Goal: Information Seeking & Learning: Learn about a topic

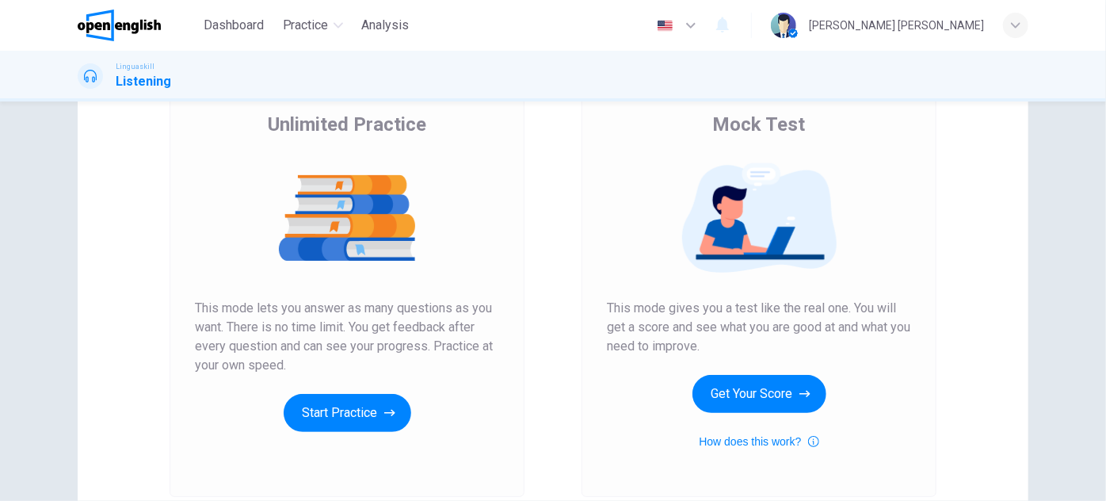
scroll to position [121, 0]
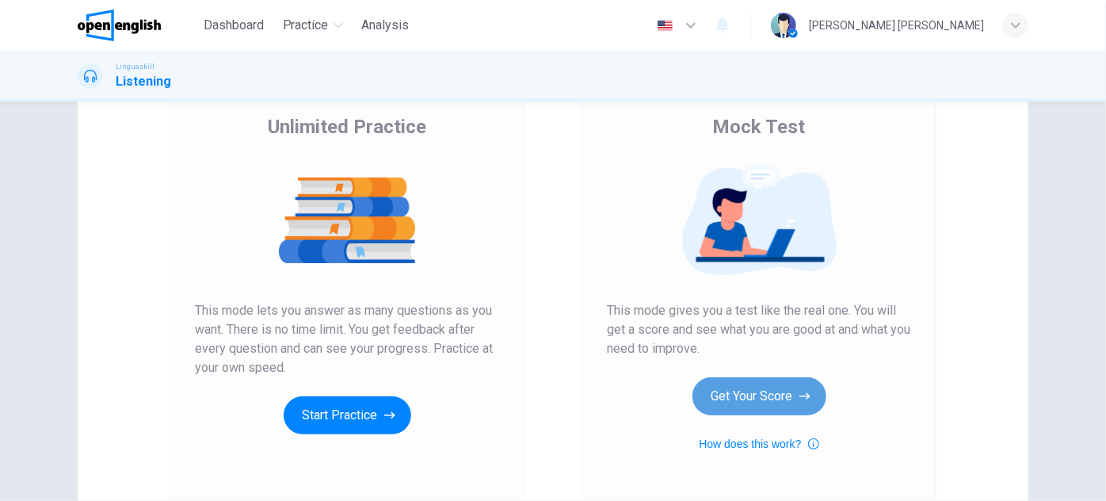
click at [800, 409] on button "Get Your Score" at bounding box center [759, 396] width 134 height 38
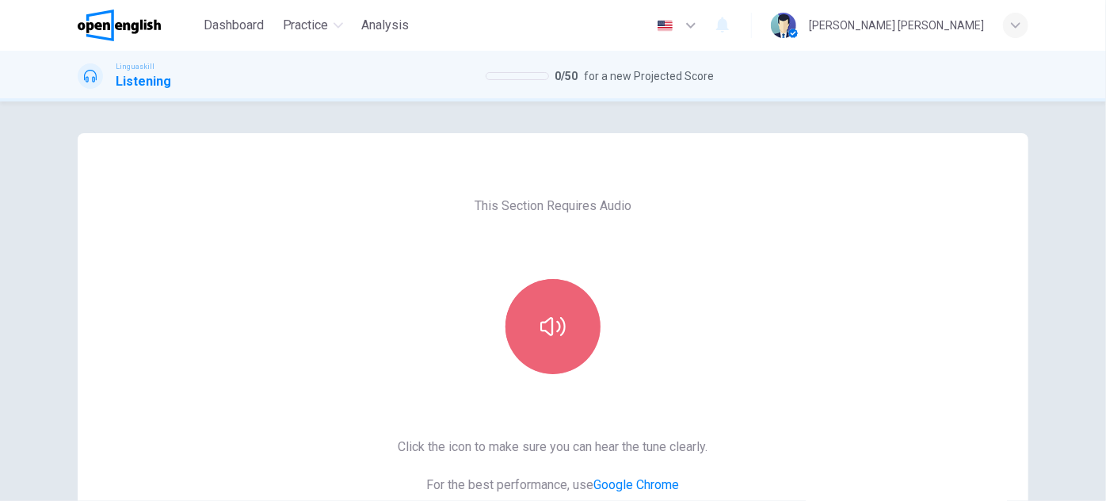
click at [523, 292] on button "button" at bounding box center [552, 326] width 95 height 95
click at [524, 302] on button "button" at bounding box center [552, 326] width 95 height 95
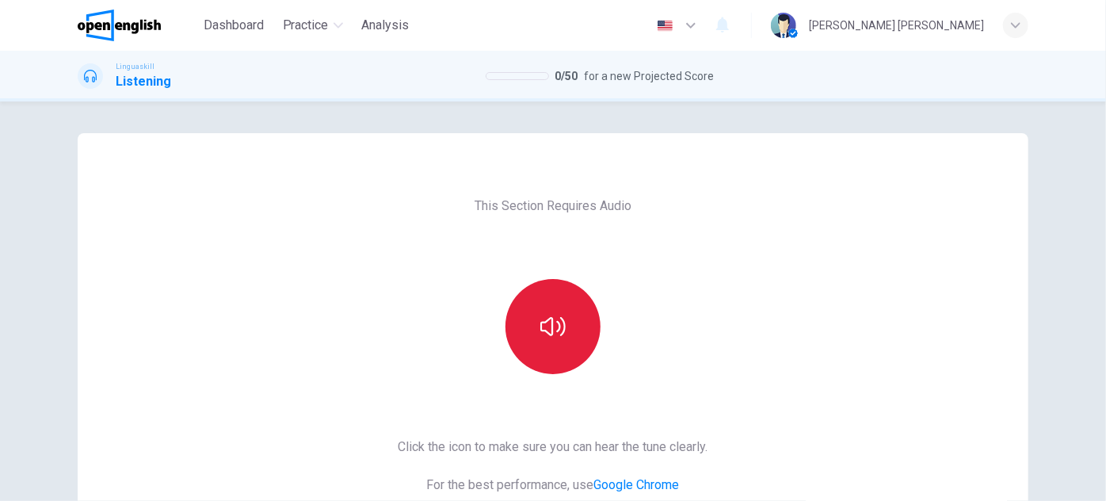
click at [524, 302] on button "button" at bounding box center [552, 326] width 95 height 95
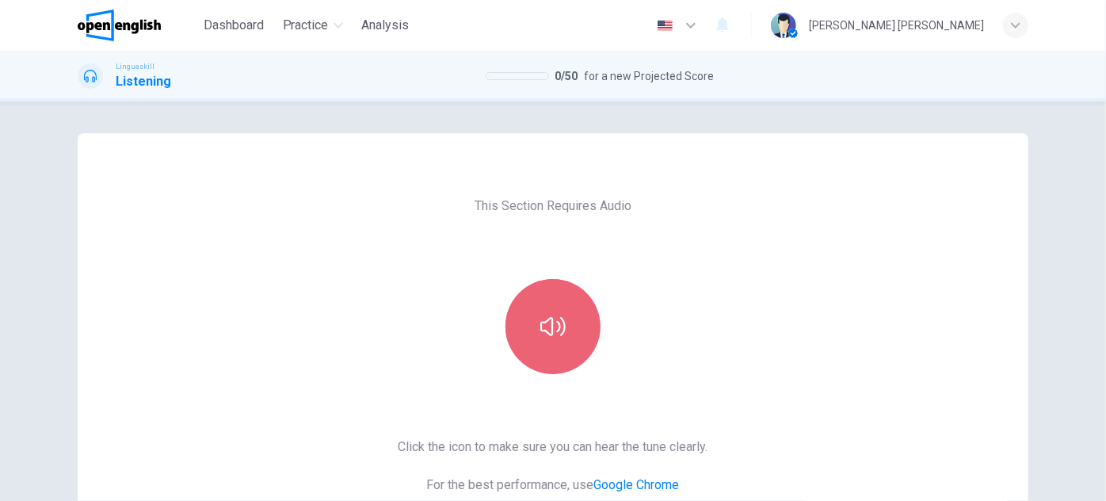
click at [524, 302] on button "button" at bounding box center [552, 326] width 95 height 95
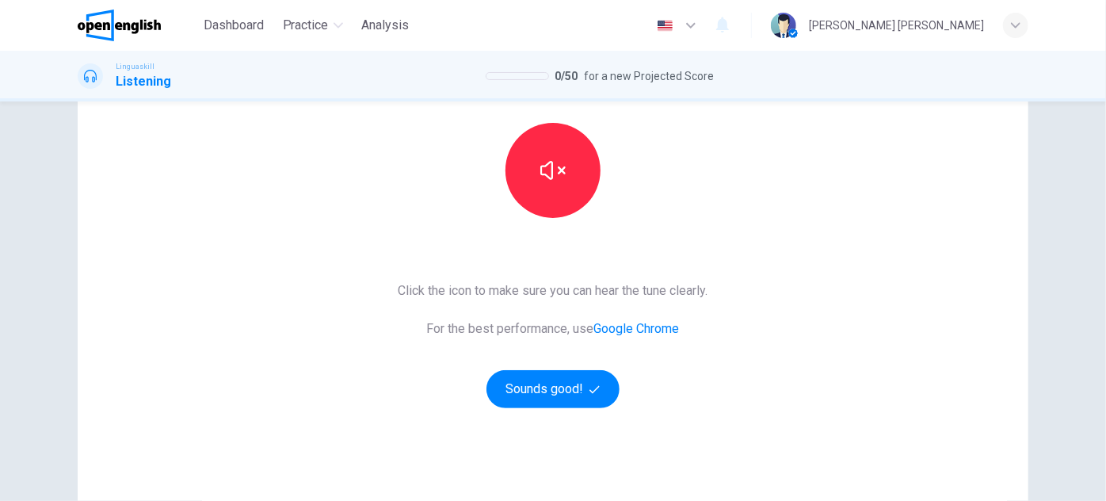
drag, startPoint x: 587, startPoint y: 398, endPoint x: 471, endPoint y: 73, distance: 345.1
click at [587, 398] on button "Sounds good!" at bounding box center [552, 389] width 133 height 38
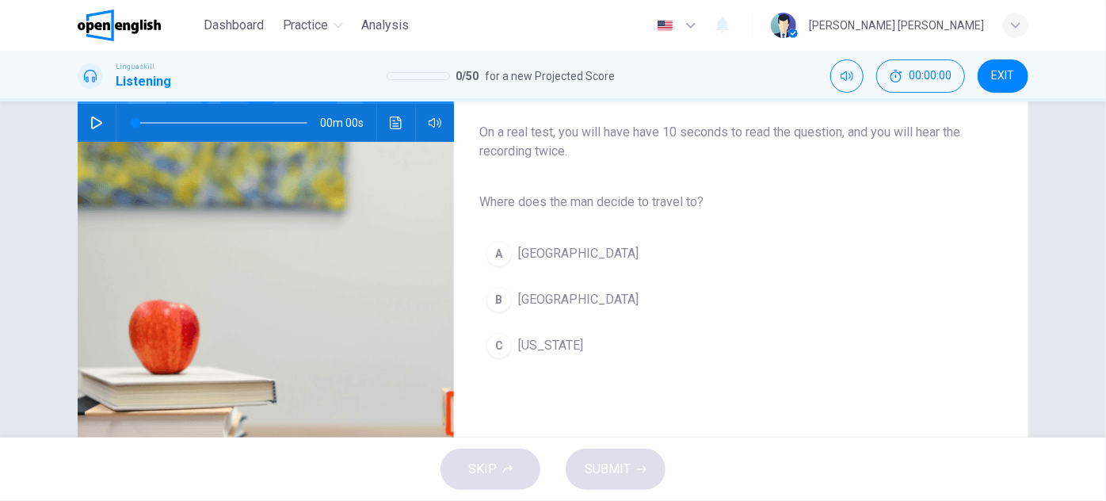
click at [101, 111] on button "button" at bounding box center [96, 123] width 25 height 38
type input "**"
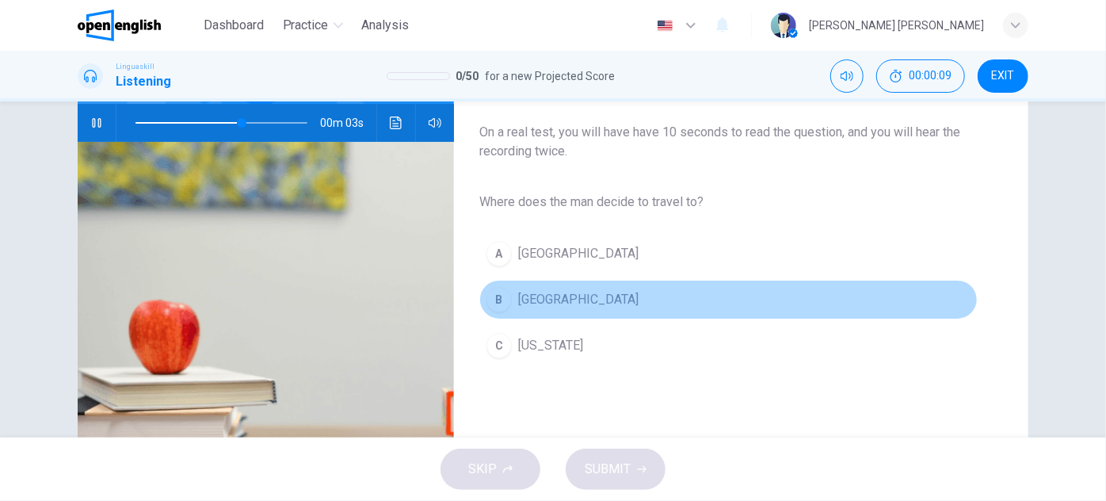
click at [533, 311] on button "B [GEOGRAPHIC_DATA]" at bounding box center [728, 300] width 498 height 40
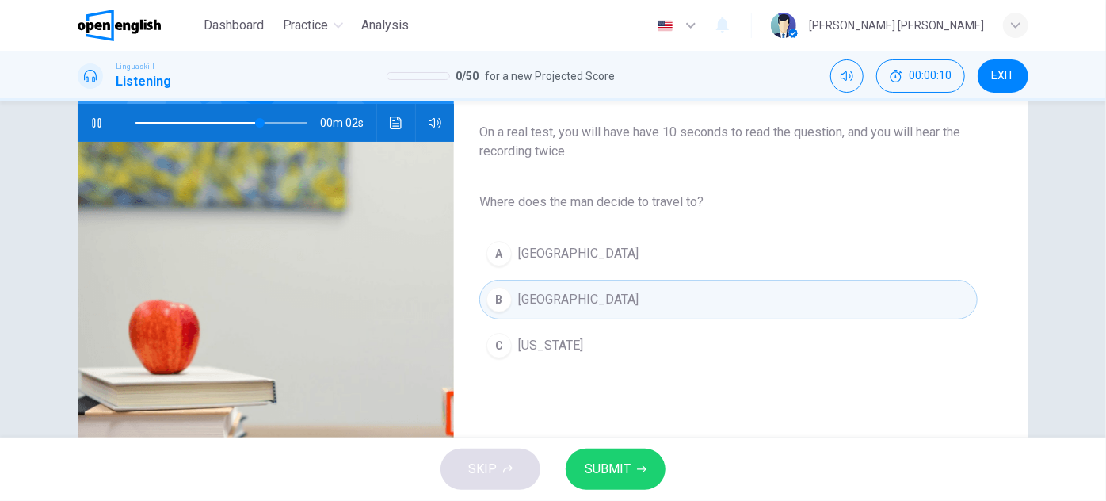
type input "**"
click at [652, 474] on button "SUBMIT" at bounding box center [616, 468] width 100 height 41
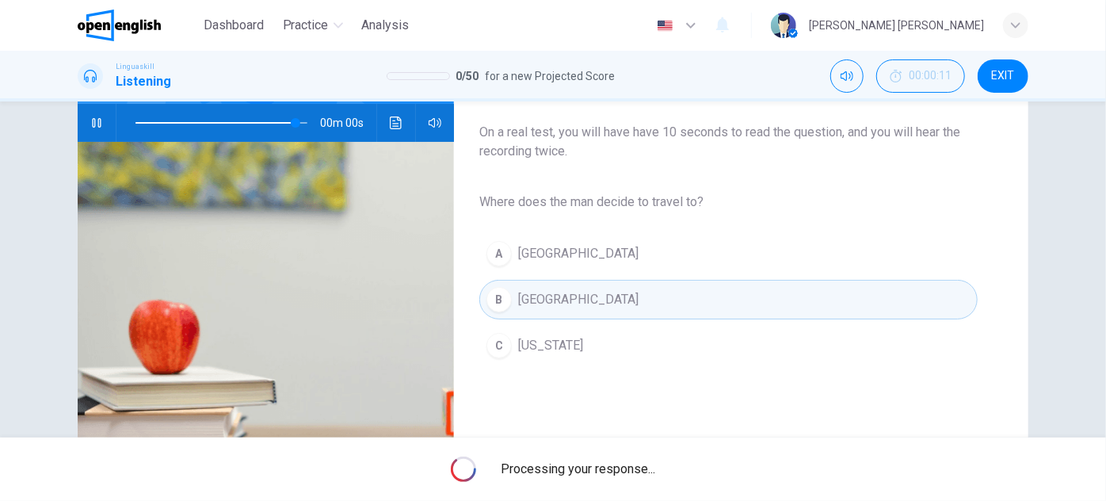
type input "*"
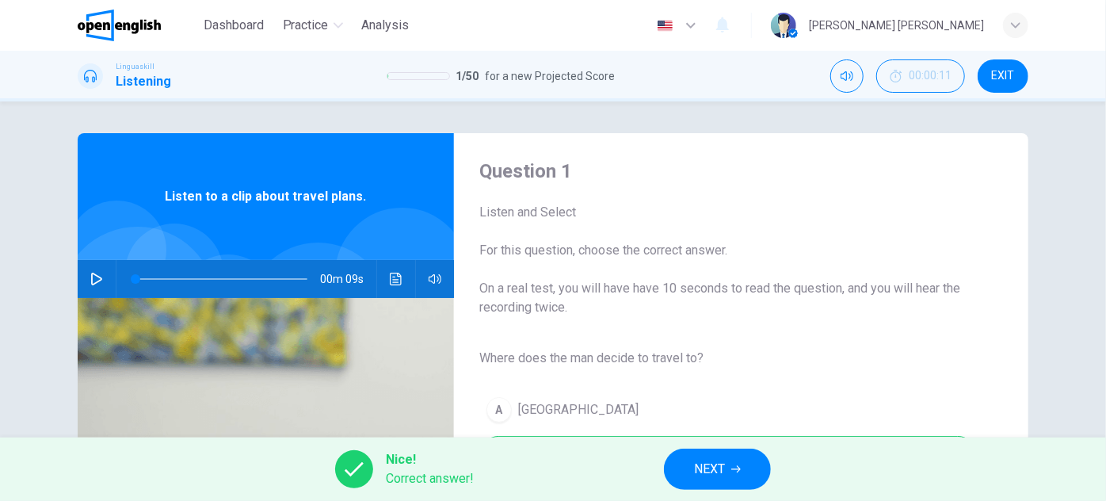
click at [752, 495] on div "Nice! Correct answer! NEXT" at bounding box center [553, 468] width 1106 height 63
click at [692, 468] on button "NEXT" at bounding box center [717, 468] width 107 height 41
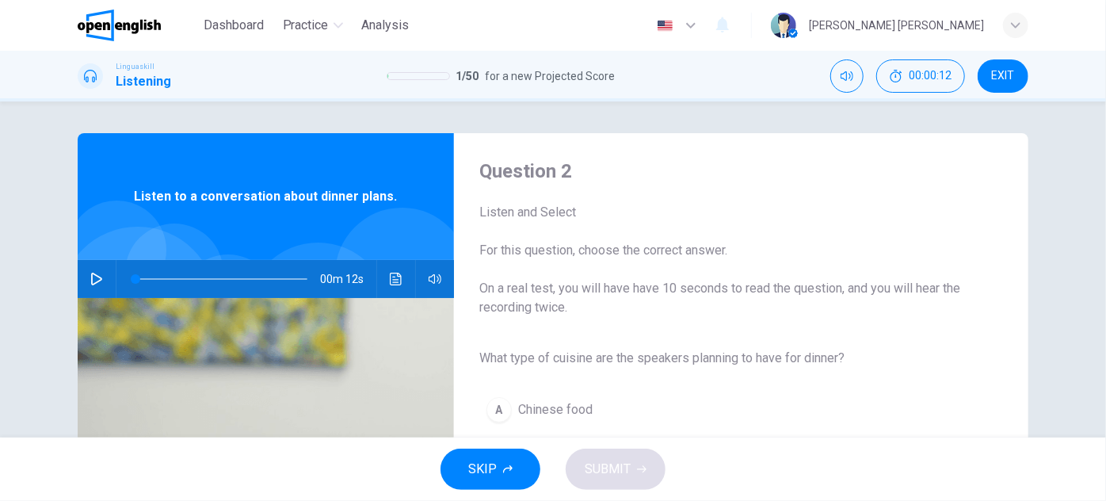
click at [84, 278] on button "button" at bounding box center [96, 279] width 25 height 38
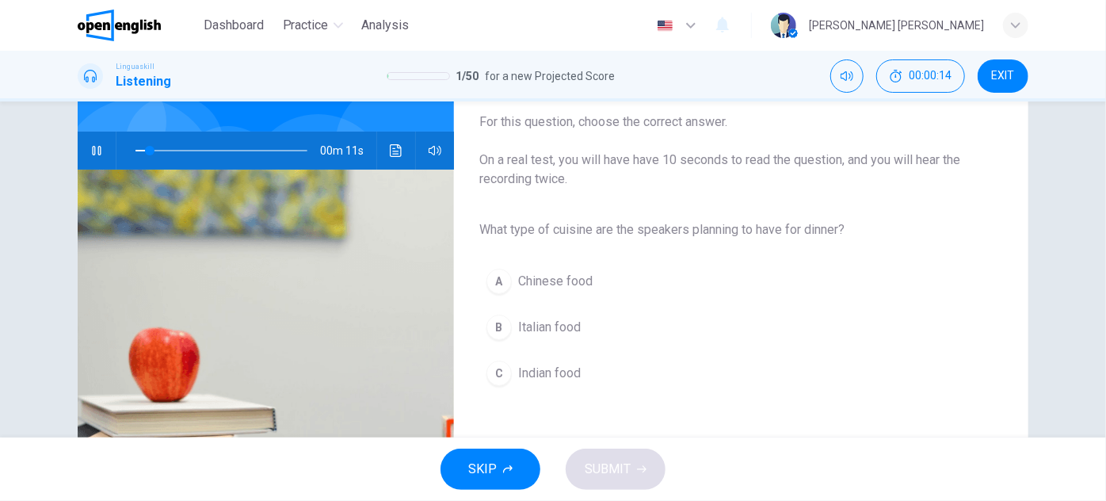
scroll to position [143, 0]
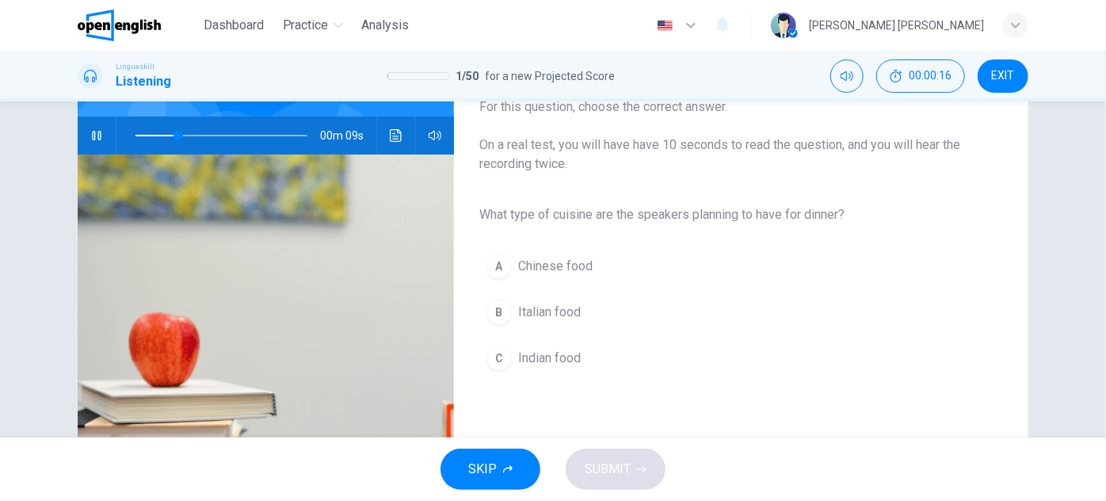
click at [578, 314] on span "Italian food" at bounding box center [549, 312] width 63 height 19
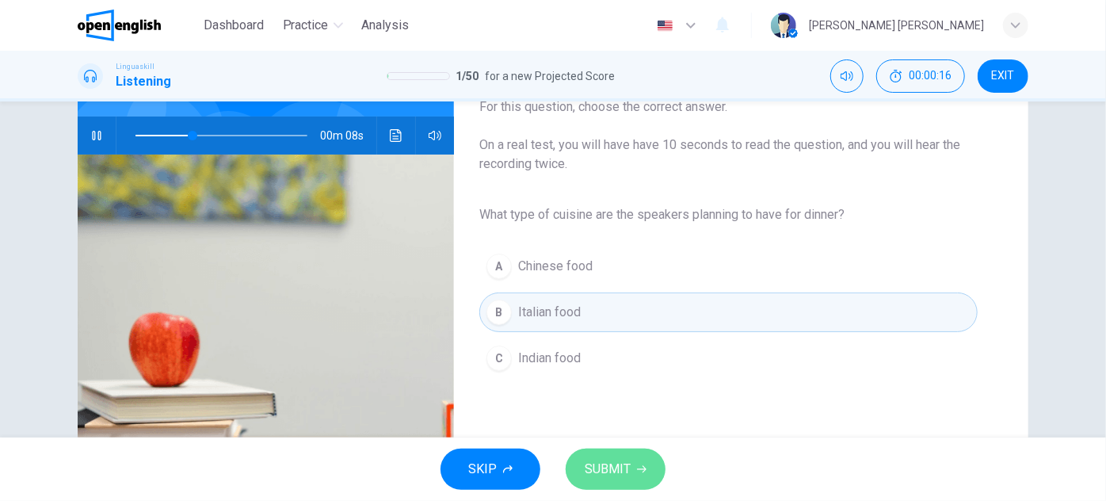
click at [648, 456] on button "SUBMIT" at bounding box center [616, 468] width 100 height 41
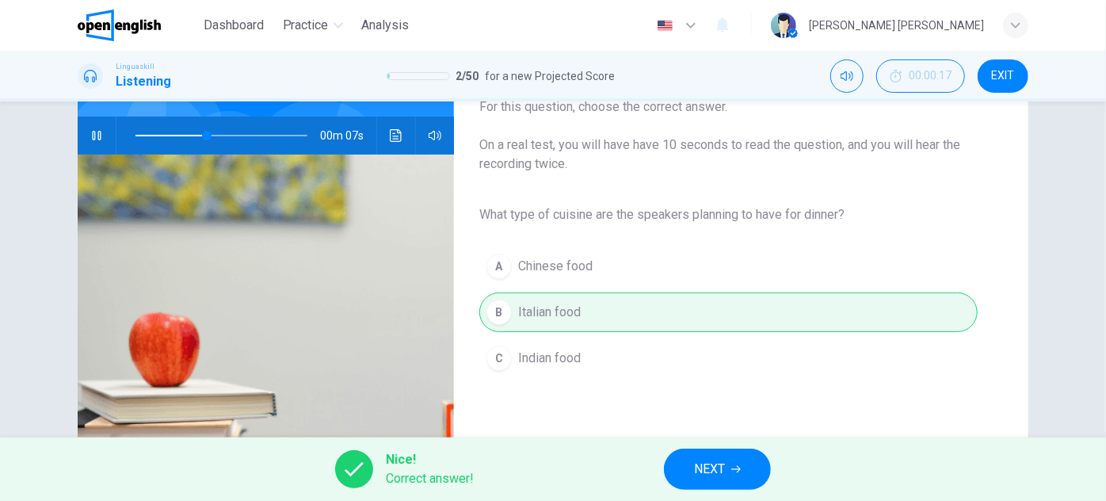
type input "**"
click at [735, 460] on button "NEXT" at bounding box center [717, 468] width 107 height 41
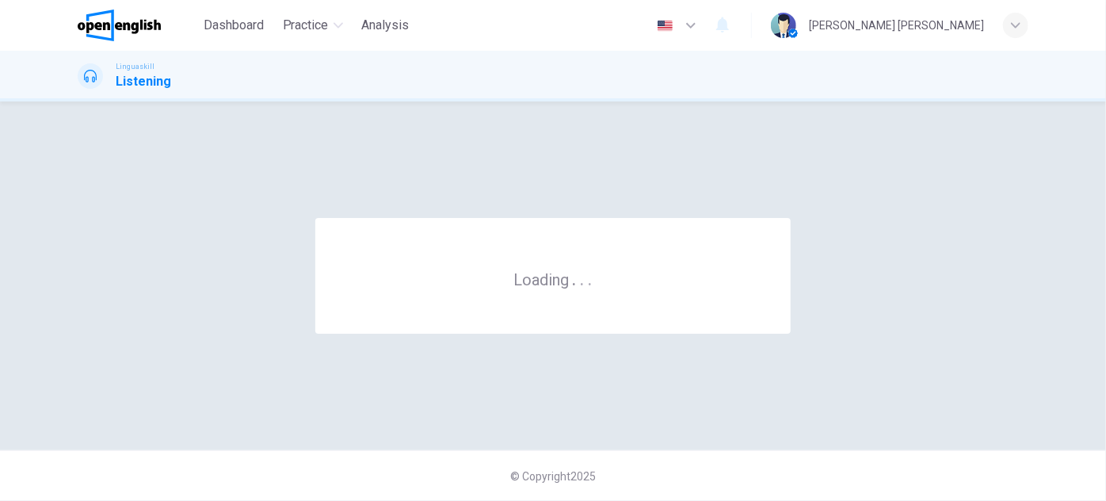
scroll to position [0, 0]
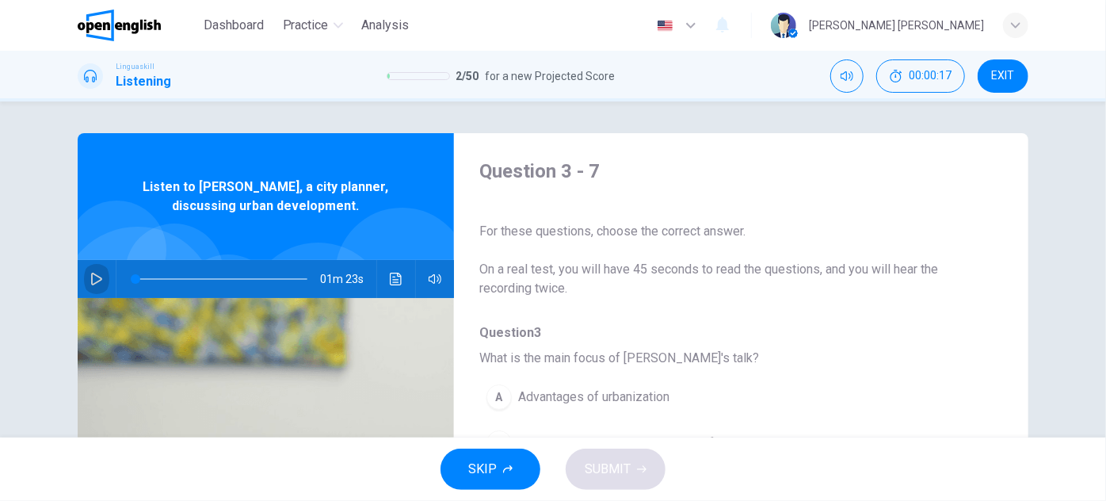
click at [90, 276] on icon "button" at bounding box center [96, 279] width 13 height 13
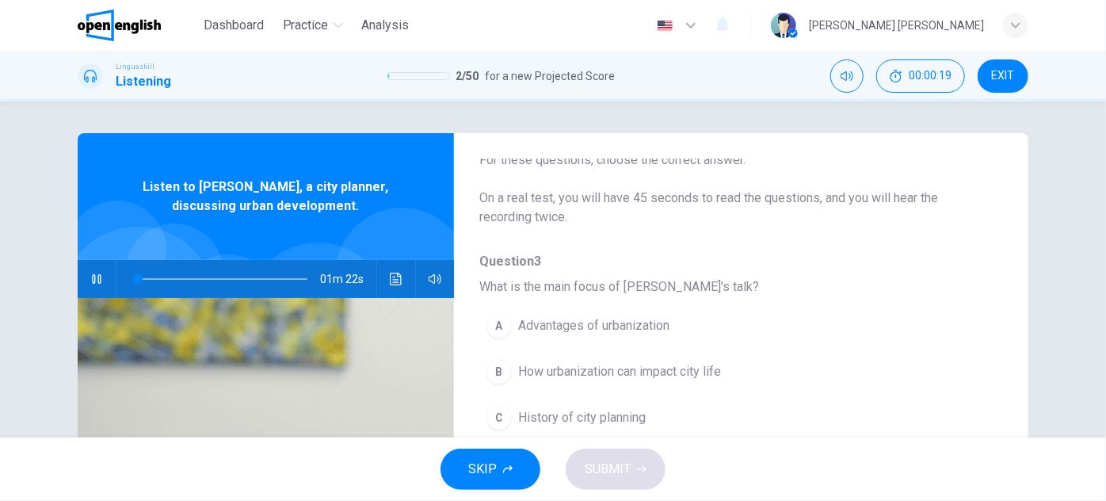
scroll to position [143, 0]
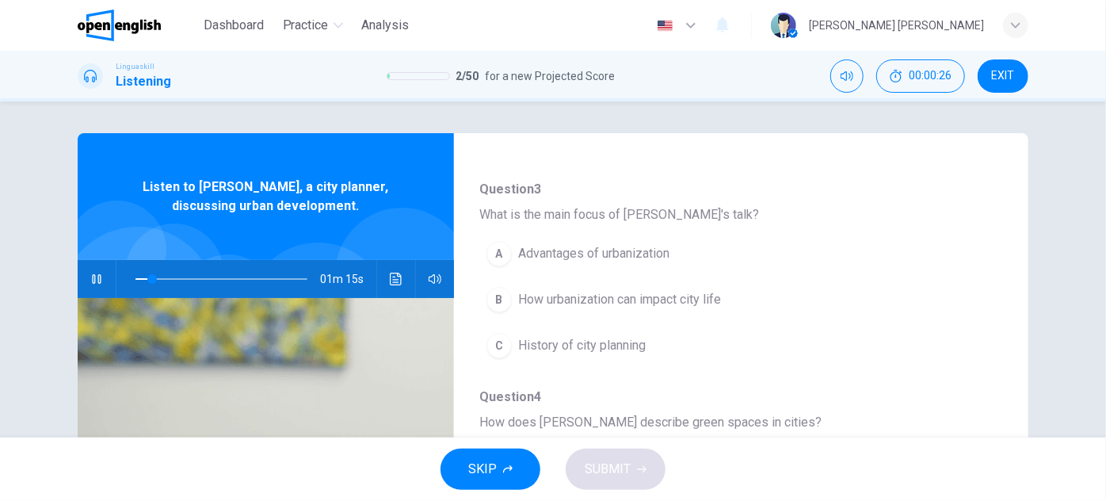
click at [86, 289] on button "button" at bounding box center [96, 279] width 25 height 38
click at [84, 288] on button "button" at bounding box center [96, 279] width 25 height 38
click at [650, 310] on button "B How urbanization can impact city life" at bounding box center [699, 300] width 441 height 40
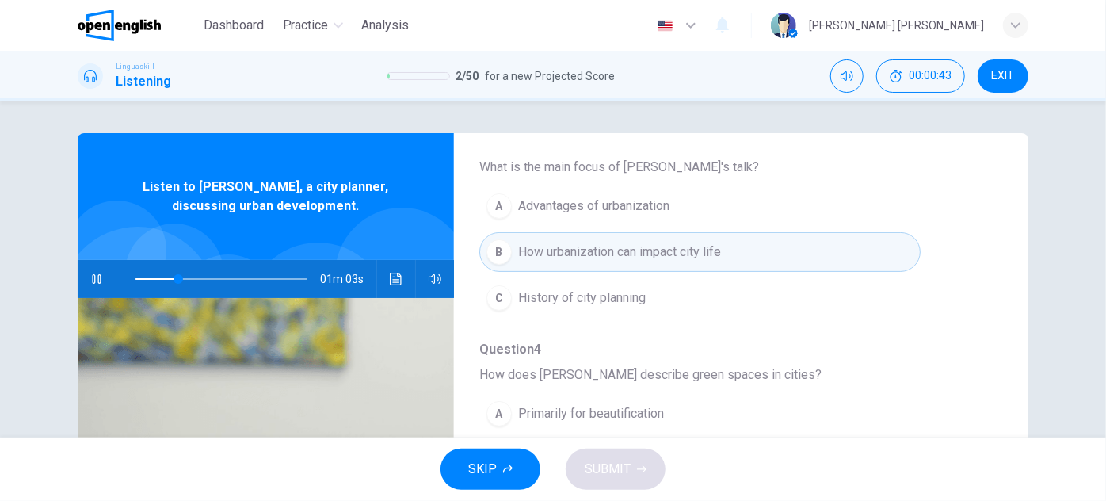
scroll to position [216, 0]
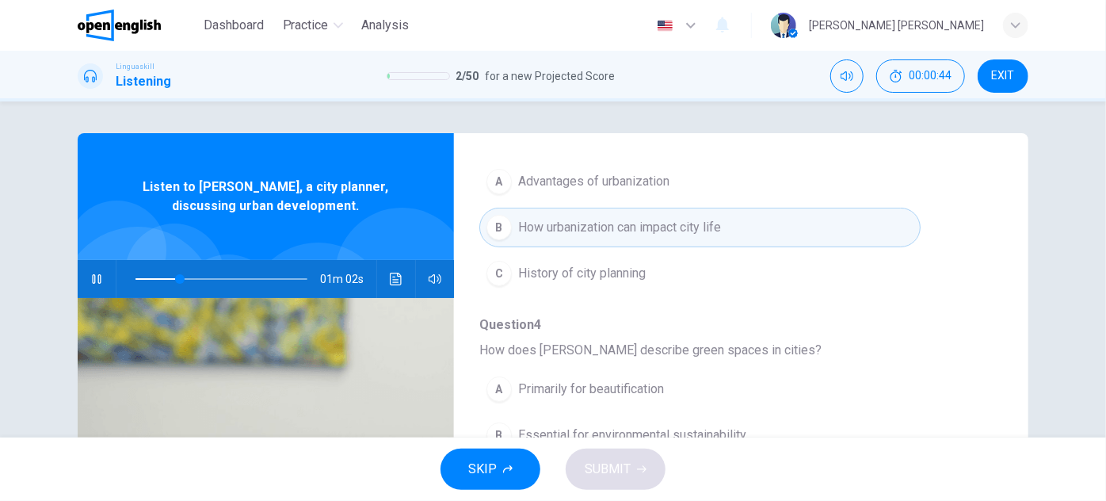
click at [623, 286] on button "C History of city planning" at bounding box center [699, 274] width 441 height 40
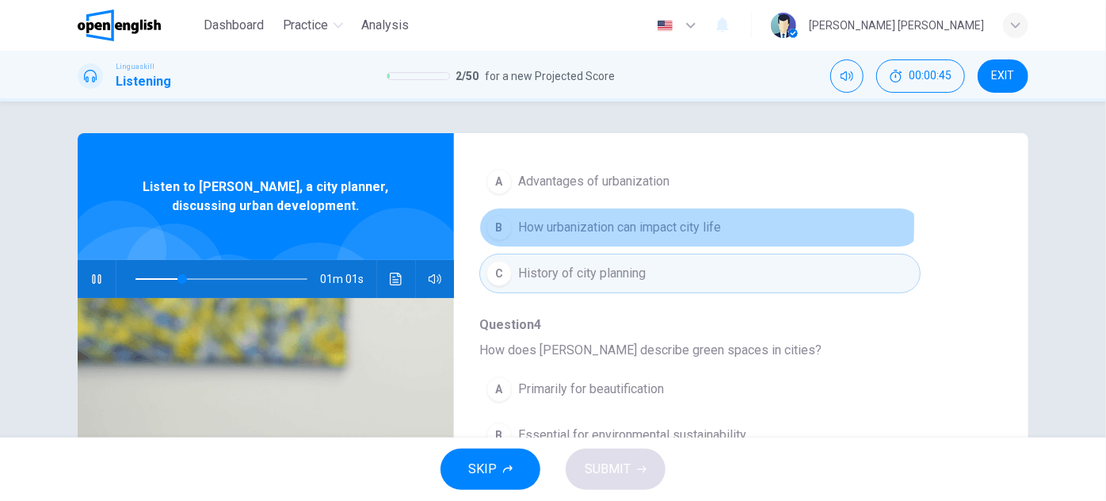
click at [625, 222] on span "How urbanization can impact city life" at bounding box center [619, 227] width 203 height 19
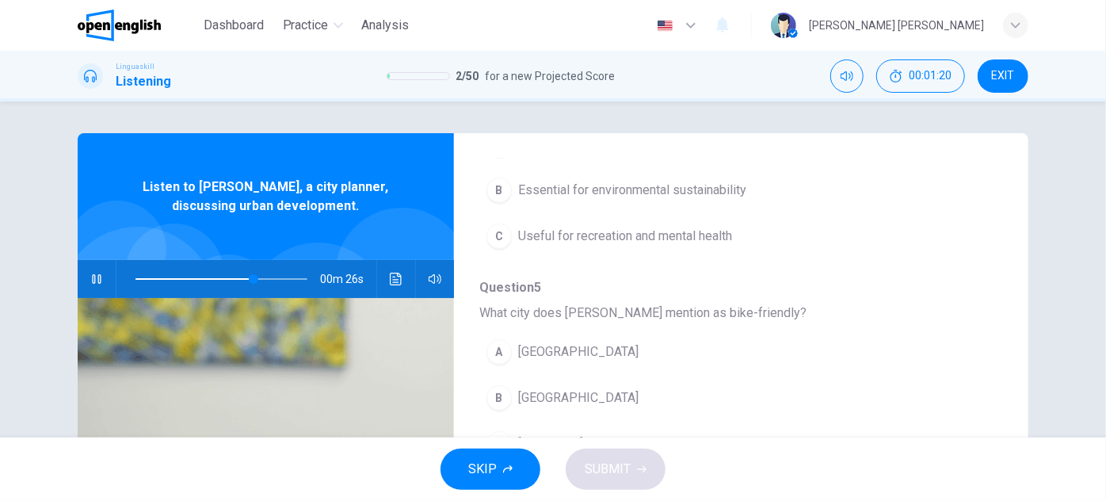
scroll to position [532, 0]
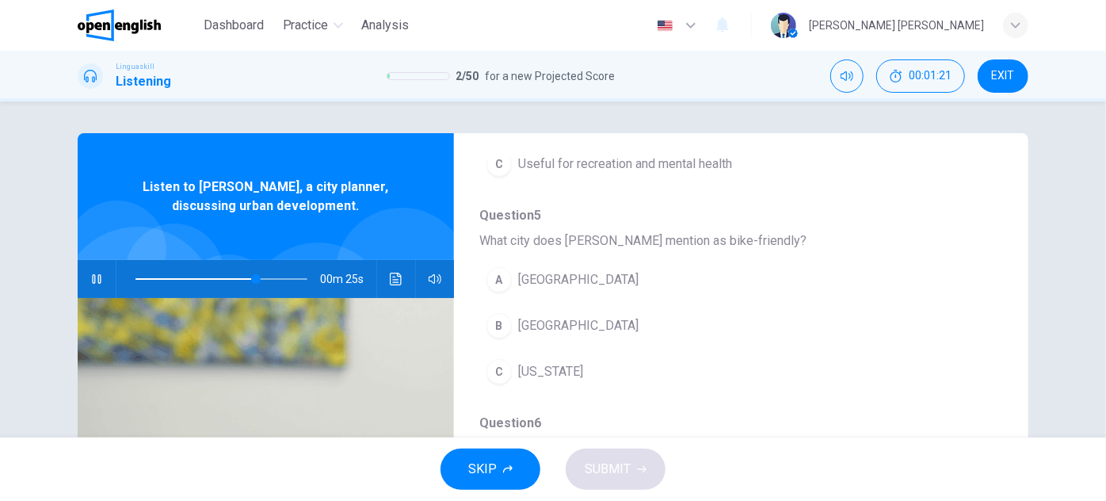
click at [566, 322] on span "[GEOGRAPHIC_DATA]" at bounding box center [578, 325] width 120 height 19
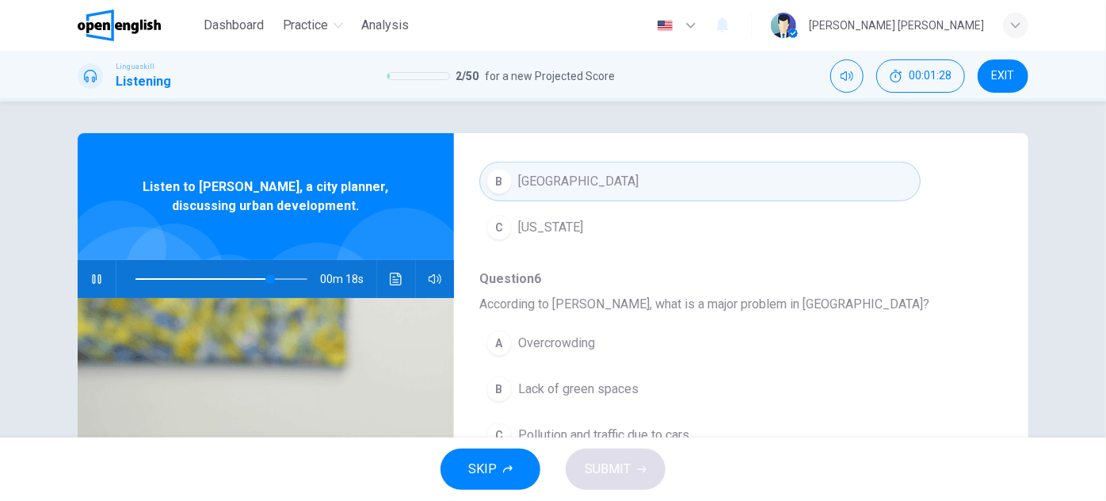
scroll to position [605, 0]
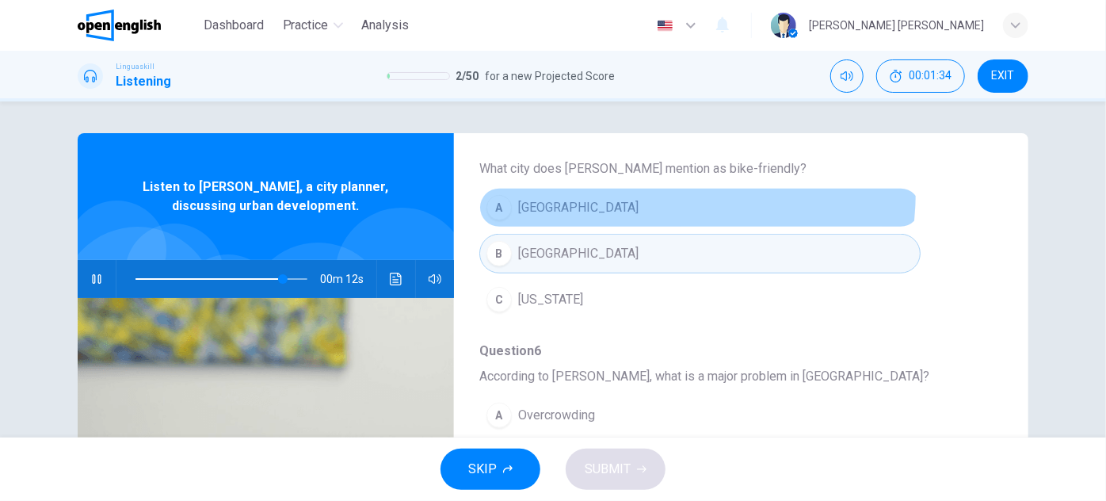
click at [620, 188] on button "A [GEOGRAPHIC_DATA]" at bounding box center [699, 208] width 441 height 40
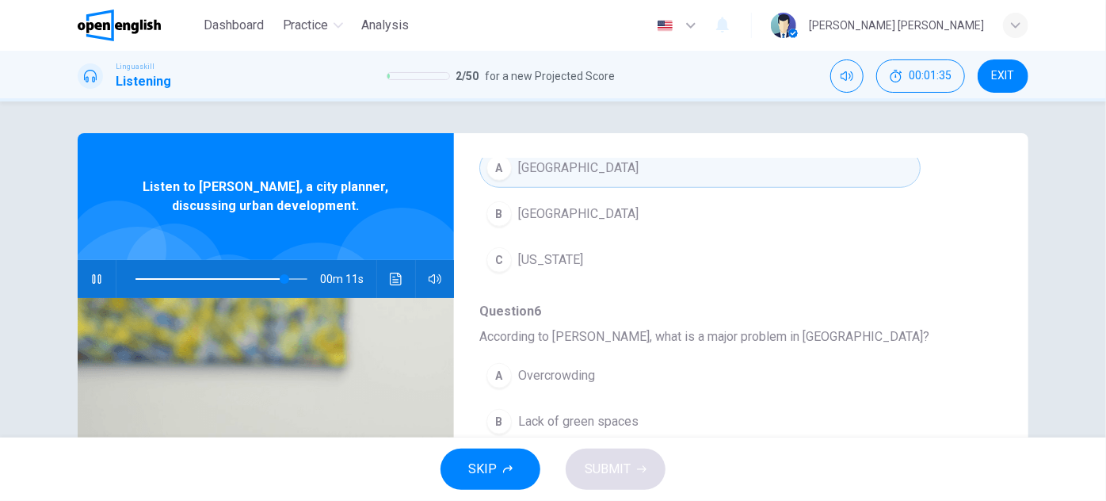
scroll to position [677, 0]
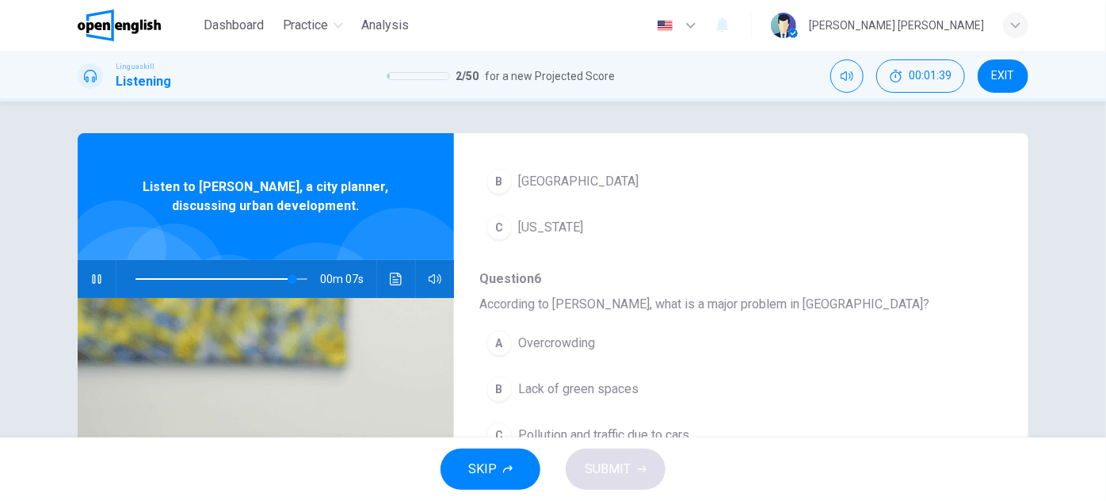
click at [616, 425] on span "Pollution and traffic due to cars" at bounding box center [603, 434] width 171 height 19
click at [618, 464] on div "SKIP SUBMIT" at bounding box center [553, 468] width 1106 height 63
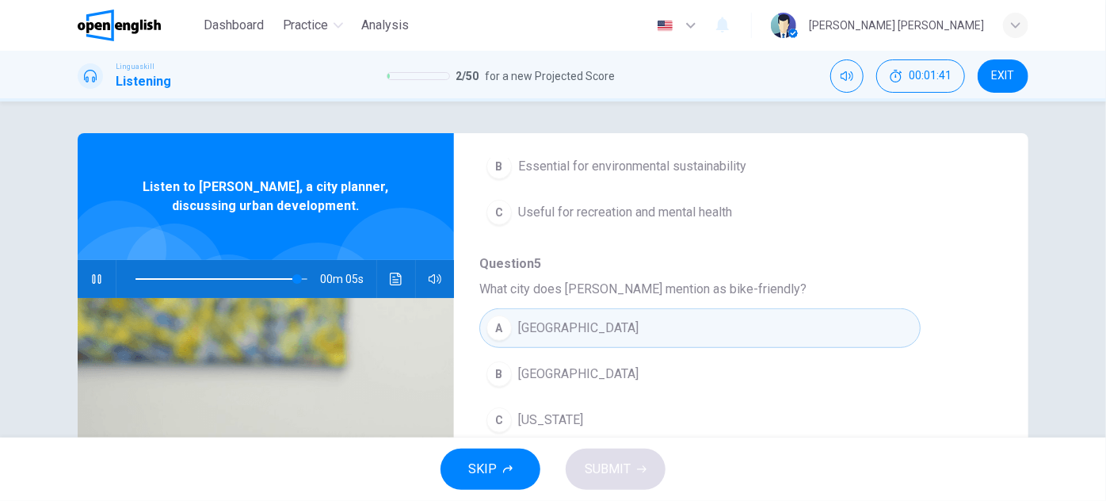
scroll to position [388, 0]
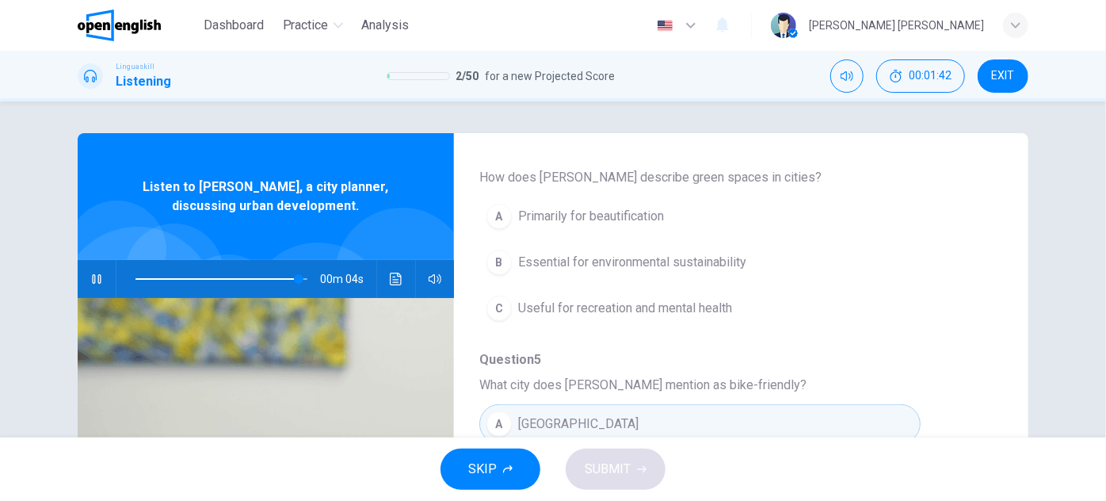
click at [534, 341] on div "Question 3 What is the main focus of [PERSON_NAME]'s talk? A Advantages of urba…" at bounding box center [728, 444] width 498 height 1019
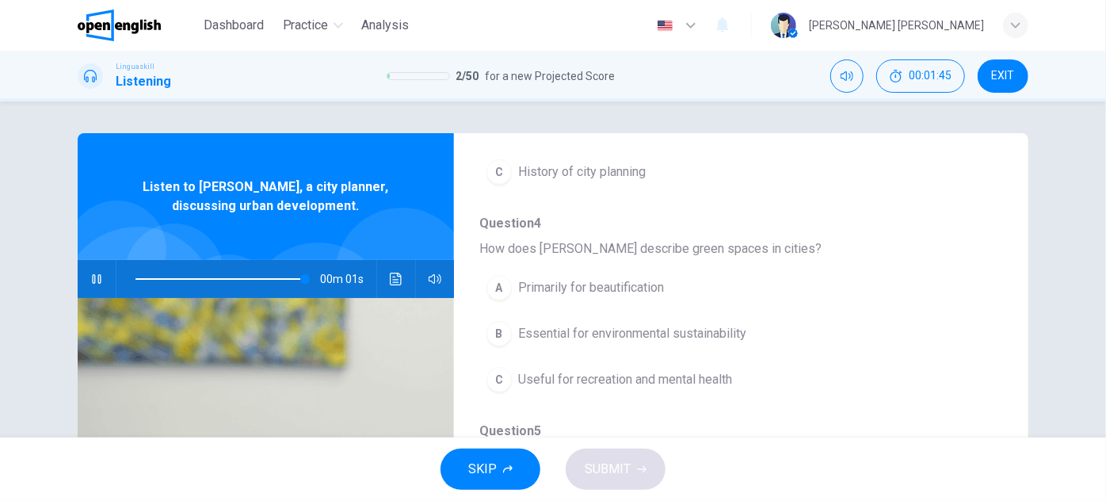
click at [534, 291] on span "Primarily for beautification" at bounding box center [591, 287] width 146 height 19
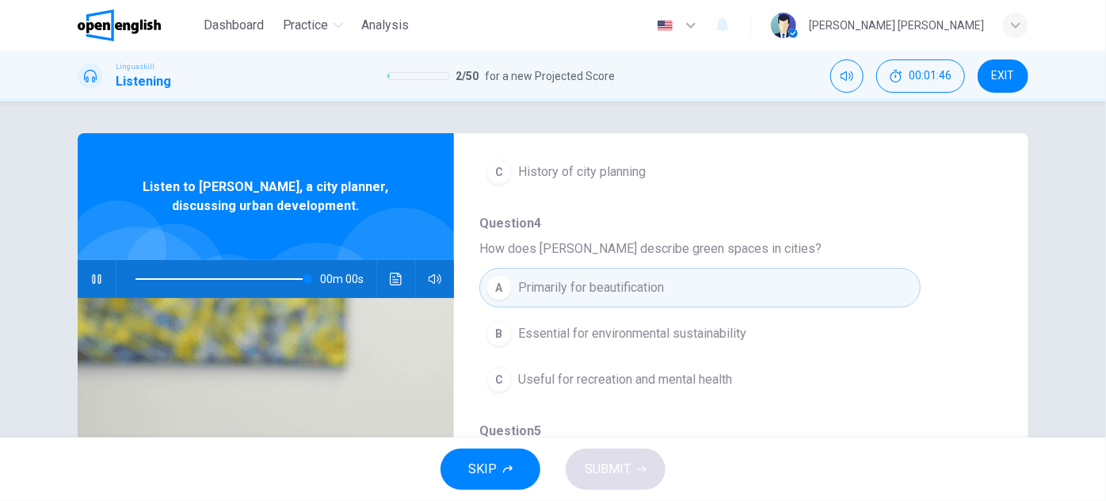
type input "*"
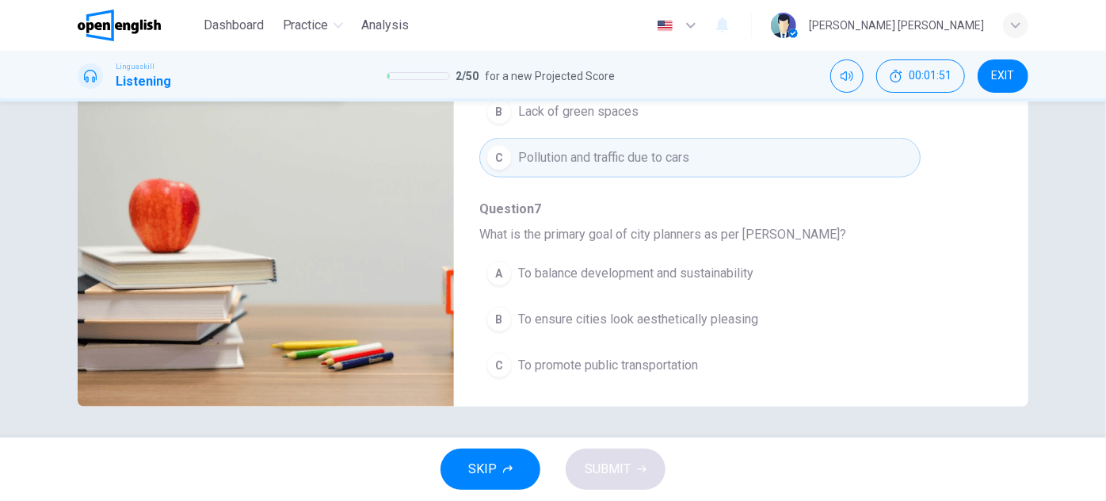
scroll to position [278, 0]
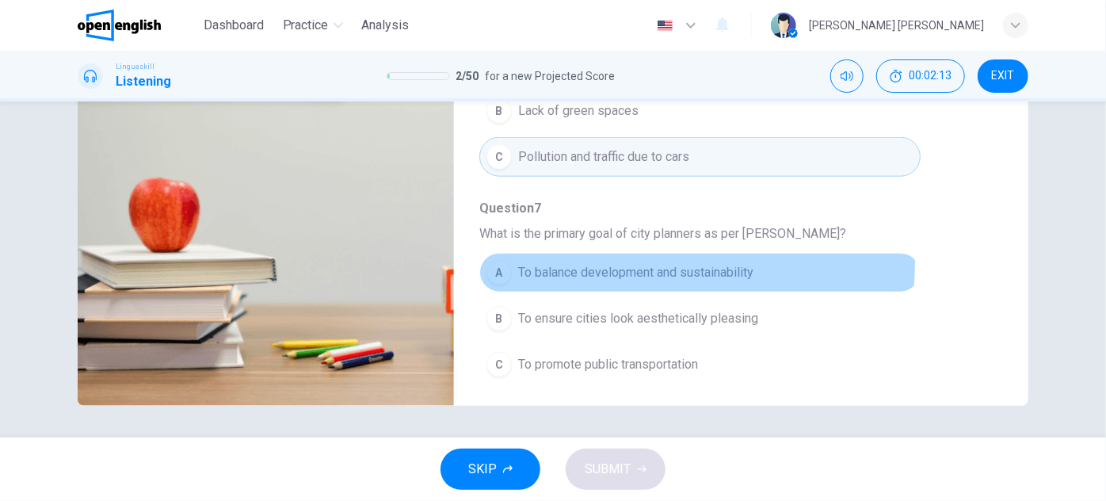
click at [620, 263] on span "To balance development and sustainability" at bounding box center [635, 272] width 235 height 19
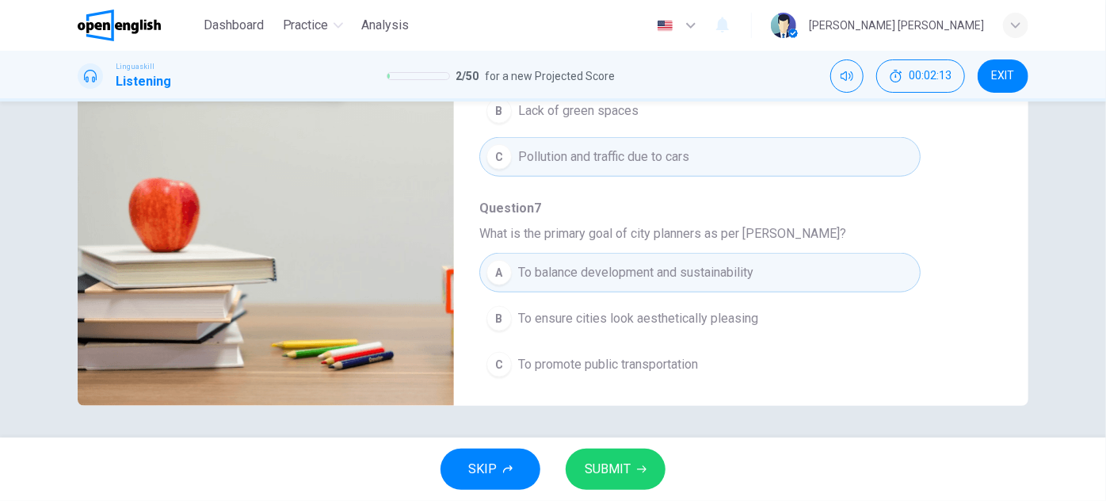
click at [587, 486] on button "SUBMIT" at bounding box center [616, 468] width 100 height 41
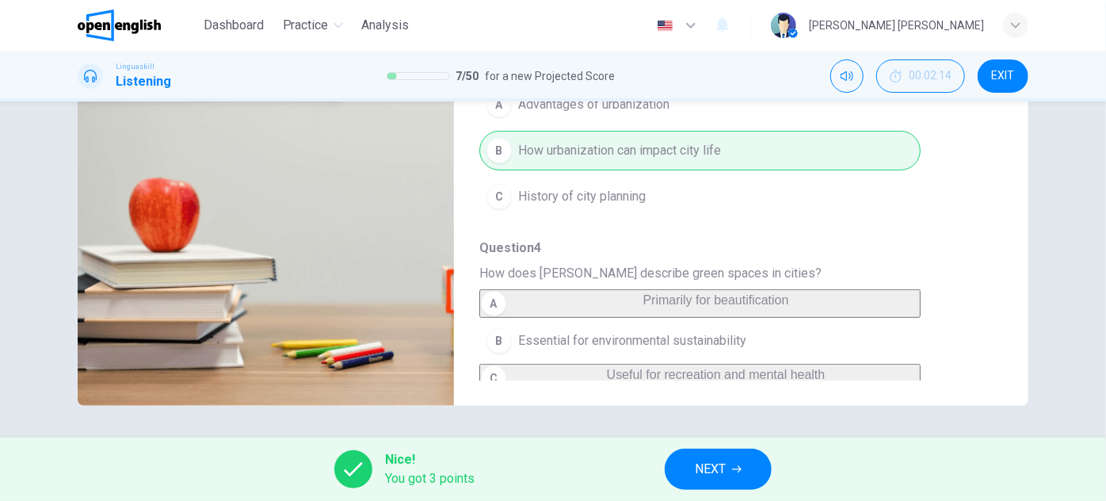
scroll to position [0, 0]
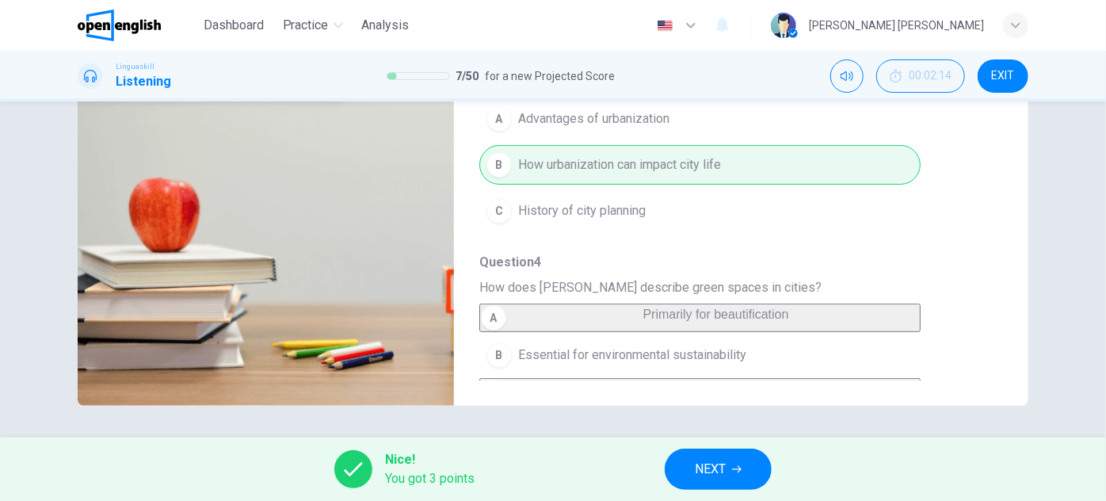
drag, startPoint x: 667, startPoint y: 326, endPoint x: 525, endPoint y: 319, distance: 142.0
click at [525, 319] on div "A Primarily for beautification B Essential for environmental sustainability C U…" at bounding box center [728, 354] width 498 height 103
drag, startPoint x: 514, startPoint y: 324, endPoint x: 650, endPoint y: 272, distance: 145.2
click at [648, 326] on div "A Primarily for beautification B Essential for environmental sustainability C U…" at bounding box center [728, 354] width 498 height 103
drag, startPoint x: 651, startPoint y: 212, endPoint x: 521, endPoint y: 227, distance: 130.8
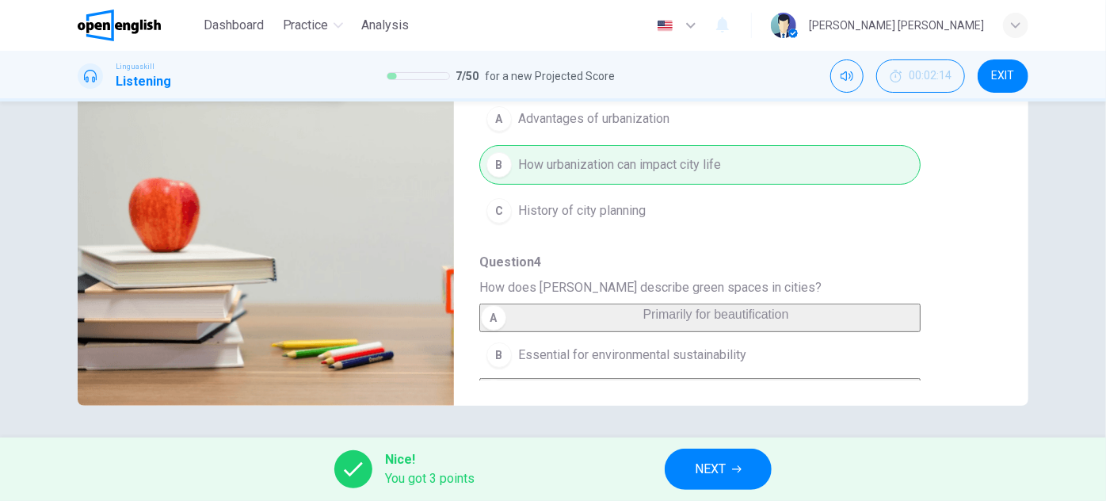
click at [521, 227] on div "A Advantages of urbanization B How urbanization can impact city life C History …" at bounding box center [728, 165] width 498 height 138
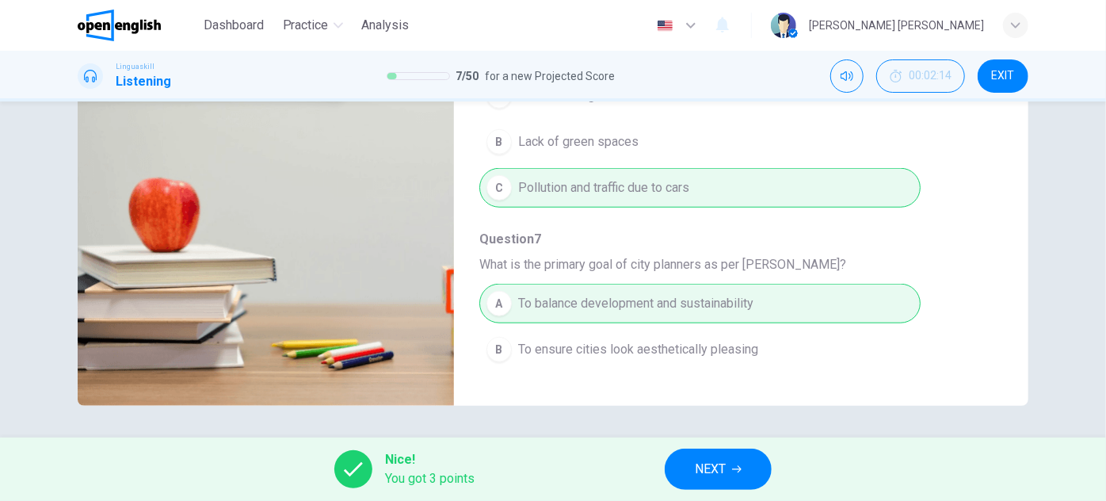
scroll to position [677, 0]
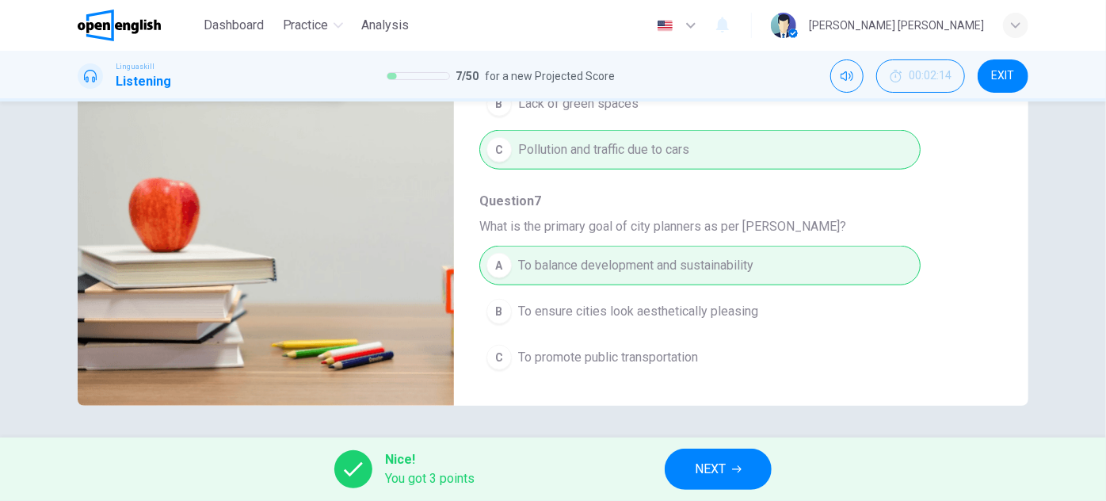
click at [721, 480] on button "NEXT" at bounding box center [718, 468] width 107 height 41
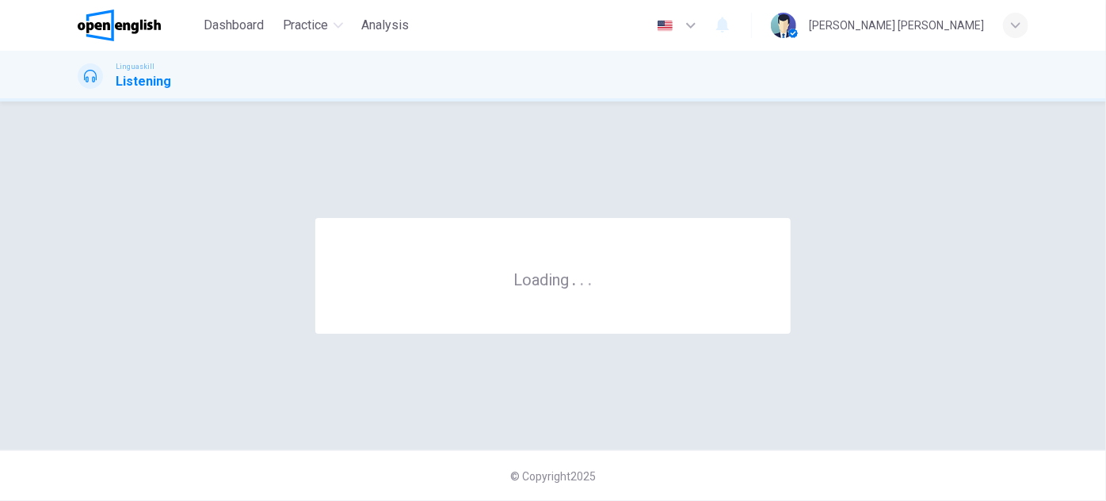
scroll to position [0, 0]
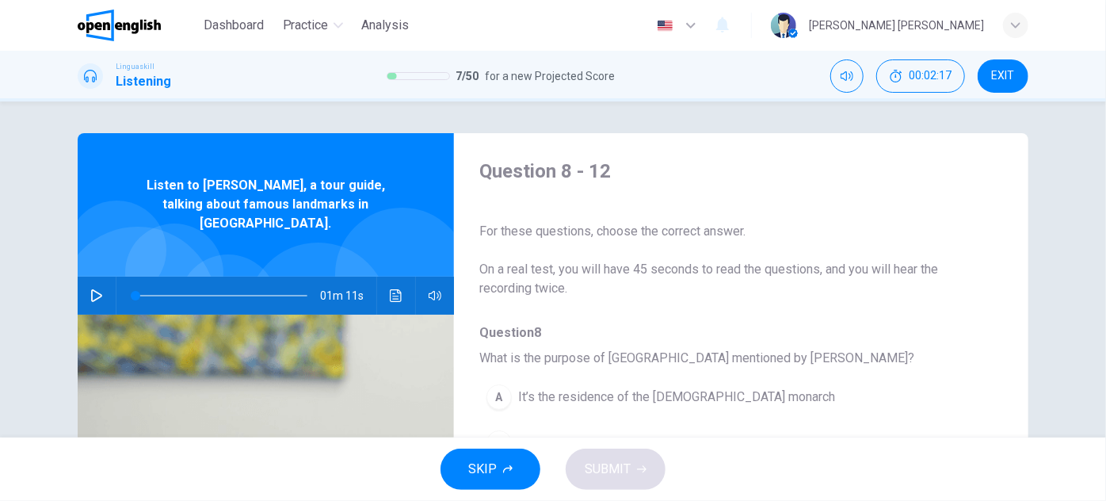
click at [91, 289] on icon "button" at bounding box center [96, 295] width 11 height 13
click at [108, 280] on div "01m 11s" at bounding box center [266, 296] width 376 height 38
click at [102, 280] on button "button" at bounding box center [96, 296] width 25 height 38
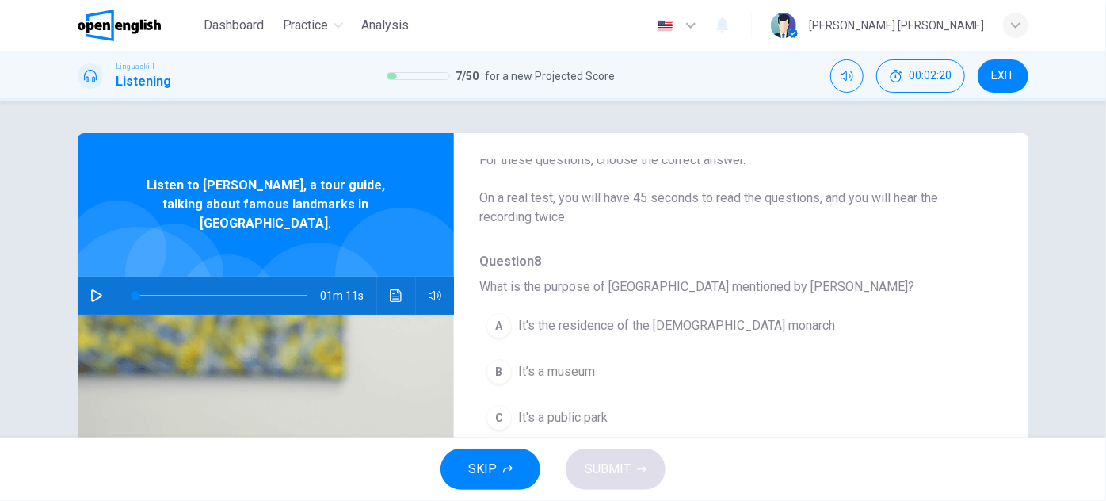
scroll to position [143, 0]
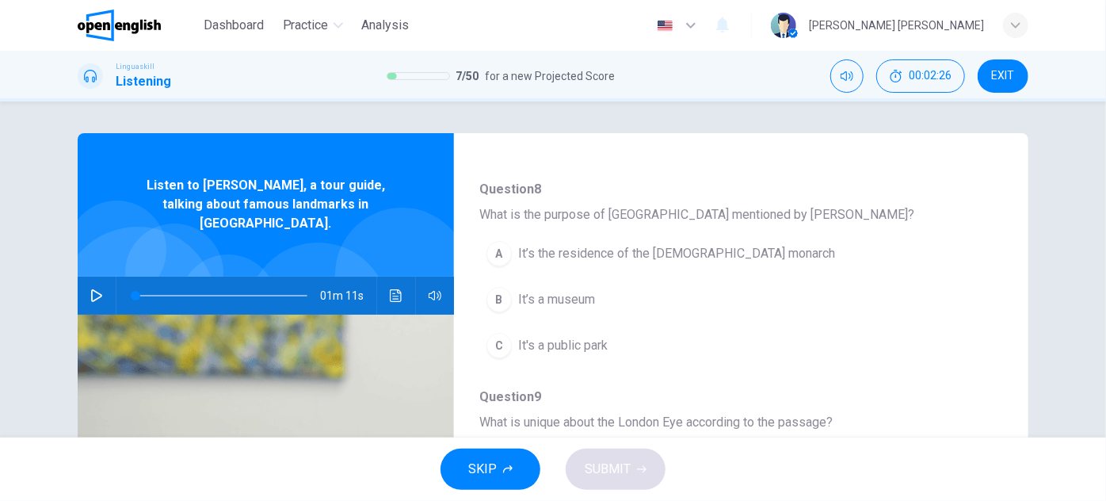
drag, startPoint x: 724, startPoint y: 217, endPoint x: 776, endPoint y: 217, distance: 51.5
click at [777, 219] on span "What is the purpose of [GEOGRAPHIC_DATA] mentioned by [PERSON_NAME]?" at bounding box center [728, 214] width 498 height 19
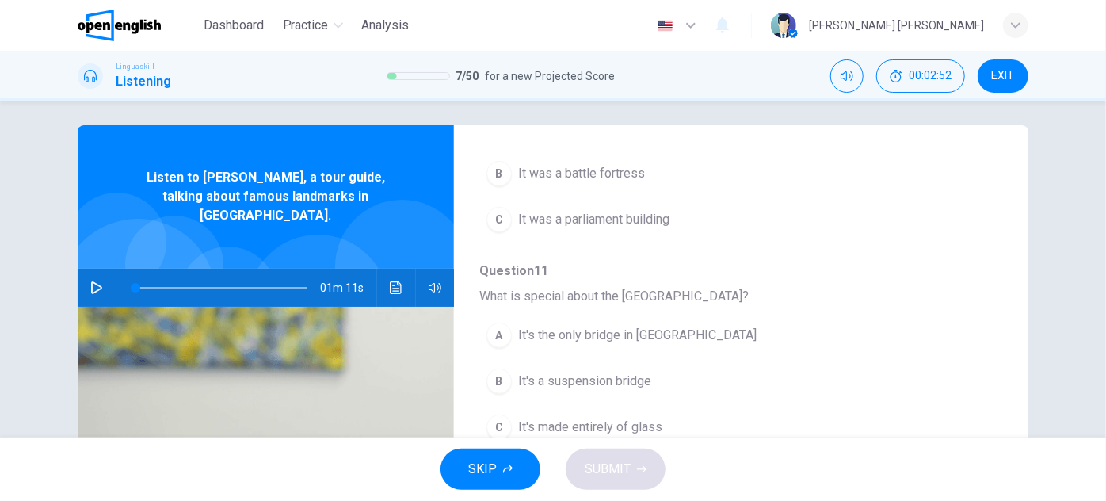
scroll to position [0, 0]
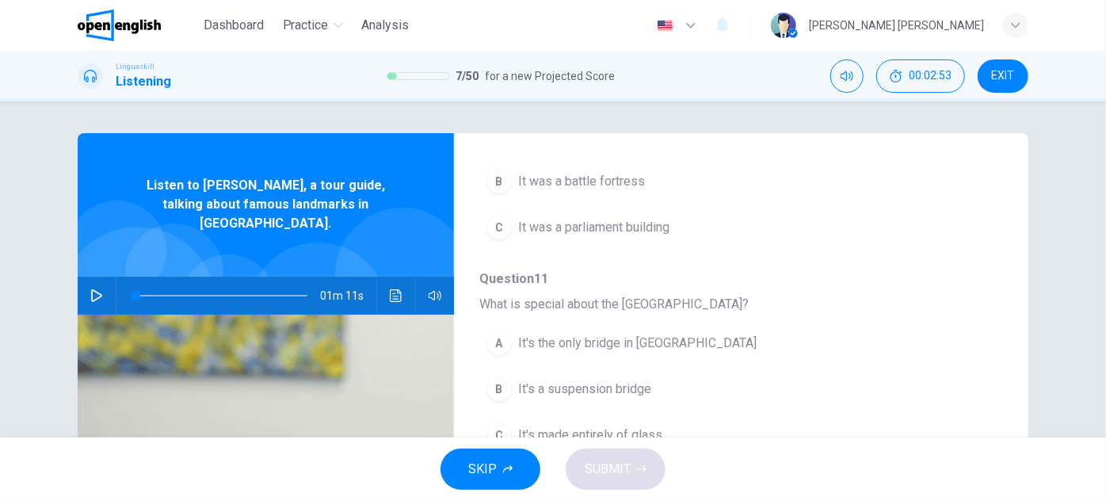
click at [95, 289] on icon "button" at bounding box center [96, 295] width 13 height 13
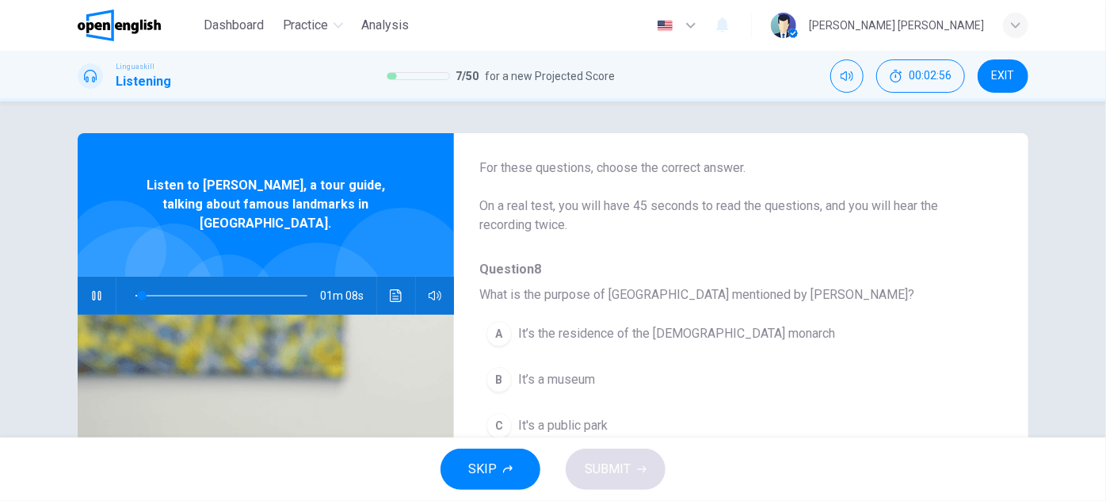
scroll to position [143, 0]
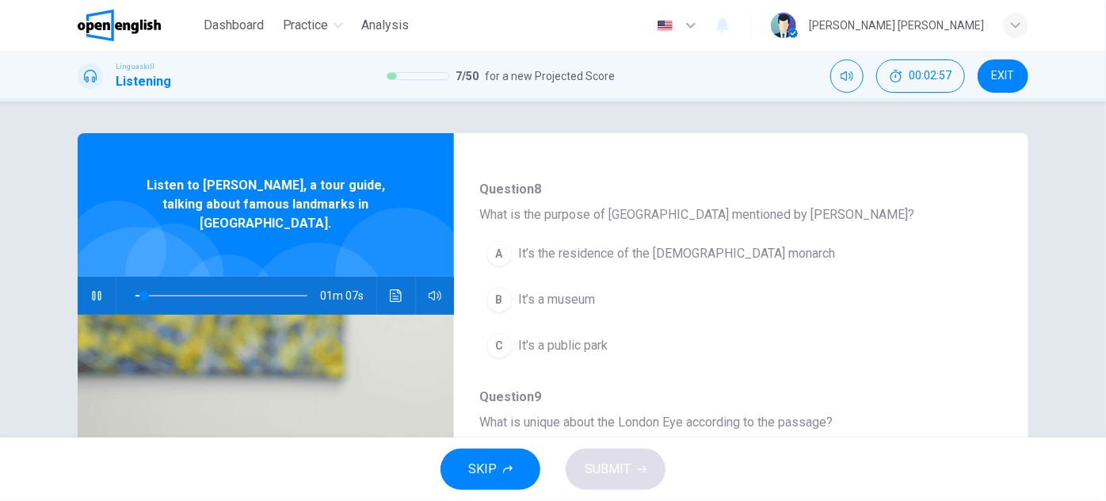
type input "*"
type input "**"
click at [622, 246] on span "It’s the residence of the [DEMOGRAPHIC_DATA] monarch" at bounding box center [676, 253] width 317 height 19
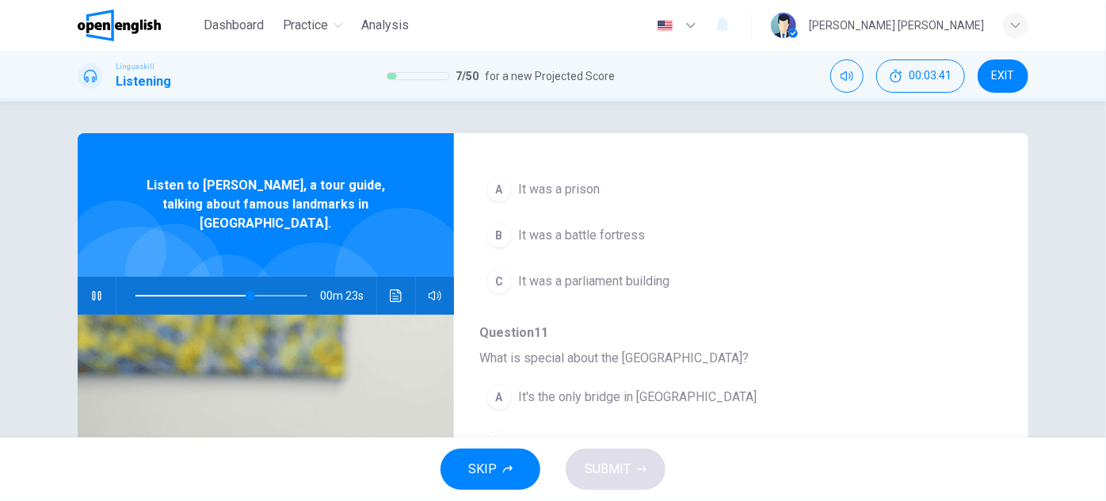
scroll to position [648, 0]
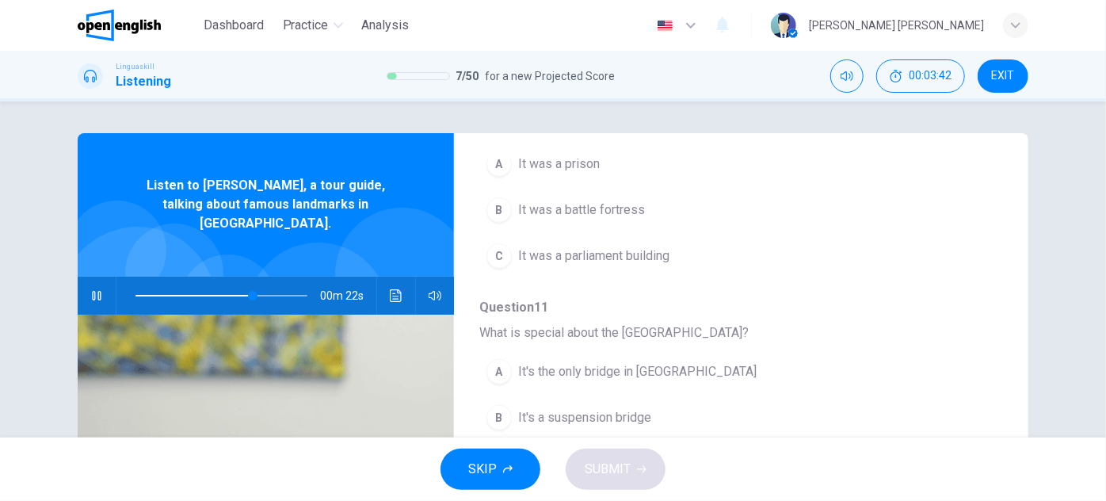
click at [627, 255] on span "It was a parliament building" at bounding box center [593, 255] width 151 height 19
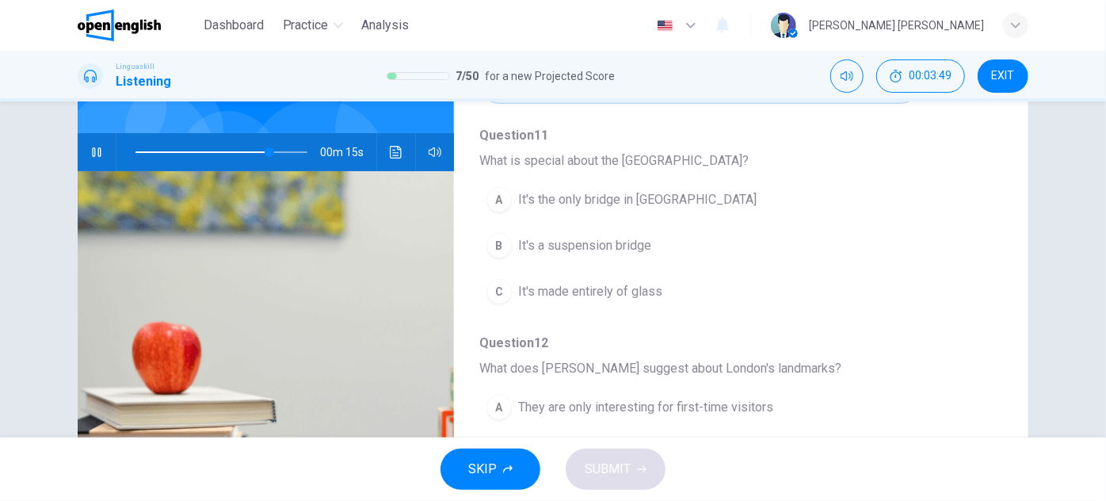
scroll to position [216, 0]
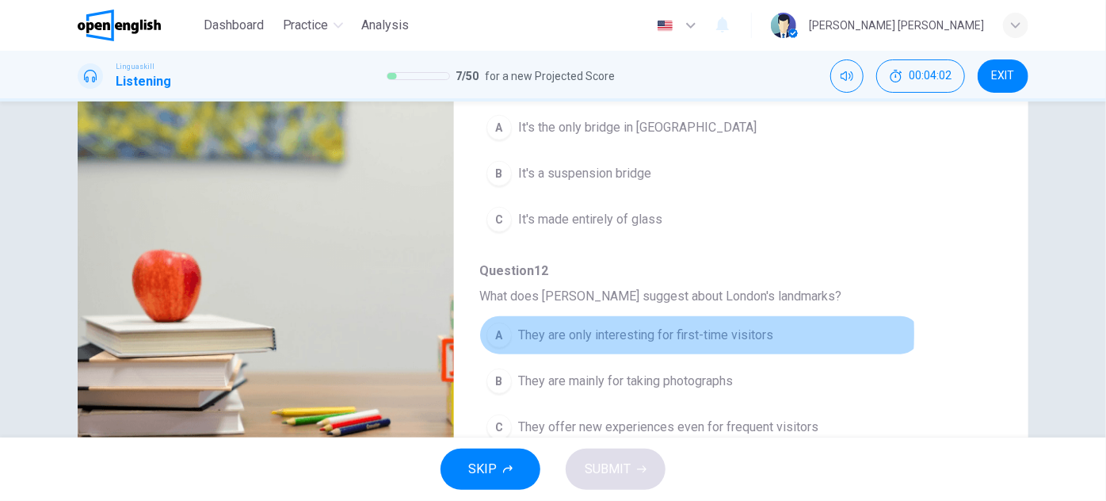
click at [629, 327] on span "They are only interesting for first-time visitors" at bounding box center [645, 335] width 255 height 19
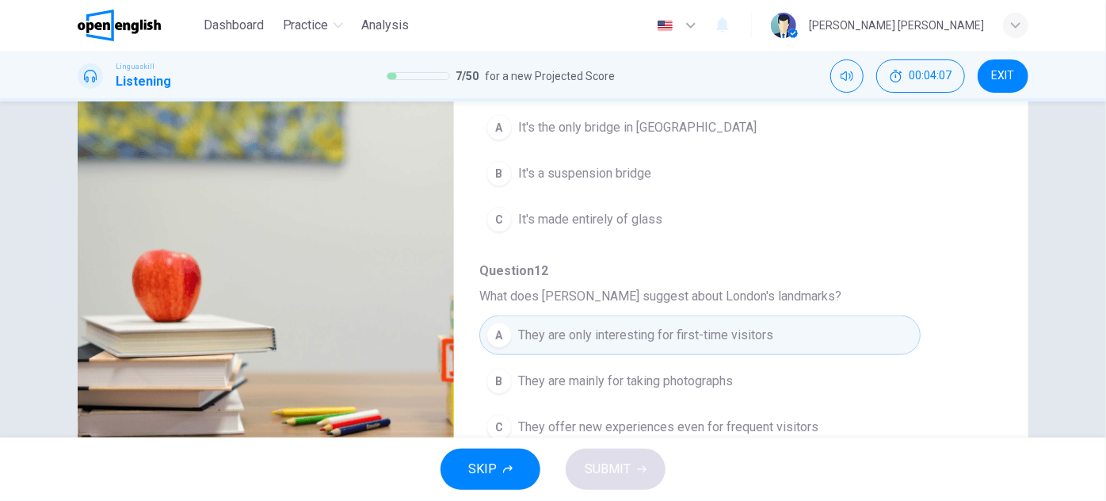
scroll to position [605, 0]
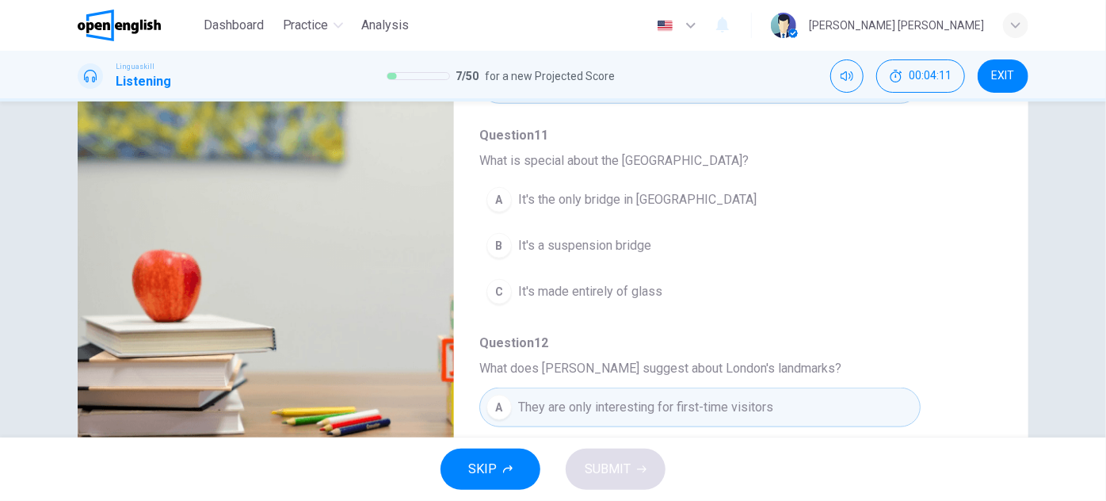
click at [634, 251] on button "B It's a suspension bridge" at bounding box center [699, 246] width 441 height 40
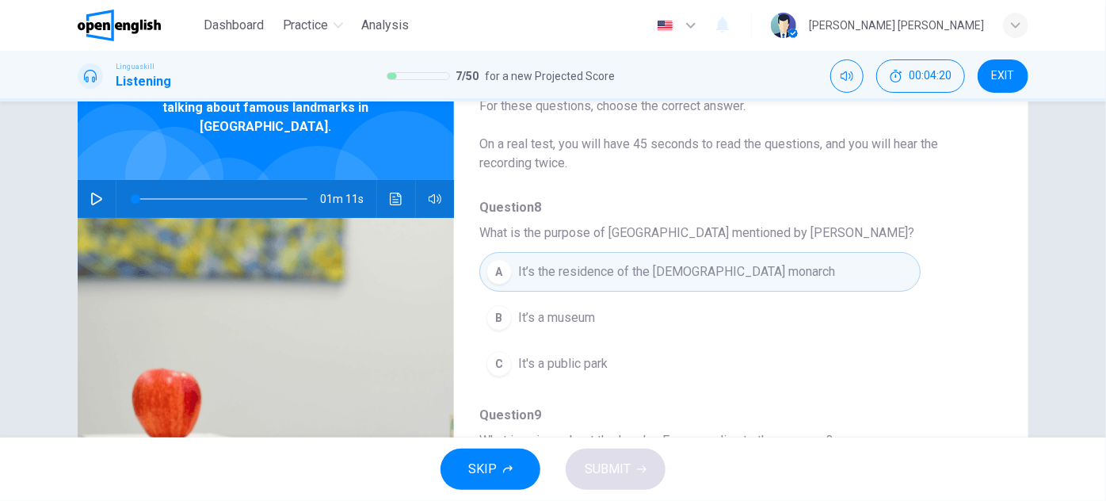
scroll to position [71, 0]
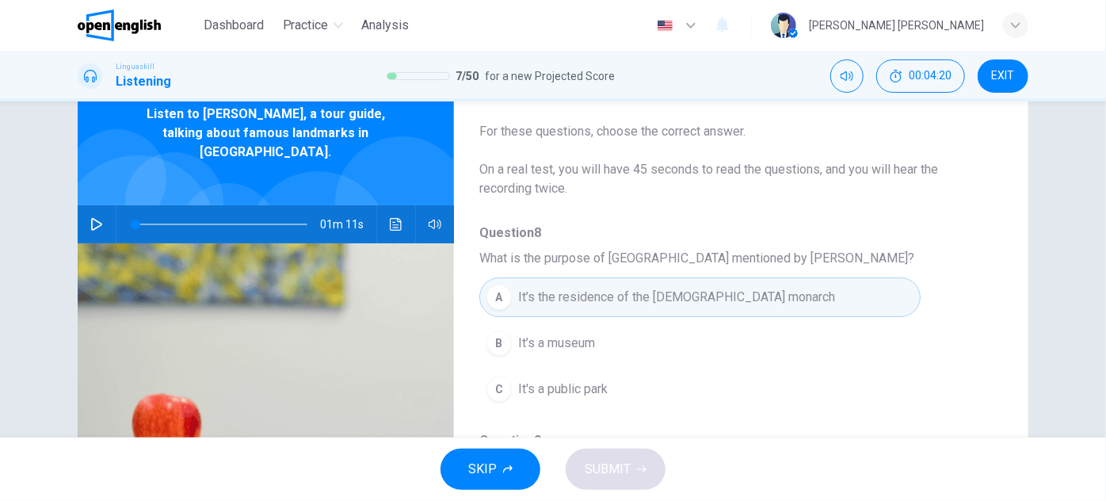
click at [97, 205] on button "button" at bounding box center [96, 224] width 25 height 38
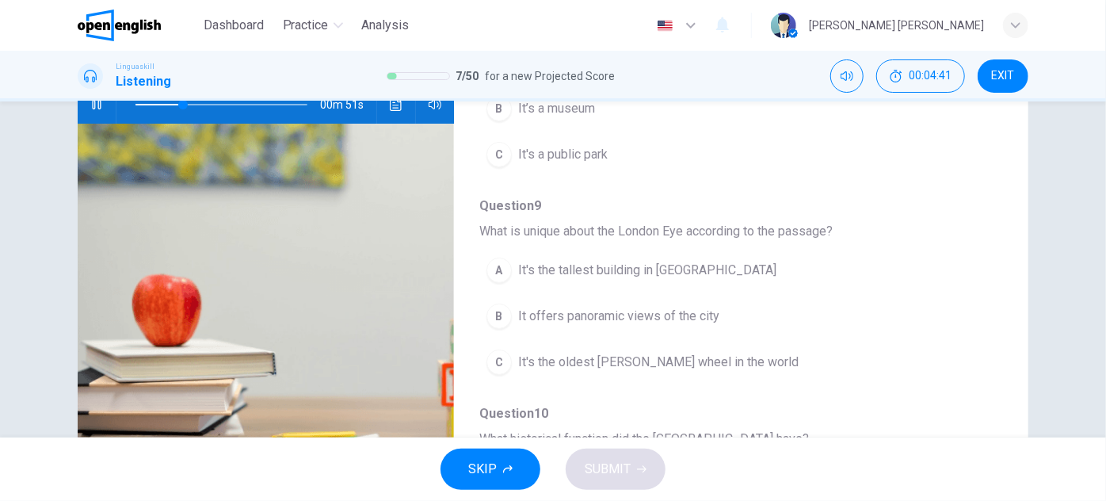
scroll to position [216, 0]
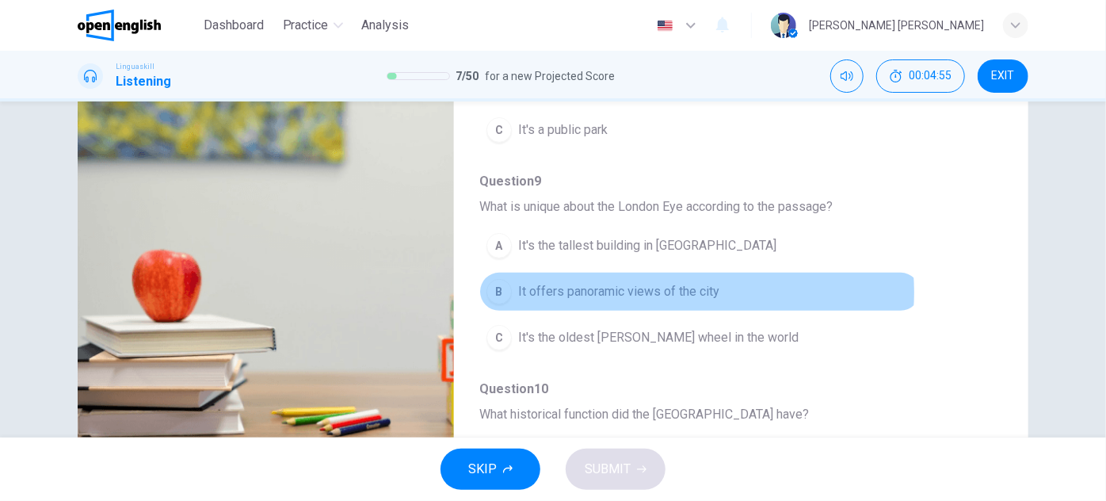
click at [680, 289] on span "It offers panoramic views of the city" at bounding box center [618, 291] width 201 height 19
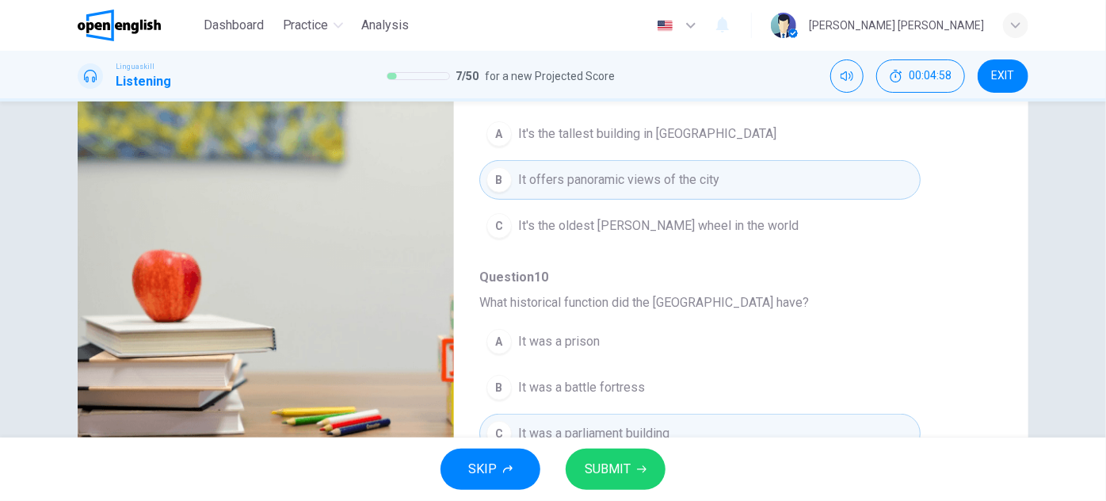
scroll to position [288, 0]
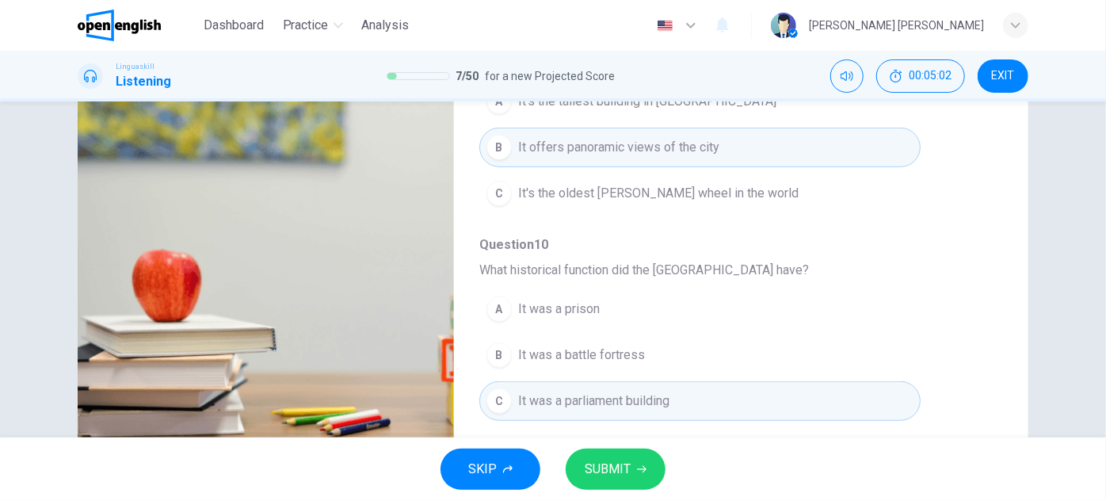
type input "**"
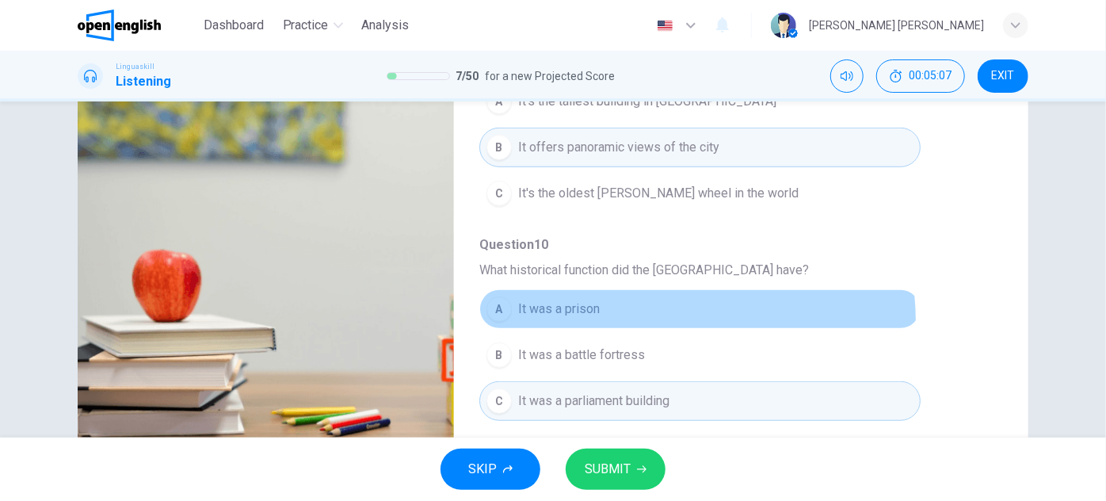
click at [666, 317] on button "A It was a prison" at bounding box center [699, 309] width 441 height 40
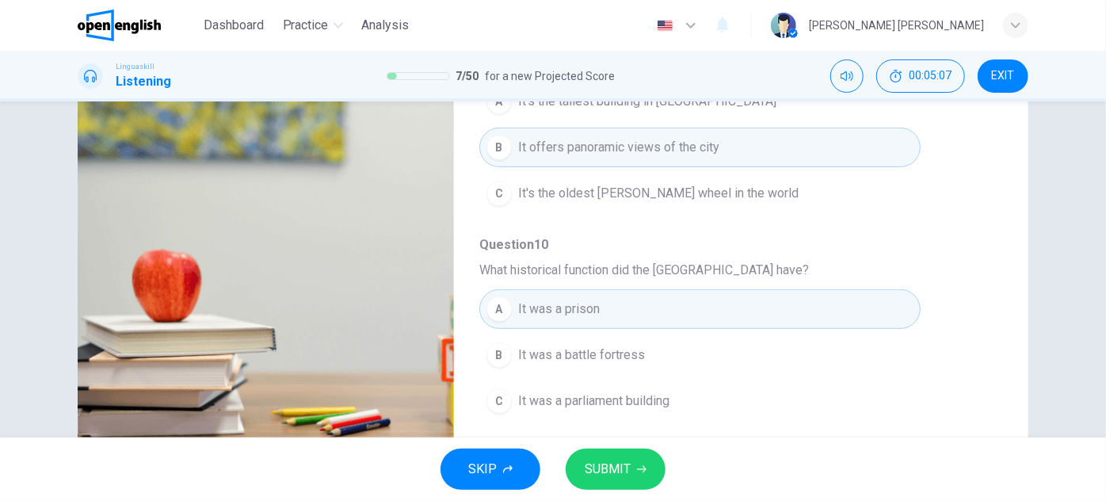
click at [666, 250] on span "Question 10" at bounding box center [728, 244] width 498 height 19
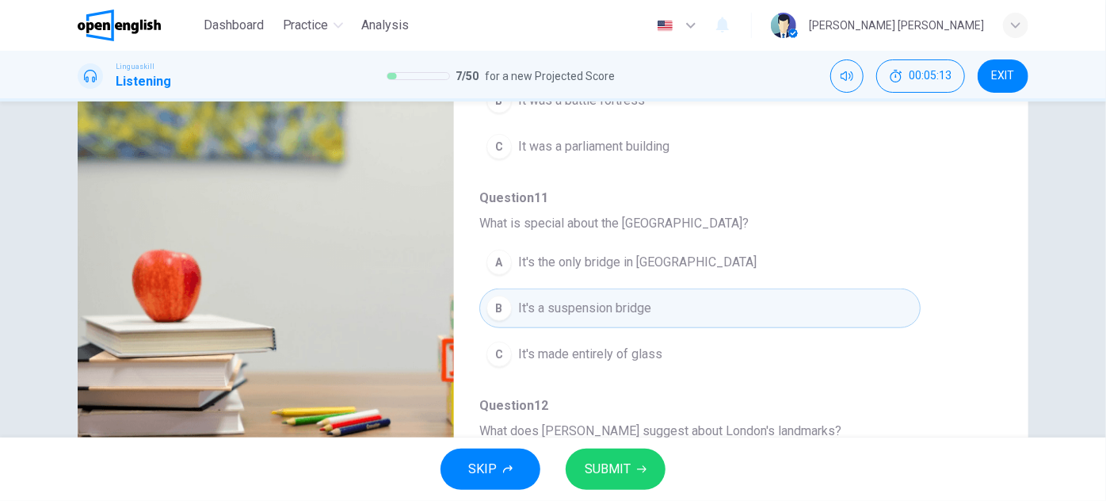
scroll to position [576, 0]
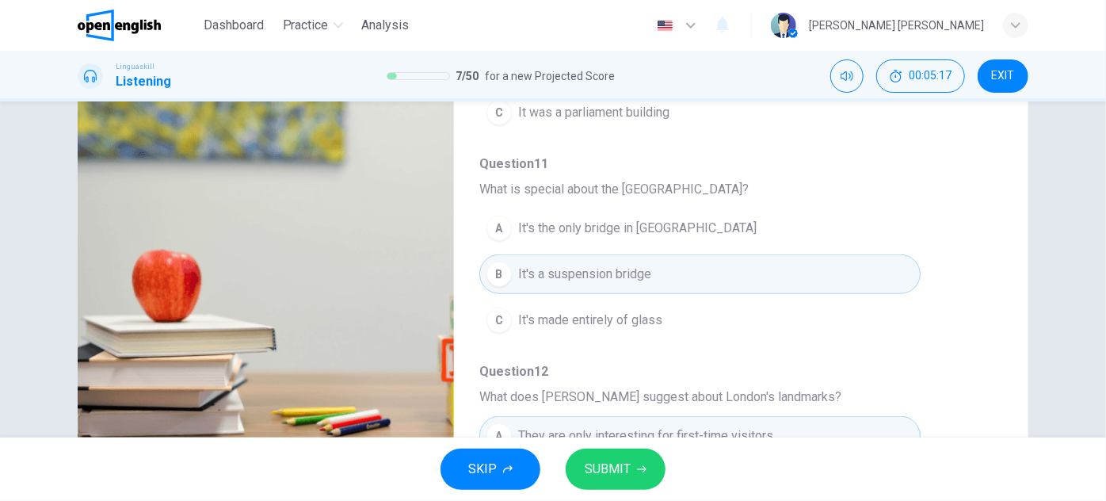
click at [675, 238] on button "A It's the only bridge in [GEOGRAPHIC_DATA]" at bounding box center [699, 228] width 441 height 40
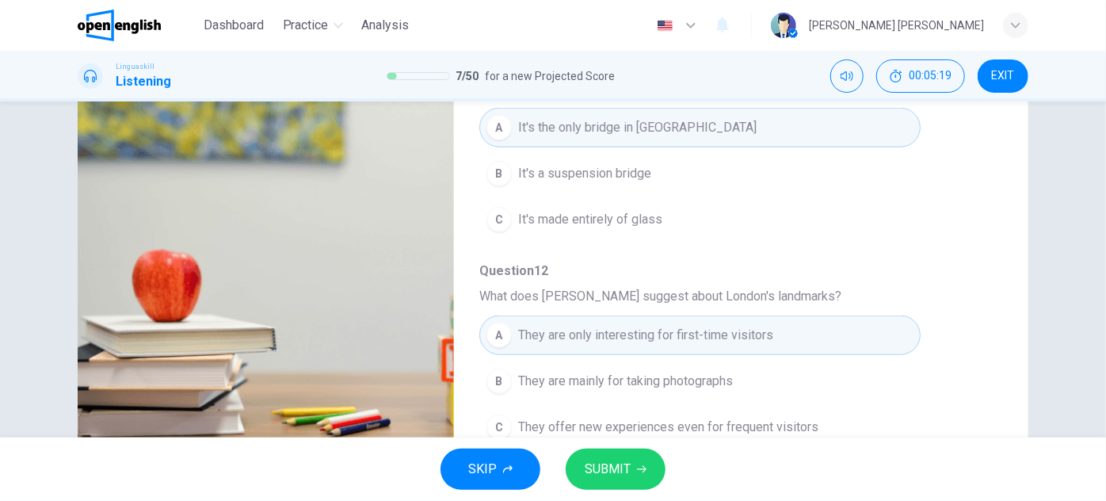
scroll to position [278, 0]
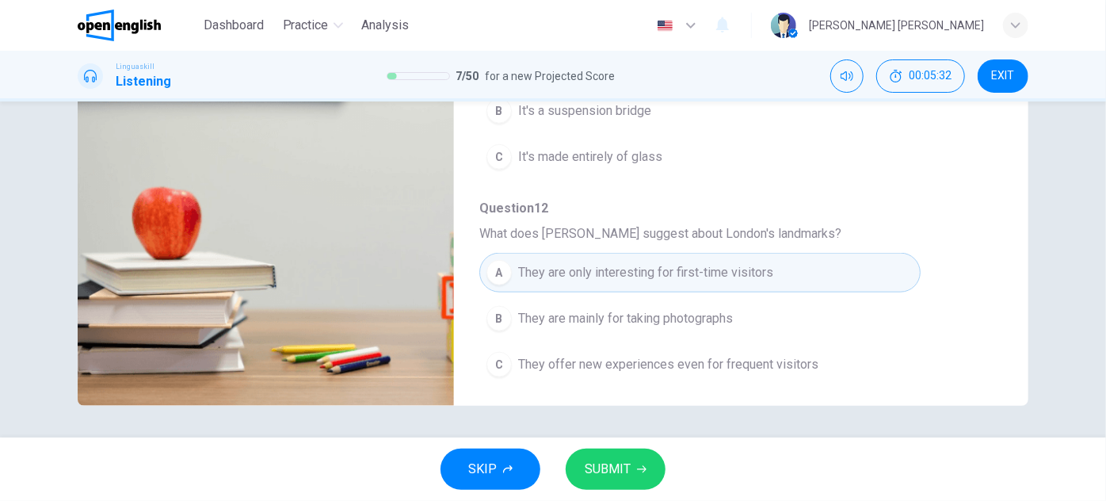
type input "*"
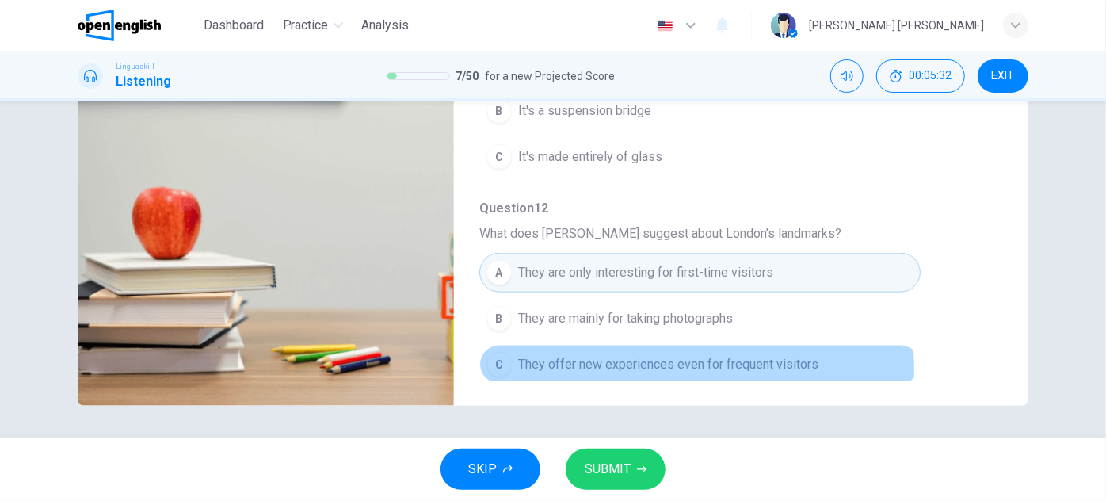
click at [619, 363] on span "They offer new experiences even for frequent visitors" at bounding box center [668, 364] width 300 height 19
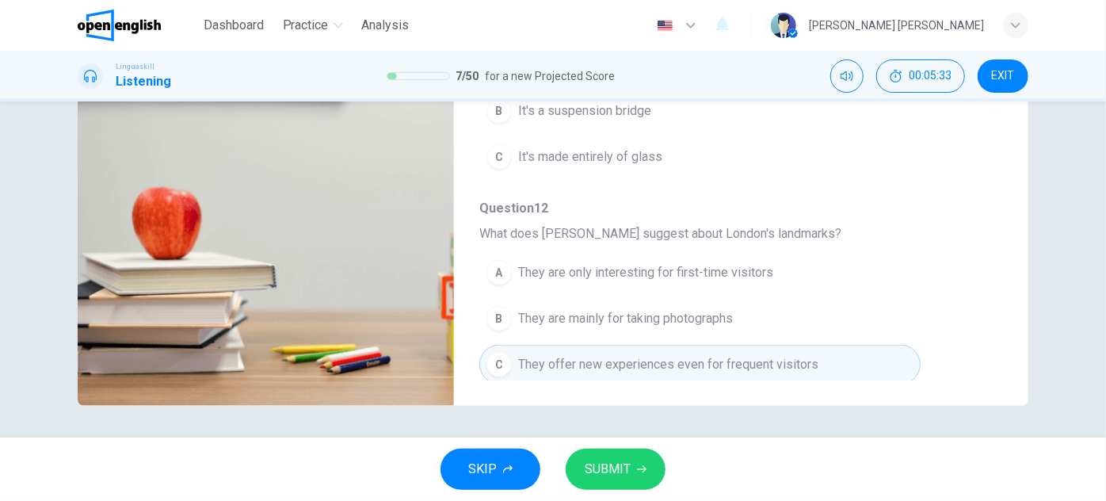
click at [603, 446] on div "SKIP SUBMIT" at bounding box center [553, 468] width 1106 height 63
click at [608, 453] on button "SUBMIT" at bounding box center [616, 468] width 100 height 41
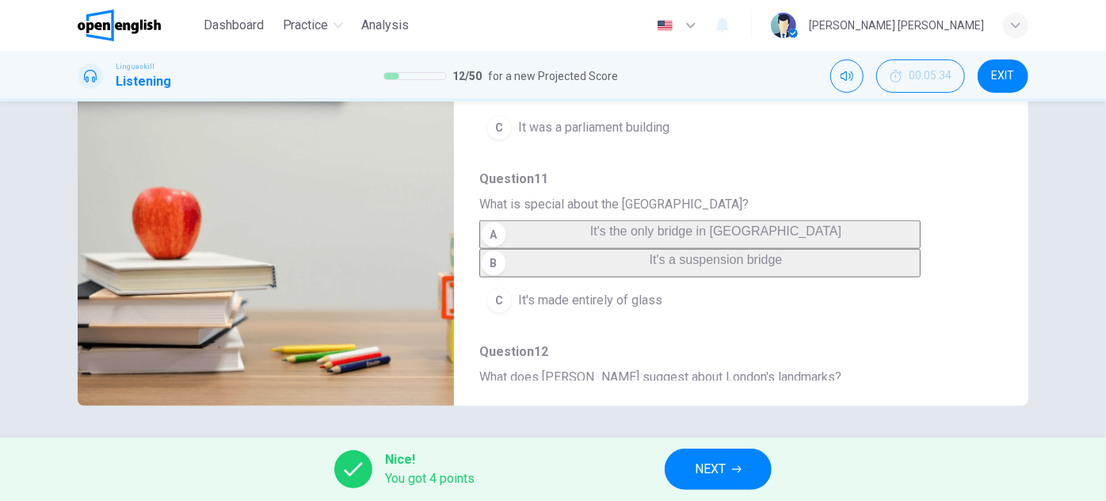
scroll to position [504, 0]
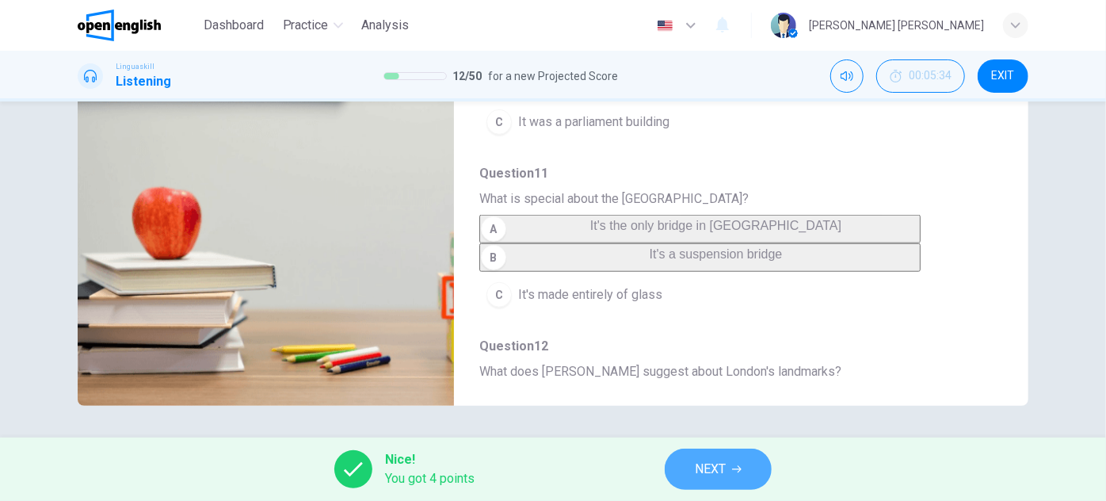
click at [704, 458] on span "NEXT" at bounding box center [710, 469] width 31 height 22
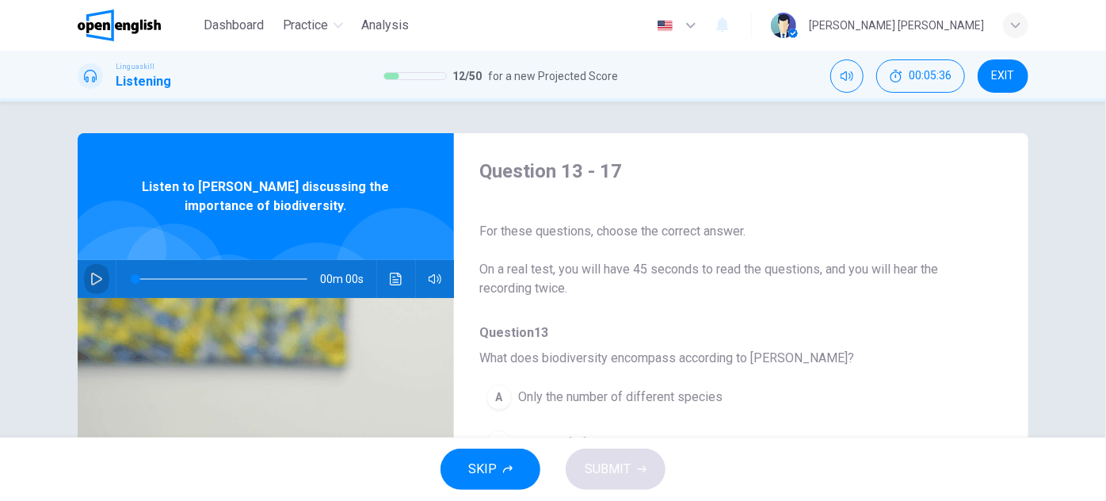
click at [91, 279] on icon "button" at bounding box center [96, 279] width 11 height 13
click at [147, 282] on span at bounding box center [152, 279] width 10 height 10
click at [84, 282] on button "button" at bounding box center [96, 279] width 25 height 38
click at [99, 278] on button "button" at bounding box center [96, 279] width 25 height 38
click at [105, 274] on div "01m 25s" at bounding box center [266, 279] width 376 height 38
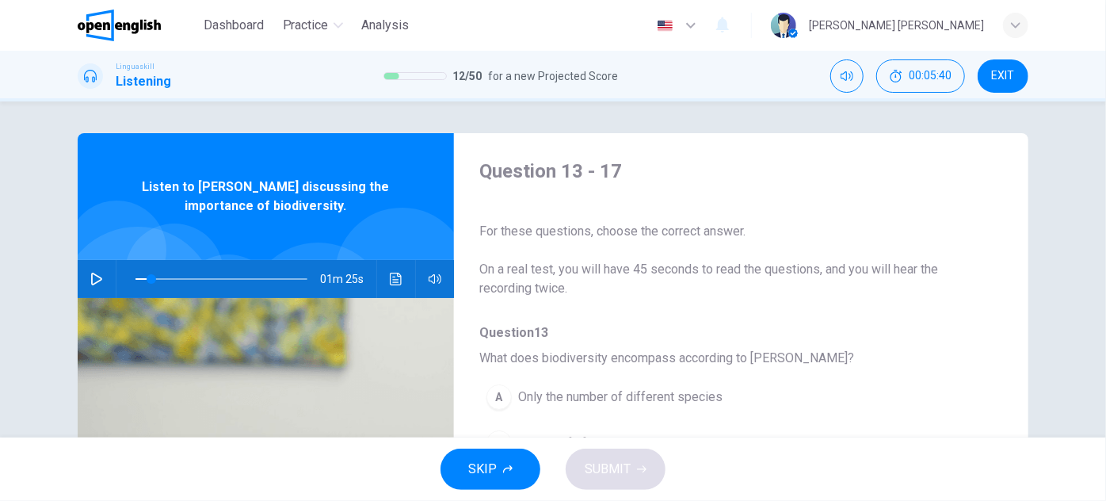
click at [103, 274] on button "button" at bounding box center [96, 279] width 25 height 38
drag, startPoint x: 144, startPoint y: 282, endPoint x: 99, endPoint y: 284, distance: 45.2
click at [99, 284] on div "01m 22s" at bounding box center [266, 279] width 376 height 38
drag, startPoint x: 95, startPoint y: 280, endPoint x: 165, endPoint y: 291, distance: 70.6
click at [95, 279] on icon "button" at bounding box center [96, 279] width 13 height 13
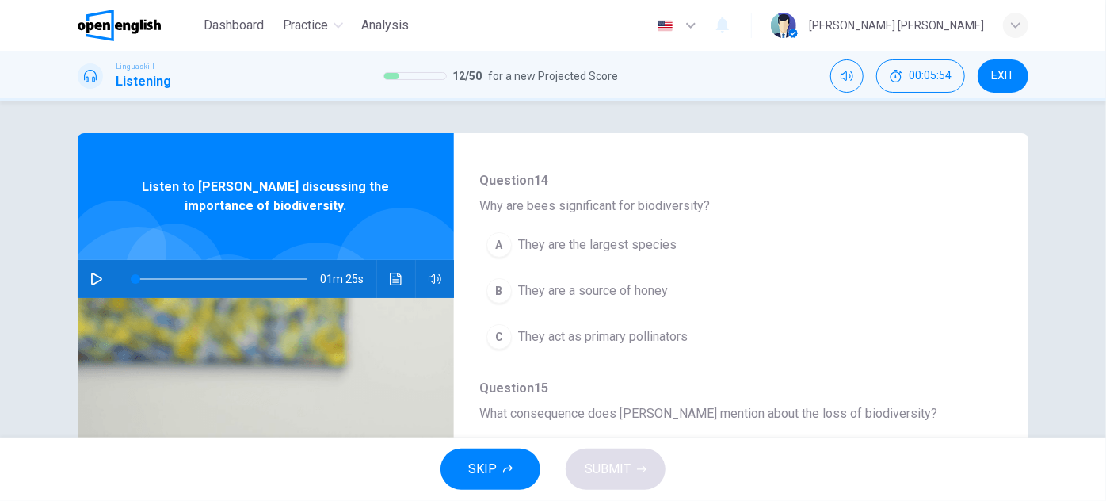
scroll to position [432, 0]
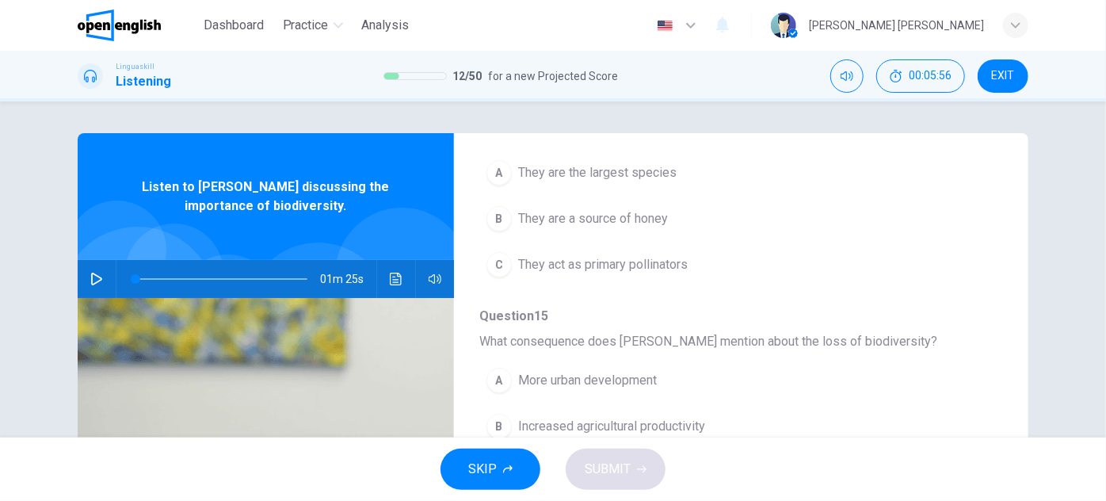
drag, startPoint x: 510, startPoint y: 342, endPoint x: 578, endPoint y: 341, distance: 68.2
click at [578, 341] on span "What consequence does [PERSON_NAME] mention about the loss of biodiversity?" at bounding box center [728, 341] width 498 height 19
click at [593, 323] on div "Question 13 What does biodiversity encompass according to [PERSON_NAME]? A Only…" at bounding box center [728, 400] width 498 height 1019
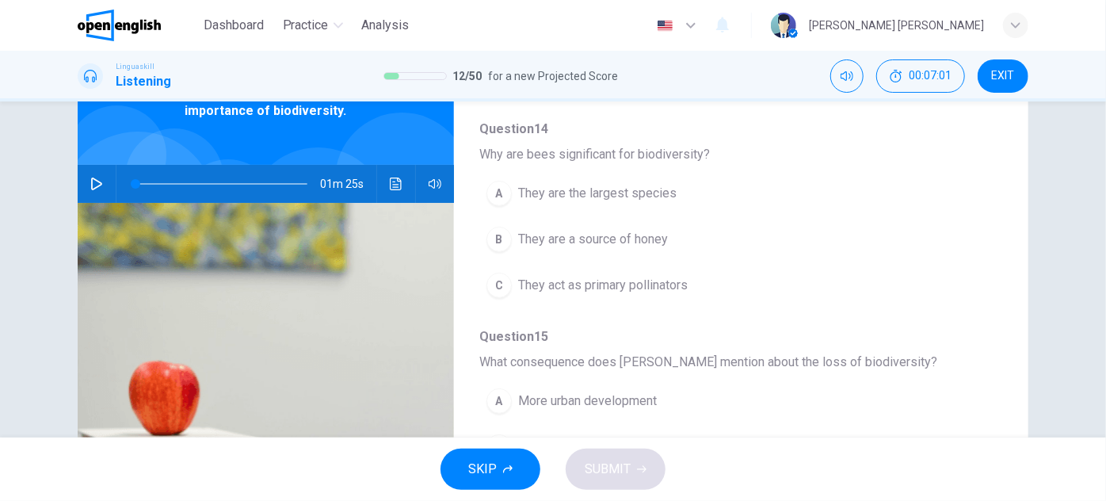
scroll to position [55, 0]
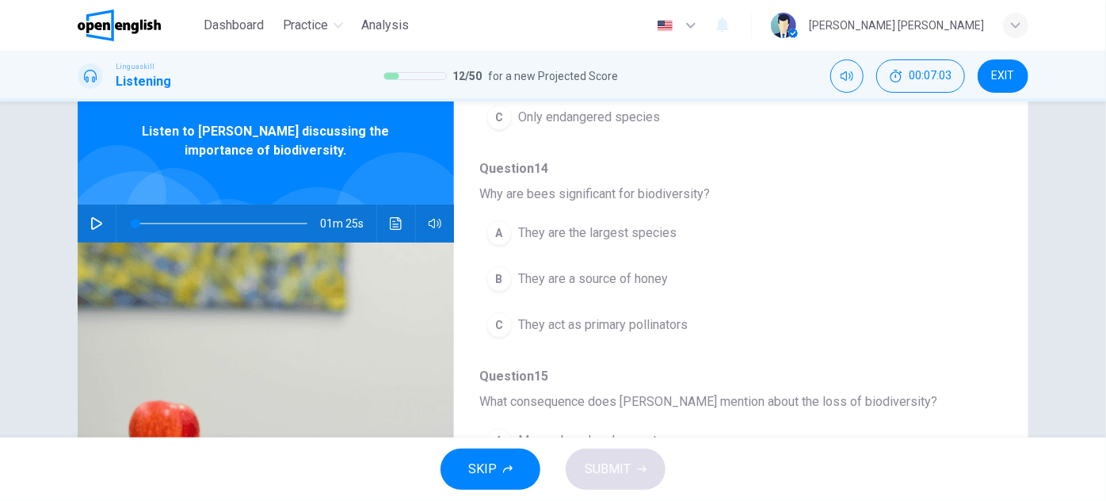
drag, startPoint x: 1001, startPoint y: 293, endPoint x: 995, endPoint y: 215, distance: 78.6
click at [995, 215] on div "Question 13 - 17 For these questions, choose the correct answer. On a real test…" at bounding box center [553, 353] width 951 height 551
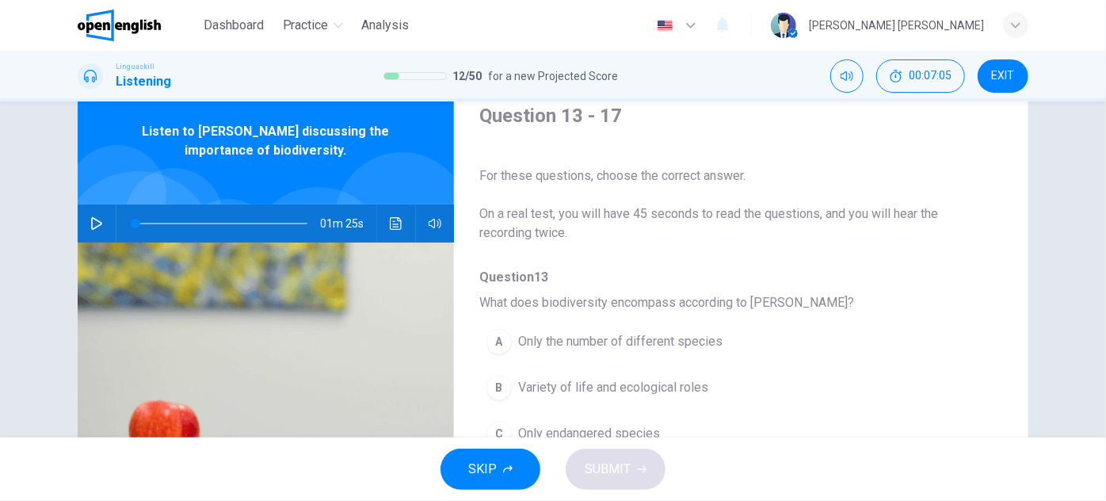
click at [99, 221] on button "button" at bounding box center [96, 223] width 25 height 38
drag, startPoint x: 132, startPoint y: 220, endPoint x: 90, endPoint y: 227, distance: 42.6
click at [89, 227] on div "01m 25s" at bounding box center [266, 223] width 376 height 38
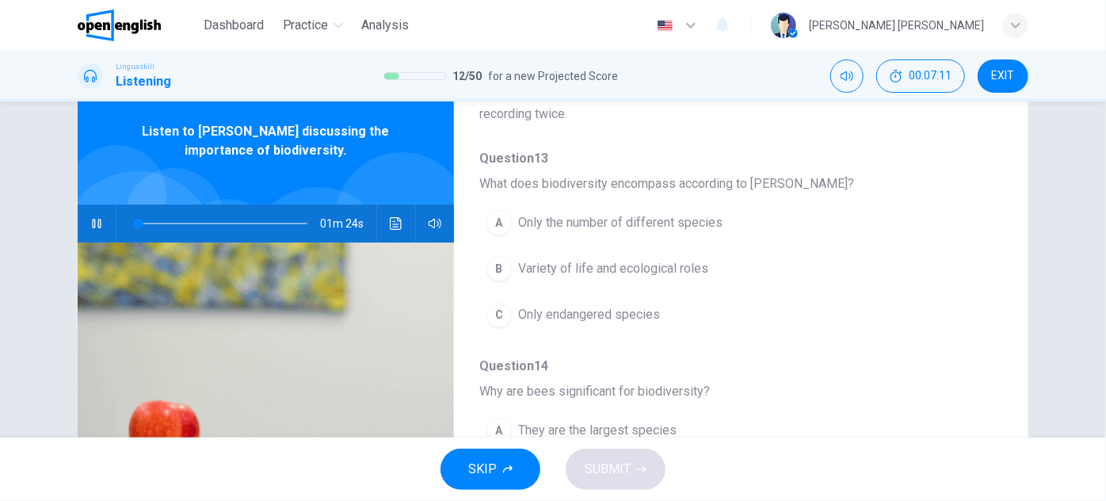
scroll to position [143, 0]
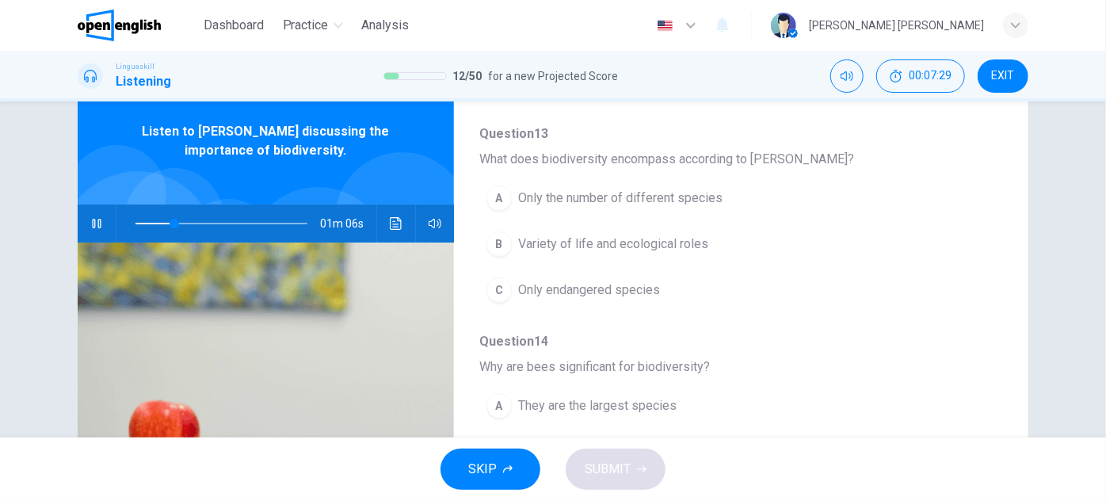
click at [676, 207] on button "A Only the number of different species" at bounding box center [699, 198] width 441 height 40
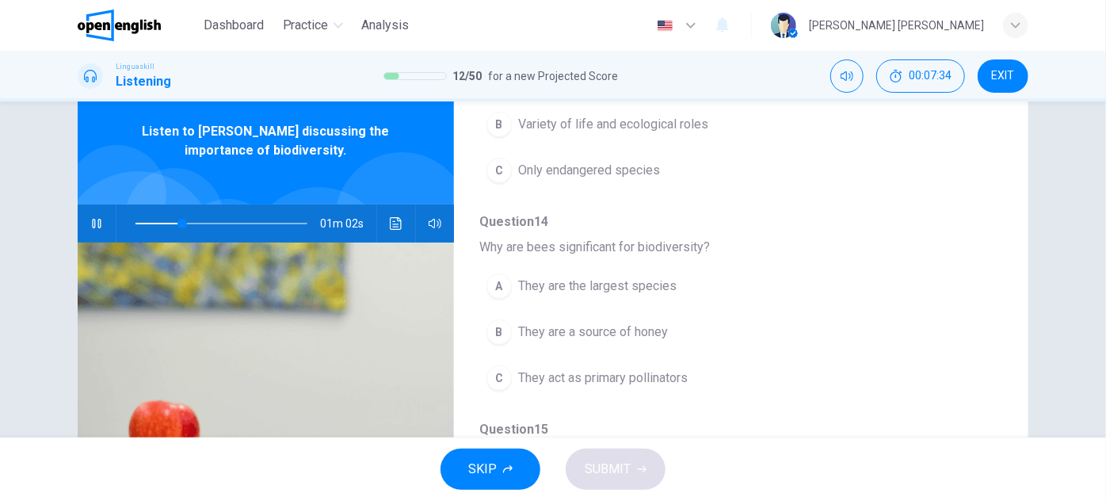
scroll to position [288, 0]
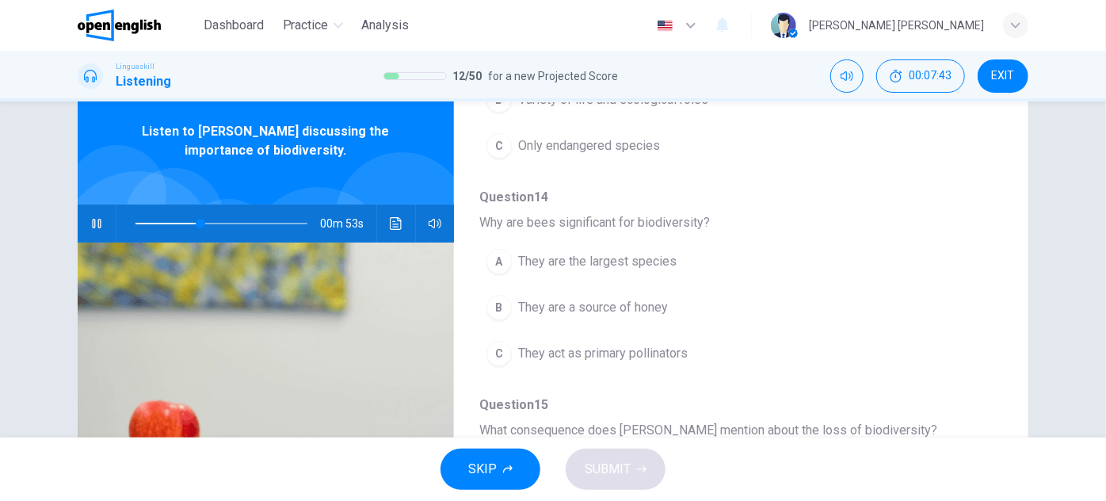
click at [663, 274] on button "A They are the largest species" at bounding box center [699, 262] width 441 height 40
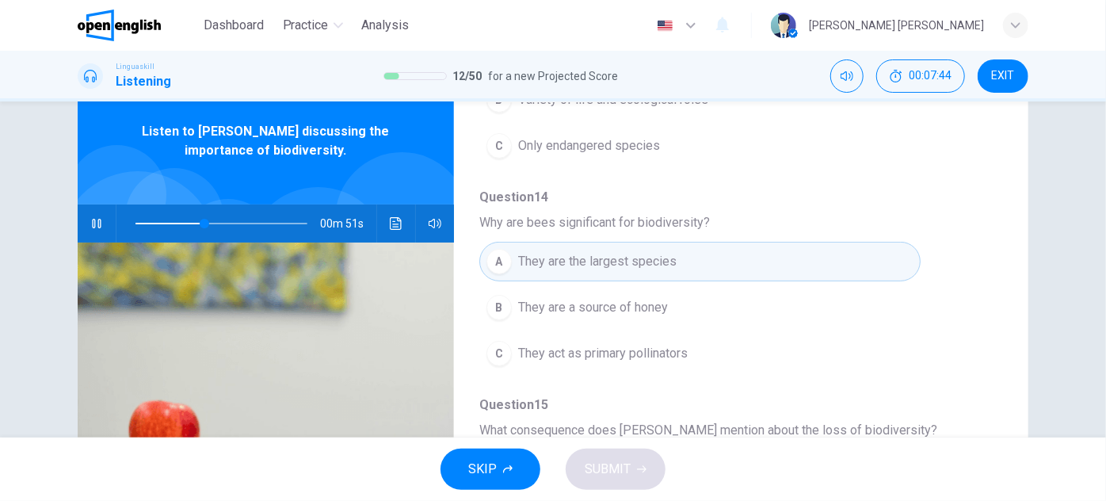
click at [658, 402] on span "Question 15" at bounding box center [728, 404] width 498 height 19
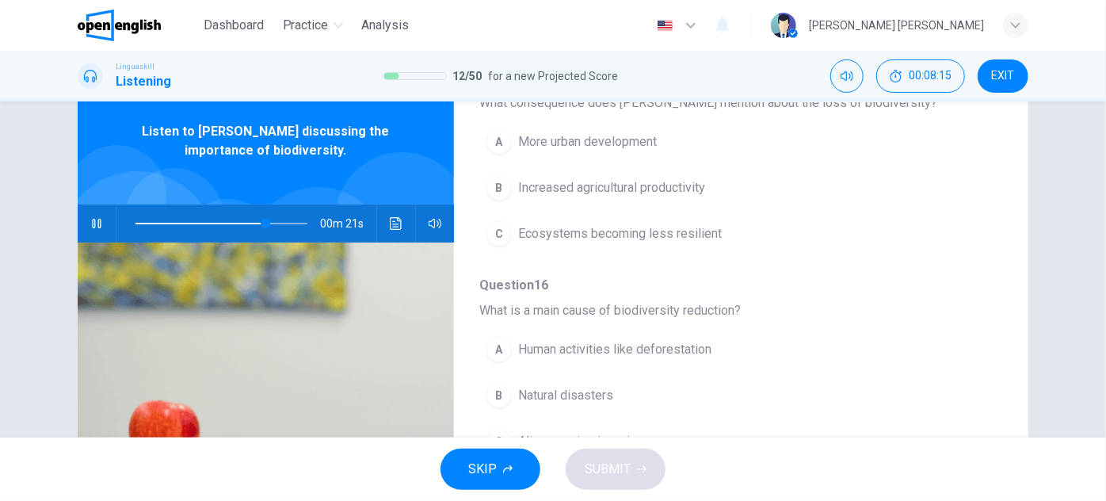
scroll to position [648, 0]
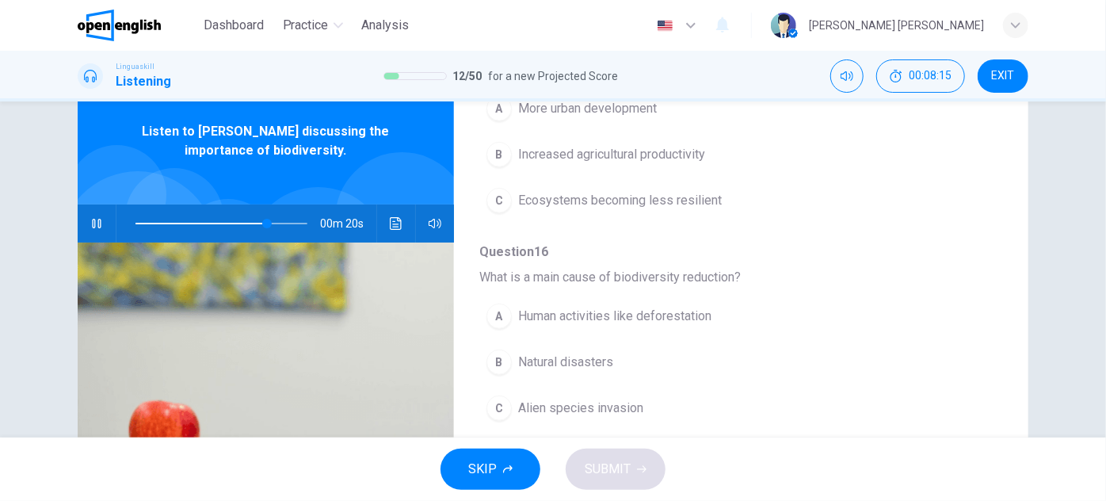
click at [687, 320] on span "Human activities like deforestation" at bounding box center [614, 316] width 193 height 19
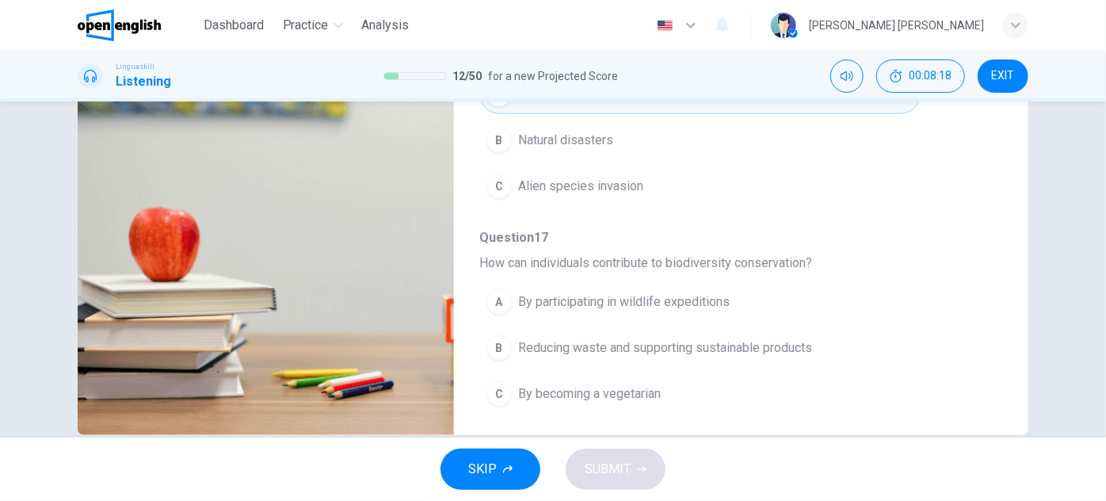
scroll to position [272, 0]
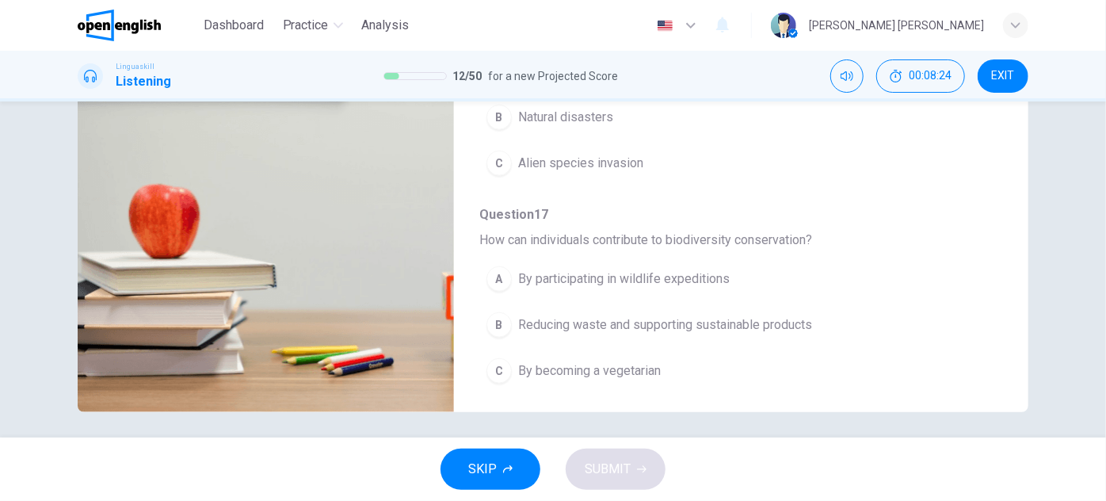
click at [704, 323] on span "Reducing waste and supporting sustainable products" at bounding box center [665, 324] width 294 height 19
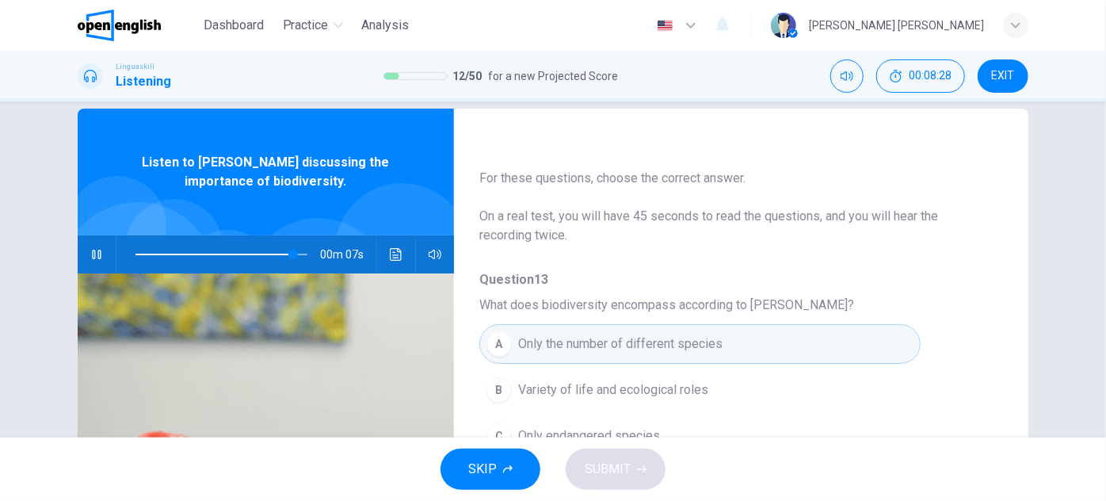
scroll to position [0, 0]
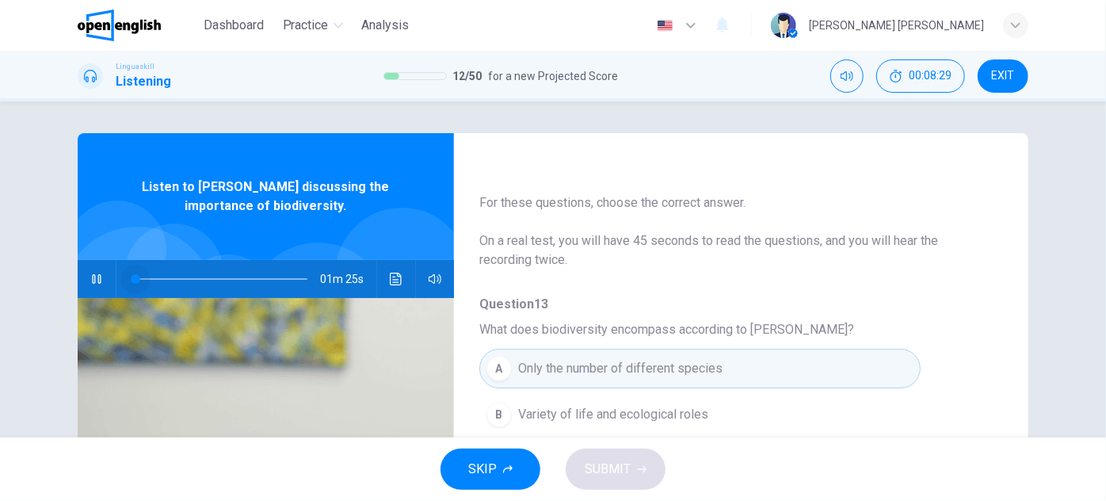
drag, startPoint x: 290, startPoint y: 279, endPoint x: 89, endPoint y: 250, distance: 203.3
click at [87, 253] on div "Listen to [PERSON_NAME] discussing the importance of biodiversity. 01m 25s" at bounding box center [266, 408] width 376 height 551
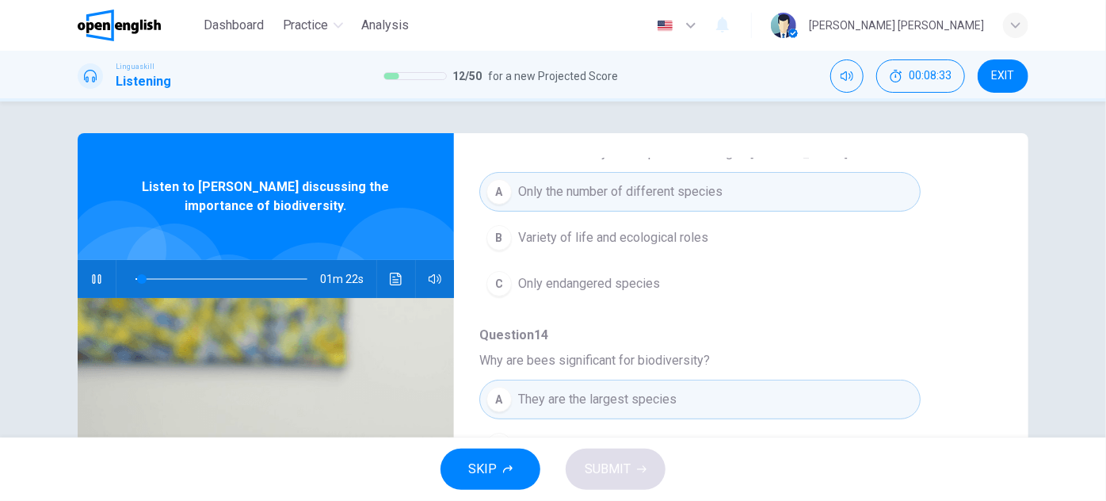
scroll to position [173, 0]
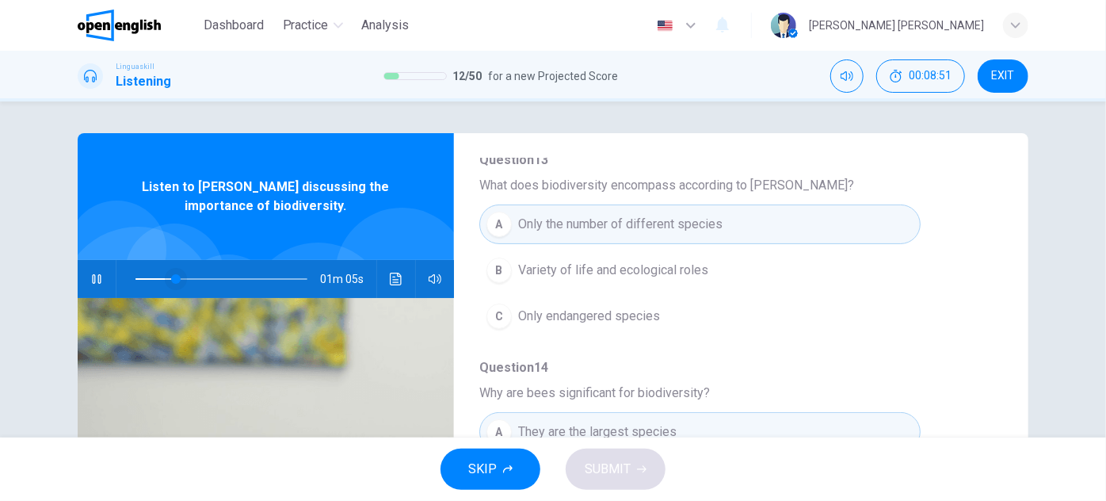
click at [171, 284] on span at bounding box center [176, 279] width 10 height 10
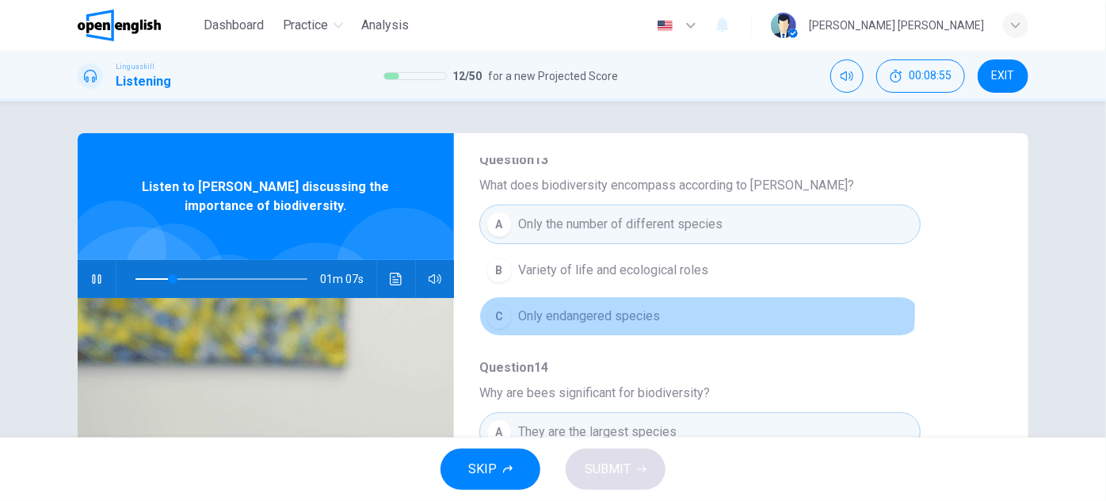
click at [629, 307] on span "Only endangered species" at bounding box center [589, 316] width 142 height 19
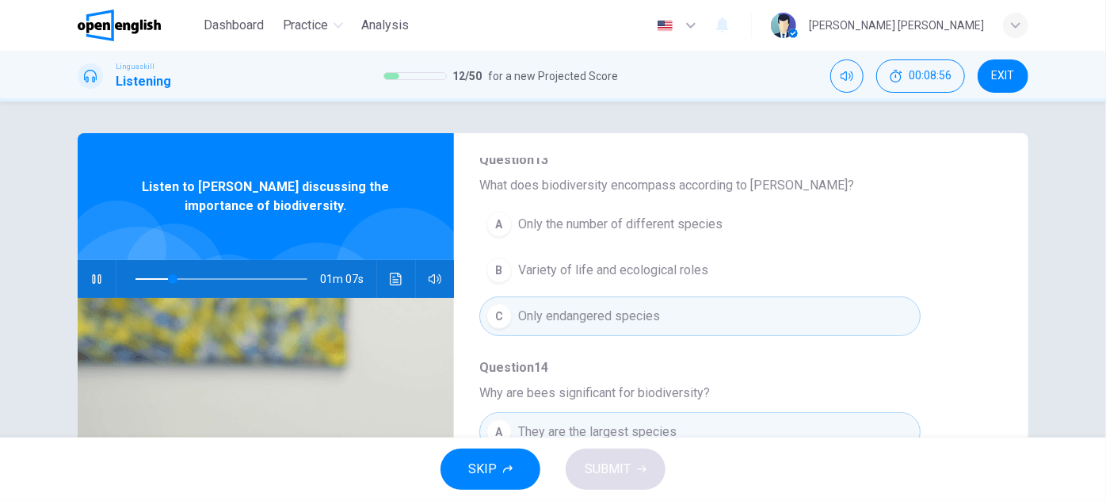
click at [656, 278] on span "Variety of life and ecological roles" at bounding box center [613, 270] width 190 height 19
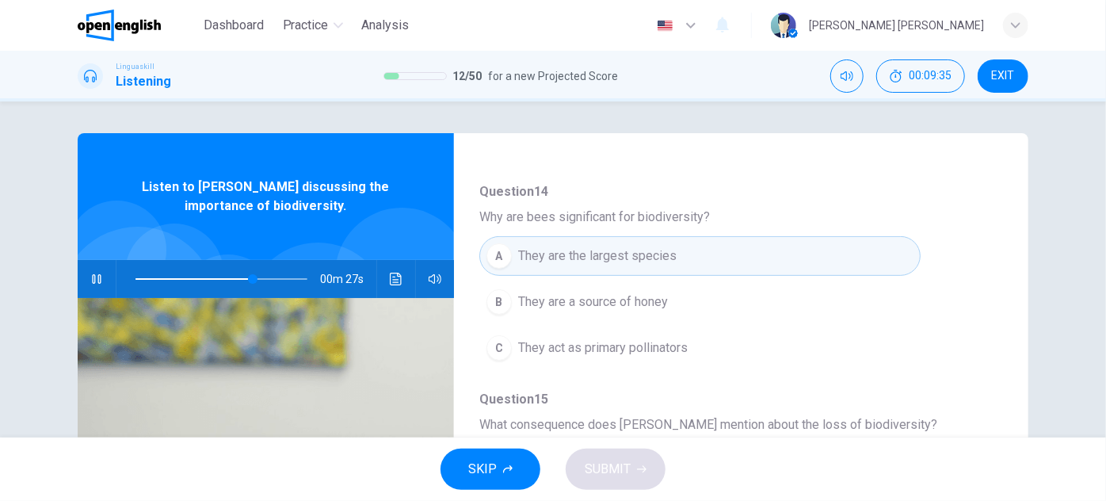
scroll to position [317, 0]
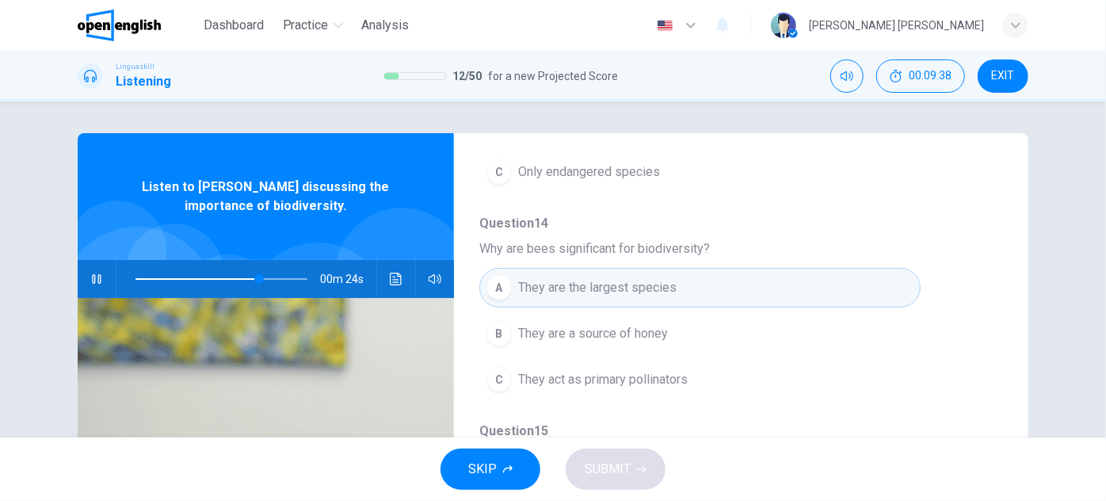
click at [239, 272] on span at bounding box center [221, 279] width 172 height 22
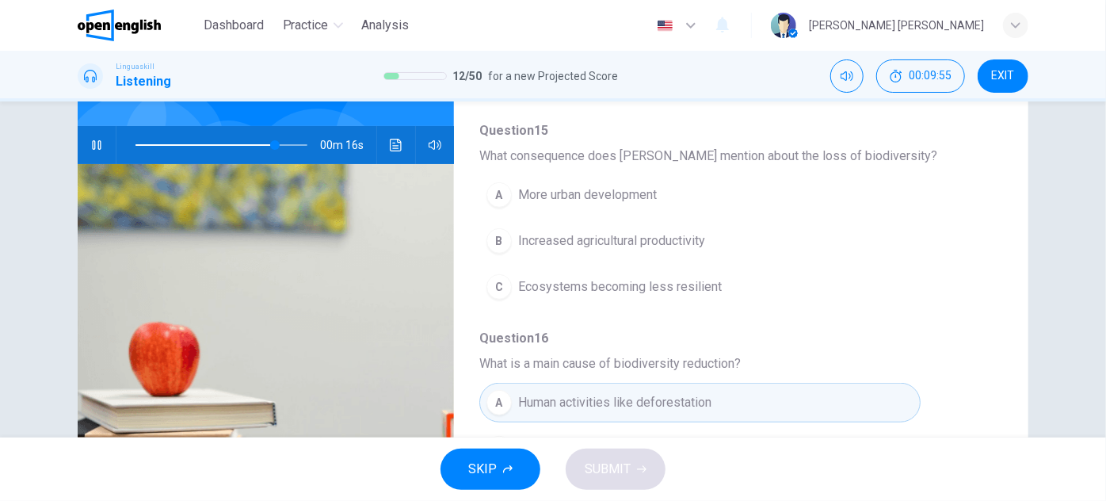
scroll to position [460, 0]
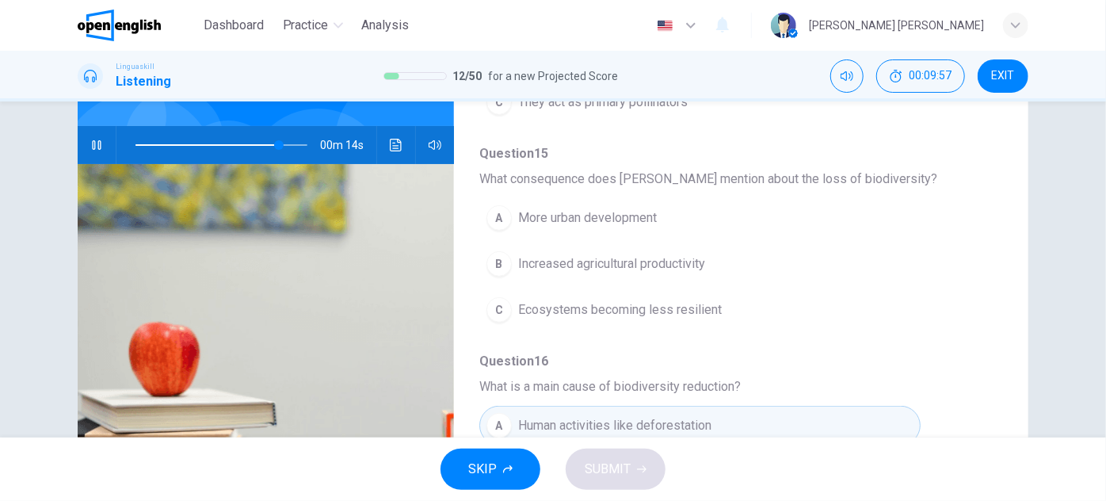
click at [572, 215] on span "More urban development" at bounding box center [587, 217] width 139 height 19
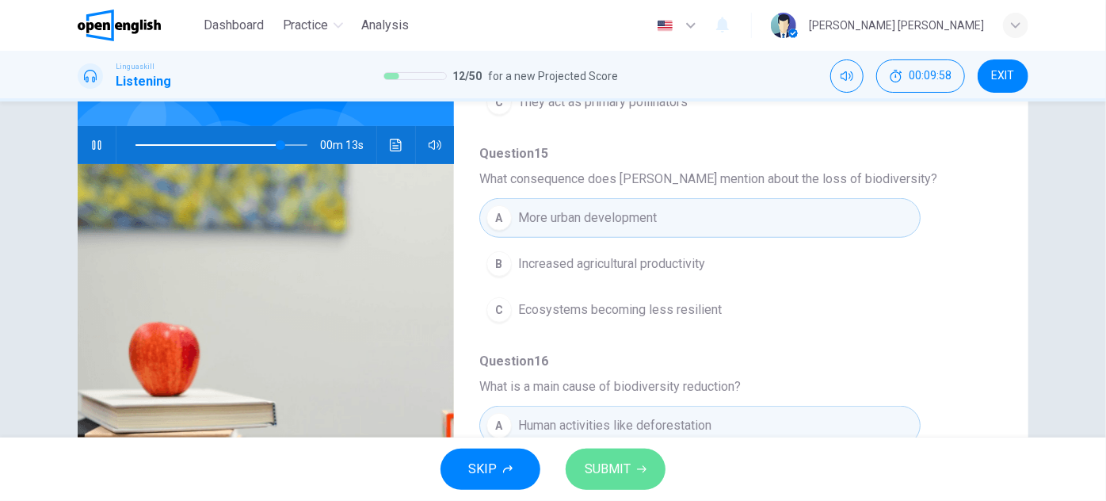
click at [620, 481] on button "SUBMIT" at bounding box center [616, 468] width 100 height 41
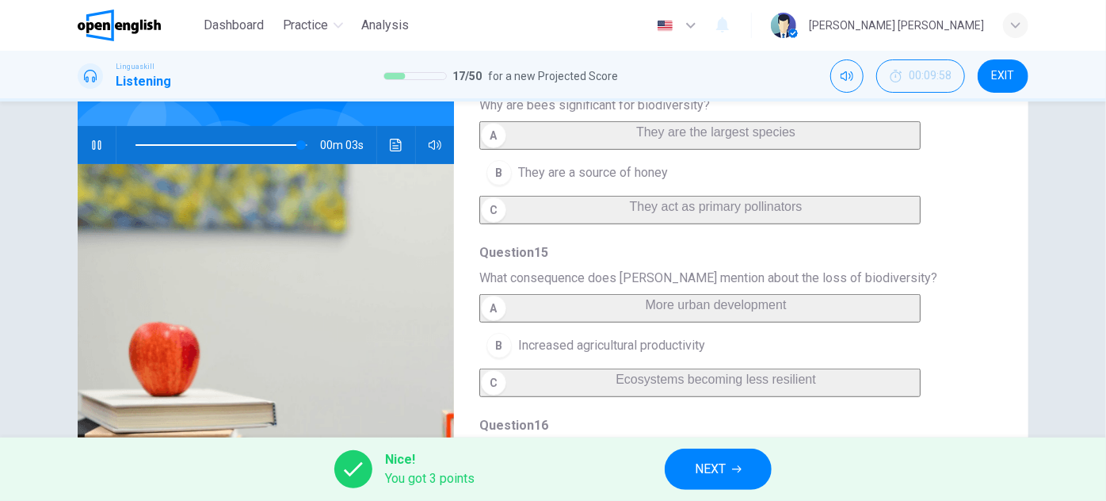
scroll to position [360, 0]
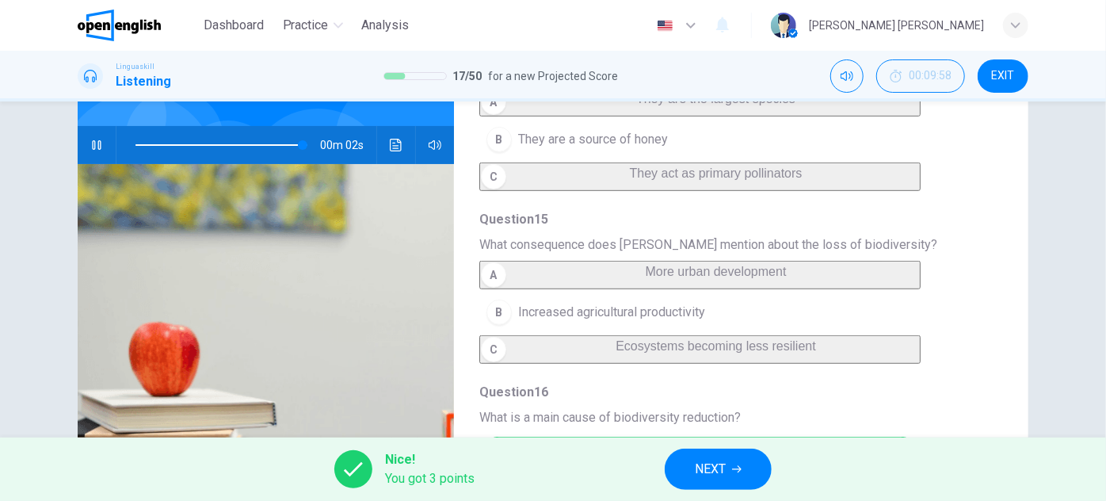
type input "**"
click at [700, 461] on span "NEXT" at bounding box center [710, 469] width 31 height 22
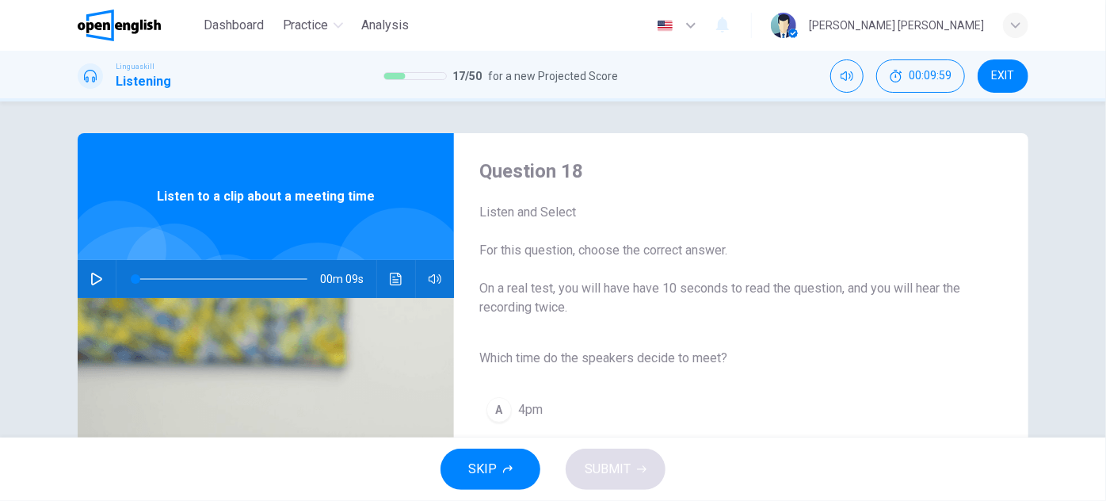
click at [106, 278] on div "00m 09s" at bounding box center [266, 279] width 376 height 38
click at [103, 278] on button "button" at bounding box center [96, 279] width 25 height 38
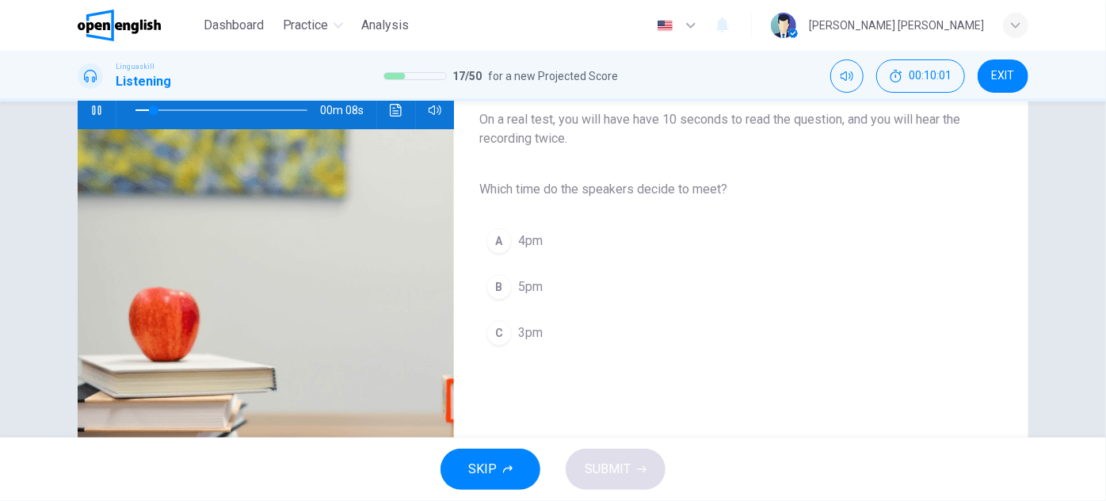
scroll to position [143, 0]
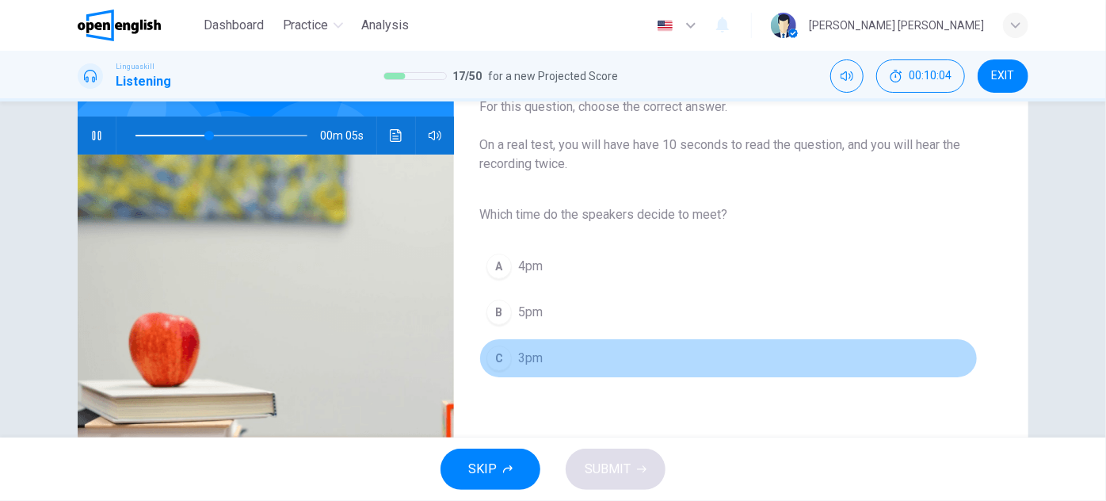
click at [534, 349] on span "3pm" at bounding box center [530, 358] width 25 height 19
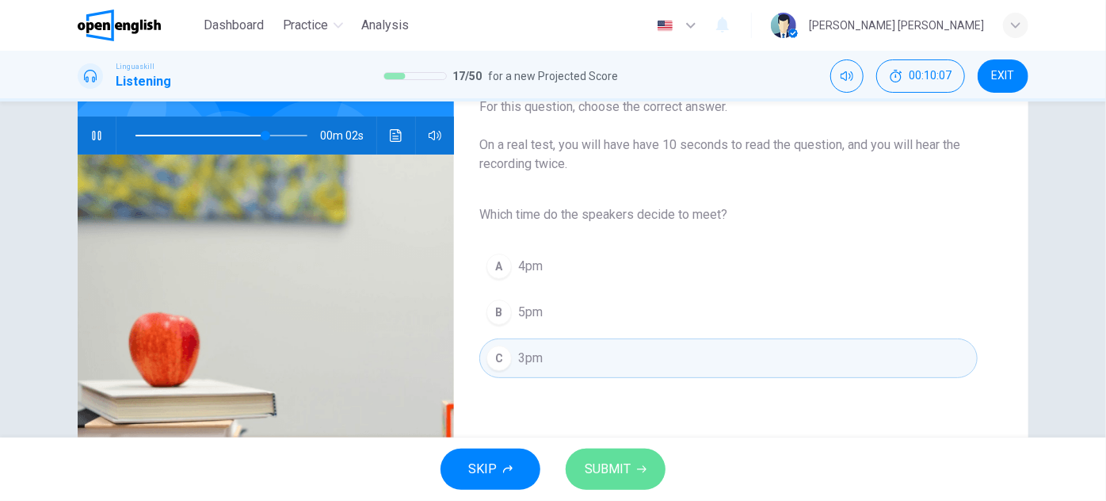
click at [628, 465] on span "SUBMIT" at bounding box center [608, 469] width 46 height 22
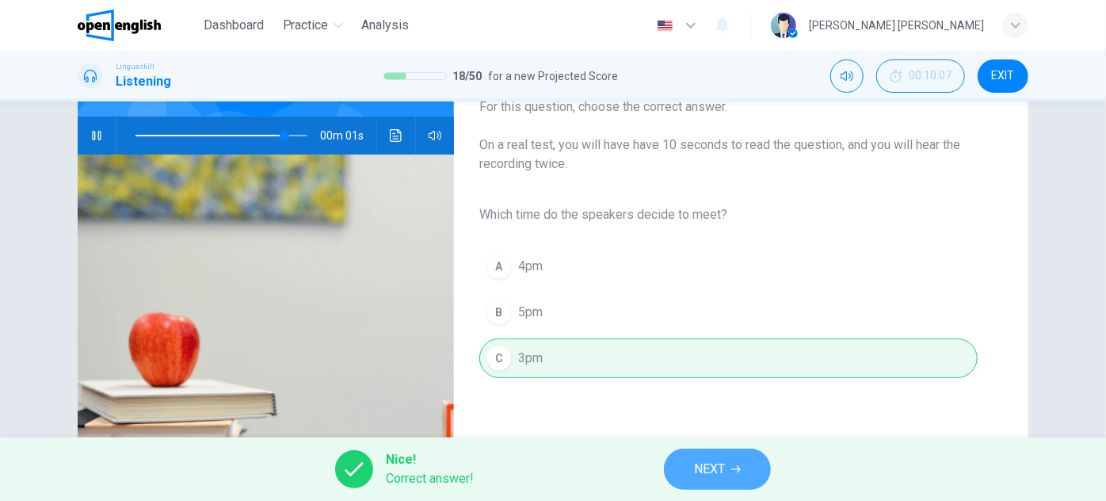
click at [724, 462] on span "NEXT" at bounding box center [709, 469] width 31 height 22
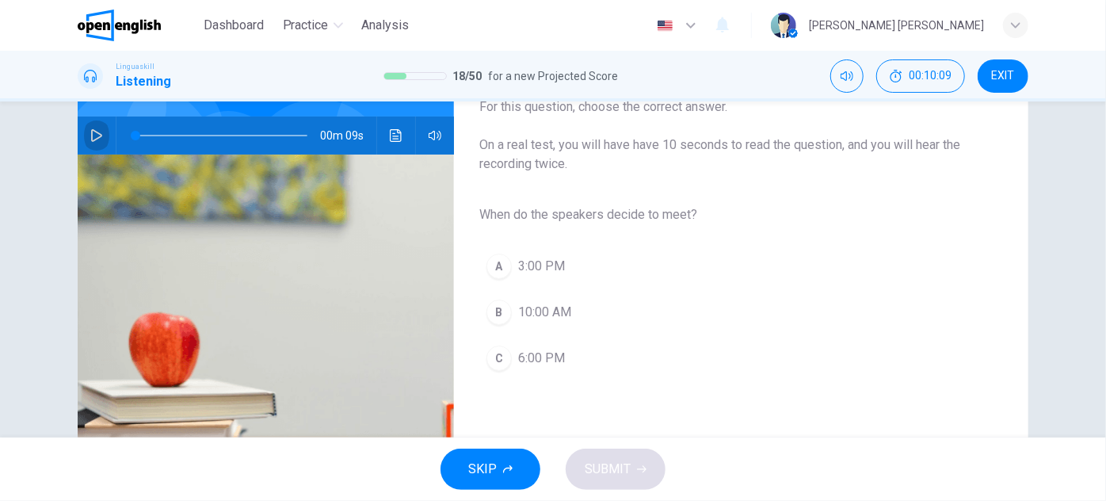
click at [103, 132] on button "button" at bounding box center [96, 135] width 25 height 38
click at [535, 273] on span "3:00 PM" at bounding box center [541, 266] width 47 height 19
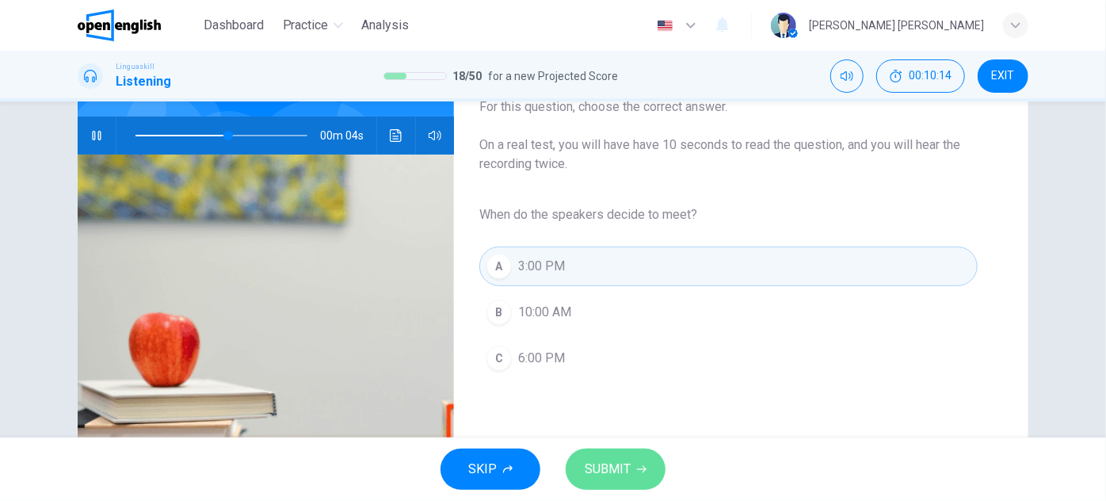
click at [644, 472] on icon "button" at bounding box center [642, 469] width 10 height 10
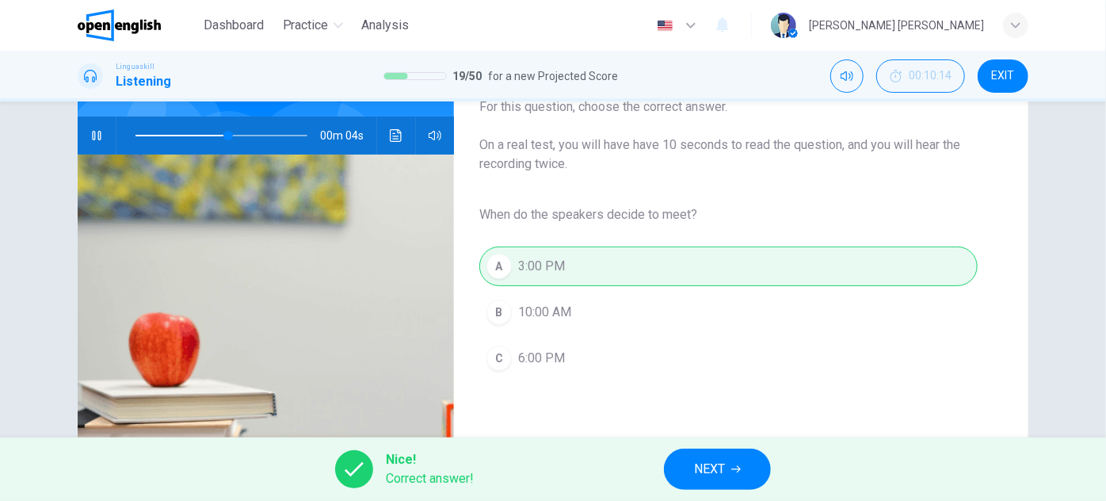
type input "**"
click at [674, 457] on button "NEXT" at bounding box center [717, 468] width 107 height 41
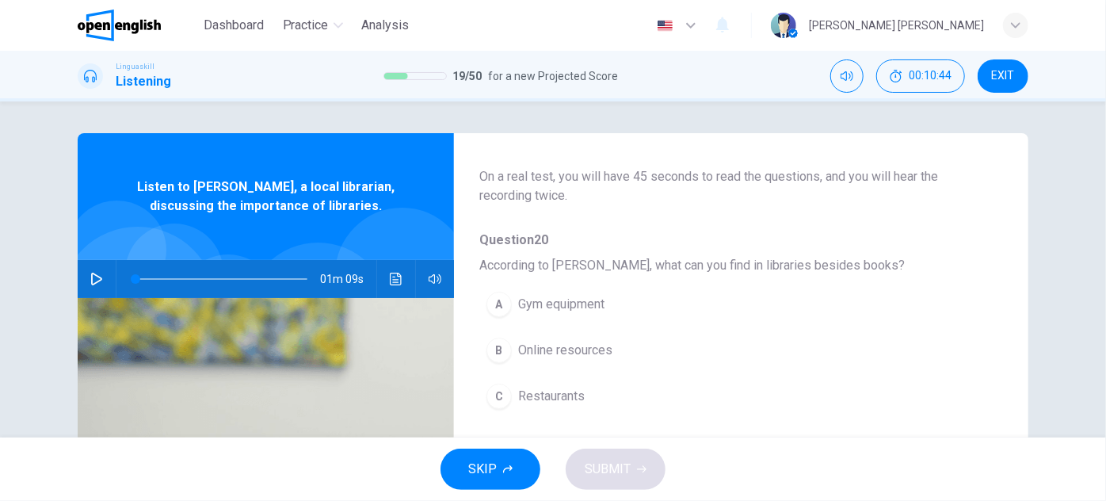
scroll to position [0, 0]
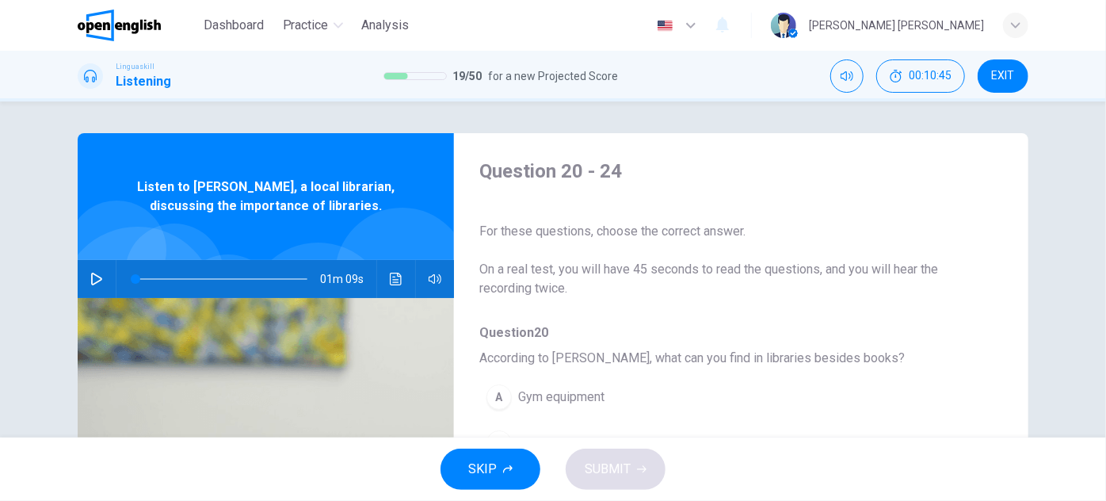
click at [92, 288] on button "button" at bounding box center [96, 279] width 25 height 38
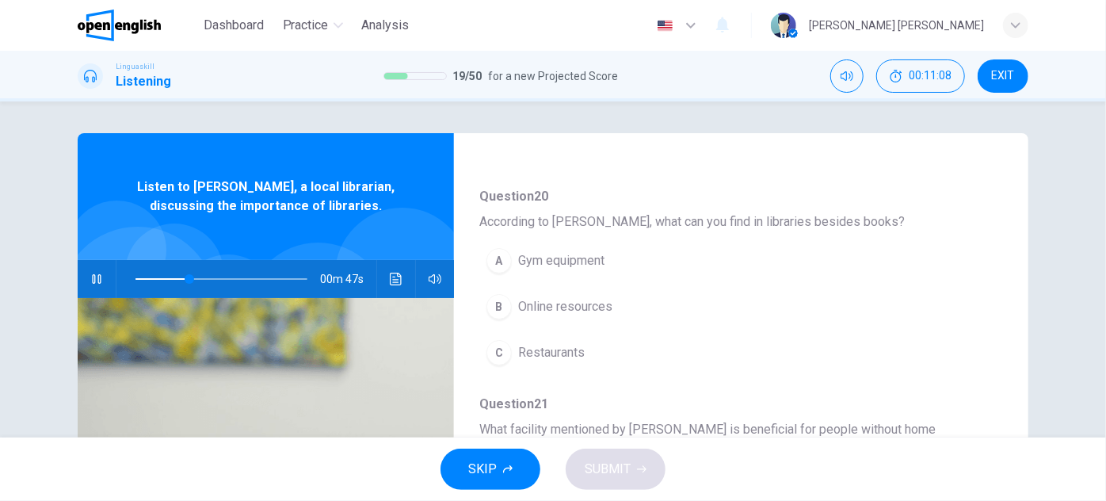
scroll to position [143, 0]
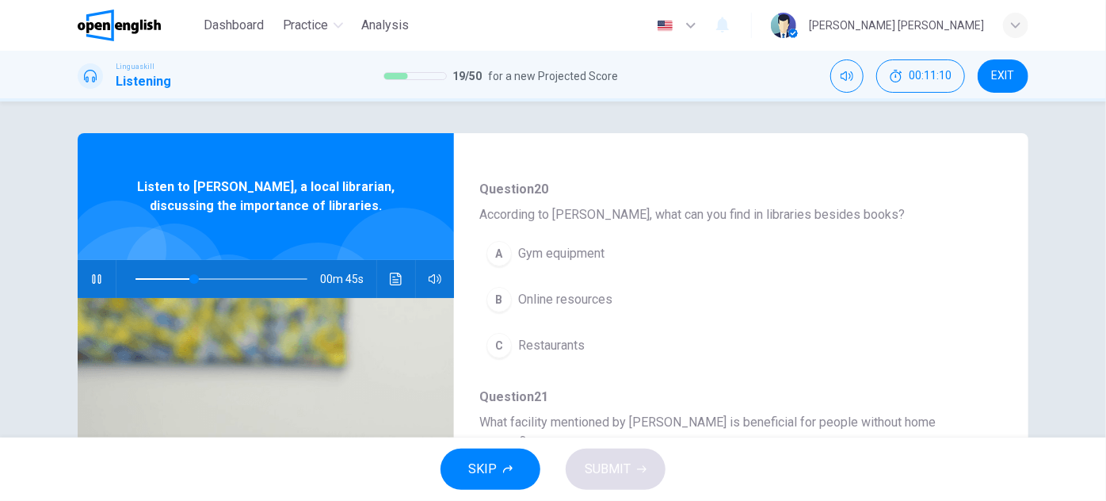
click at [596, 298] on span "Online resources" at bounding box center [565, 299] width 94 height 19
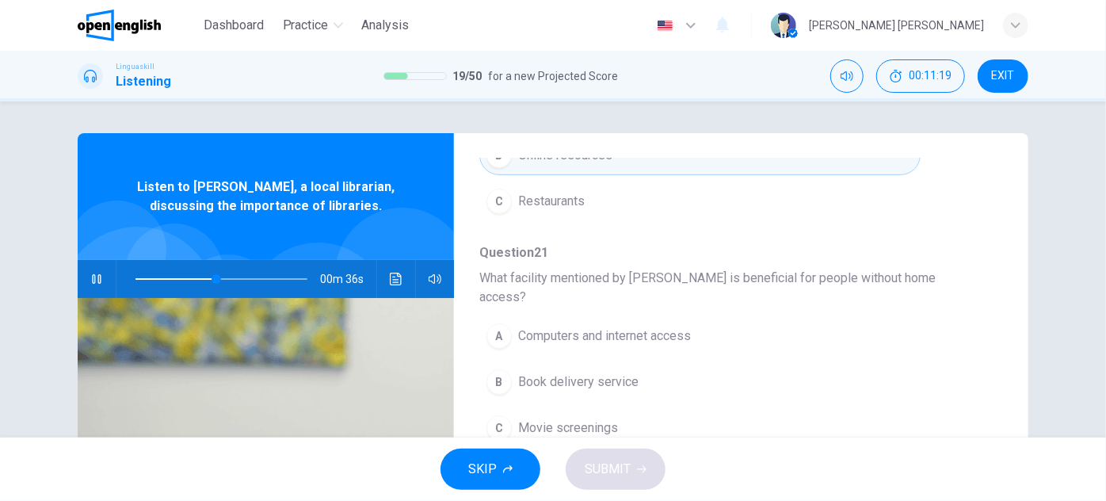
scroll to position [360, 0]
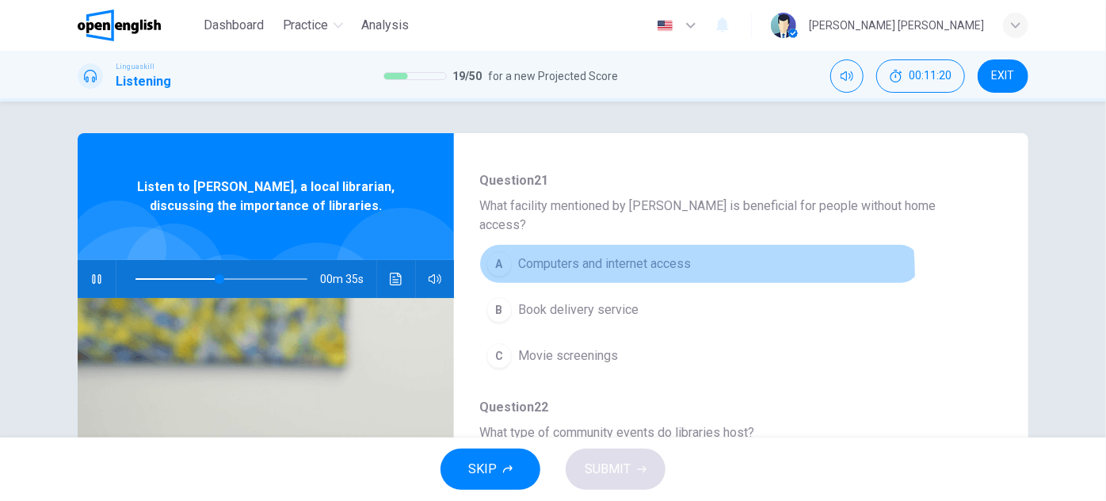
click at [612, 255] on button "A Computers and internet access" at bounding box center [699, 264] width 441 height 40
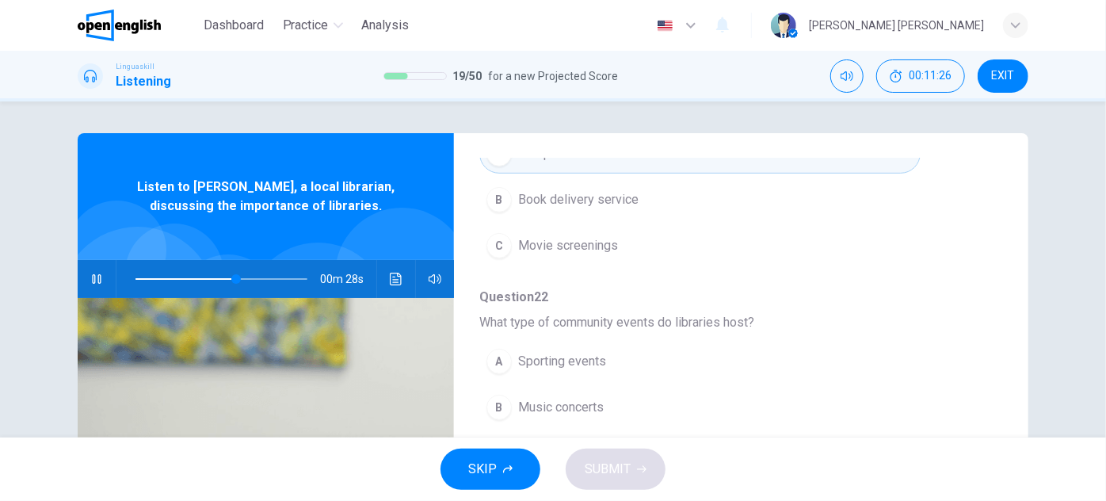
scroll to position [504, 0]
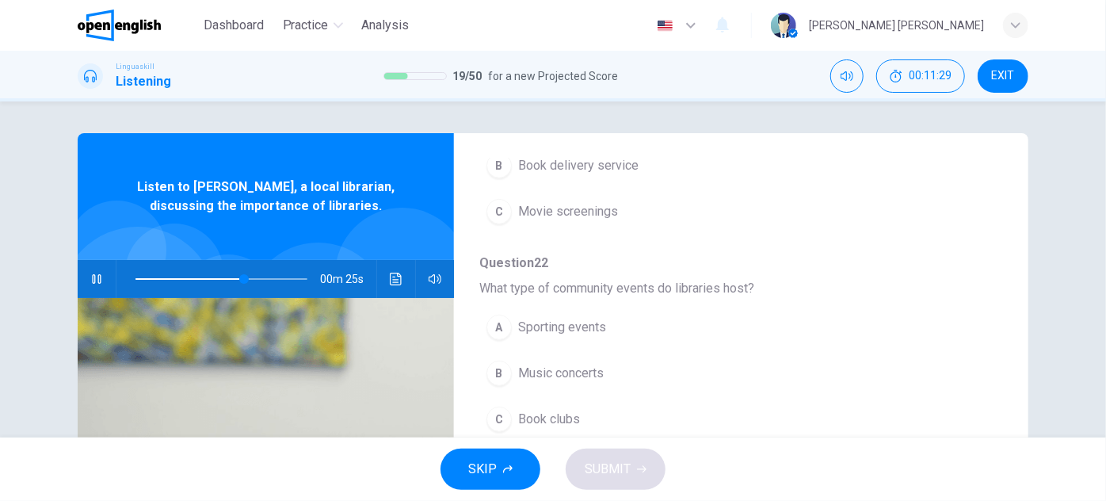
click at [545, 399] on button "C Book clubs" at bounding box center [699, 419] width 441 height 40
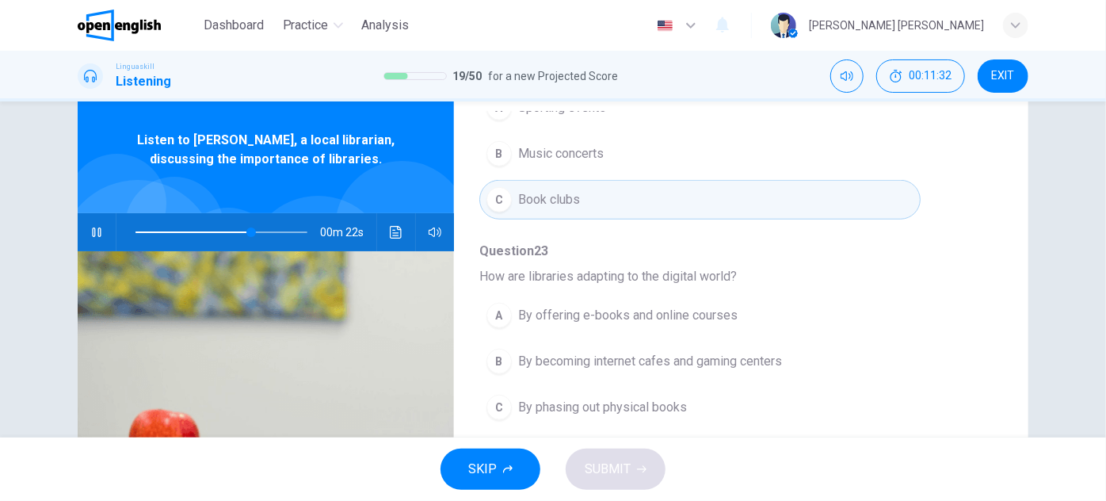
scroll to position [71, 0]
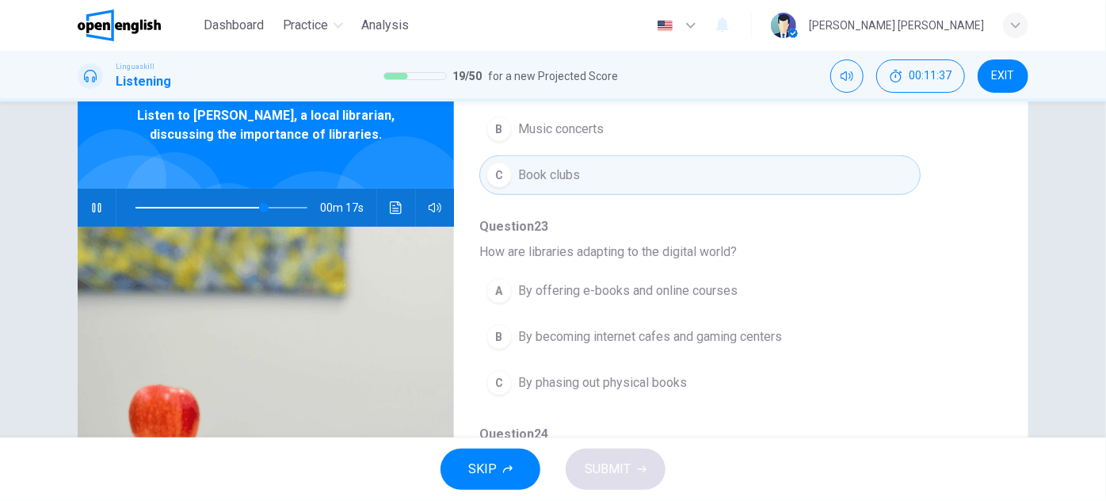
click at [706, 271] on button "A By offering e-books and online courses" at bounding box center [699, 291] width 441 height 40
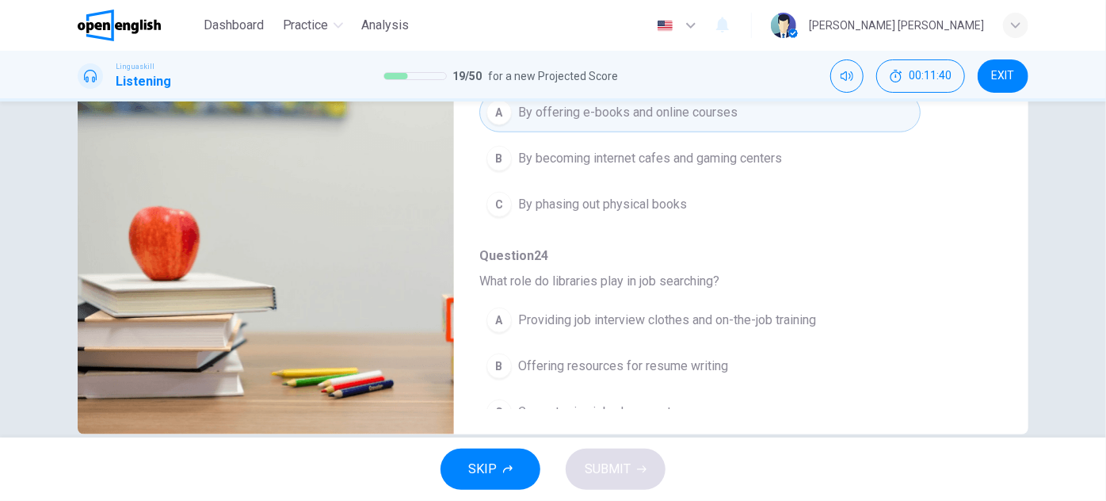
scroll to position [278, 0]
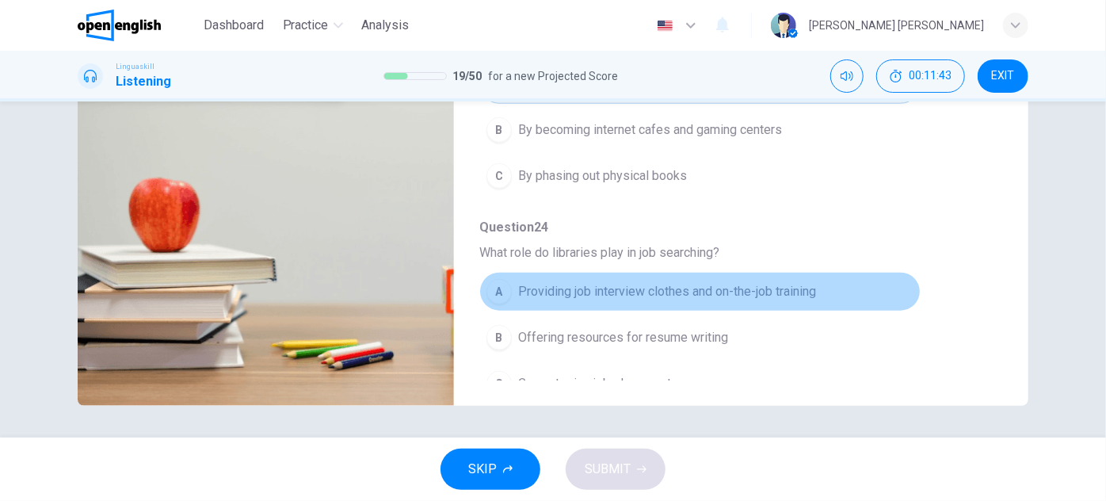
click at [808, 284] on button "A Providing job interview clothes and on-the-job training" at bounding box center [699, 292] width 441 height 40
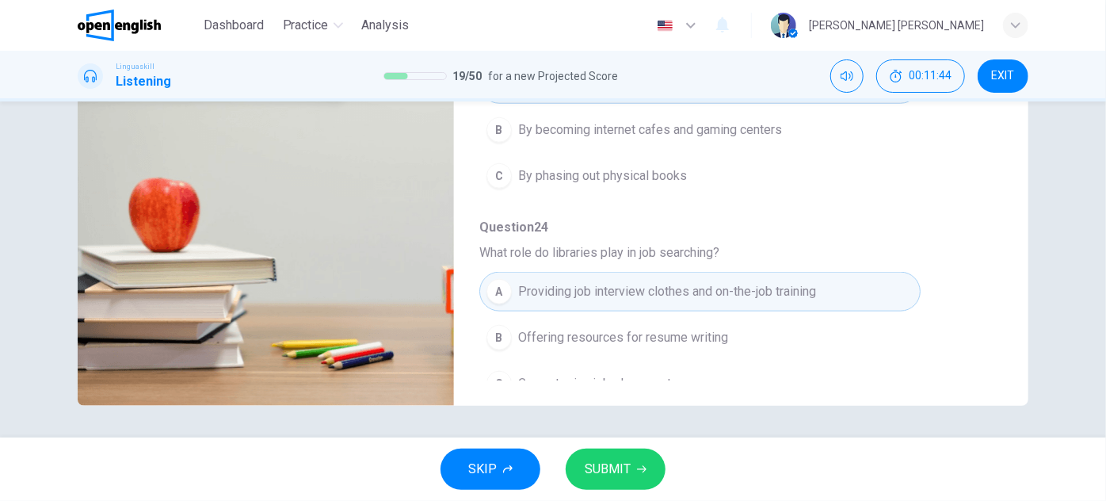
click at [635, 455] on button "SUBMIT" at bounding box center [616, 468] width 100 height 41
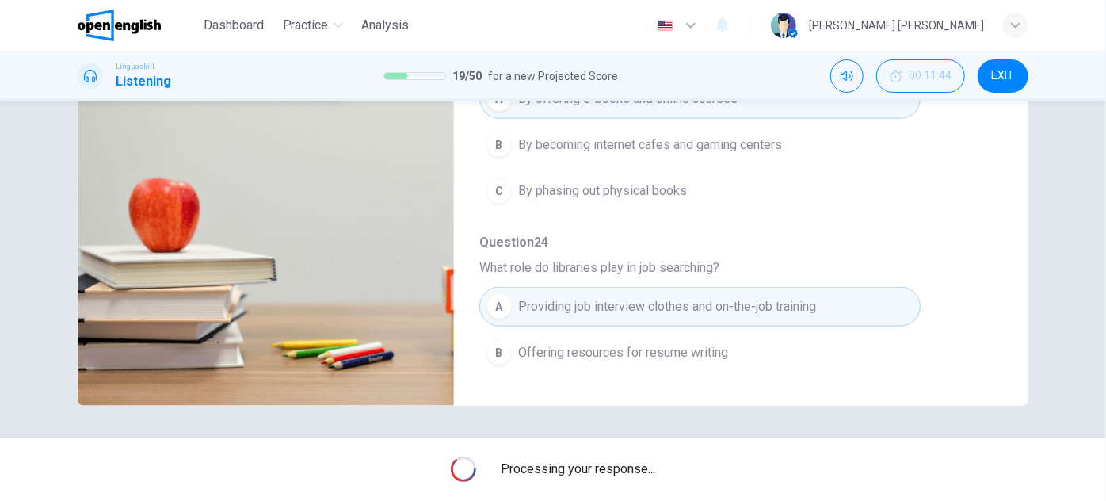
scroll to position [677, 0]
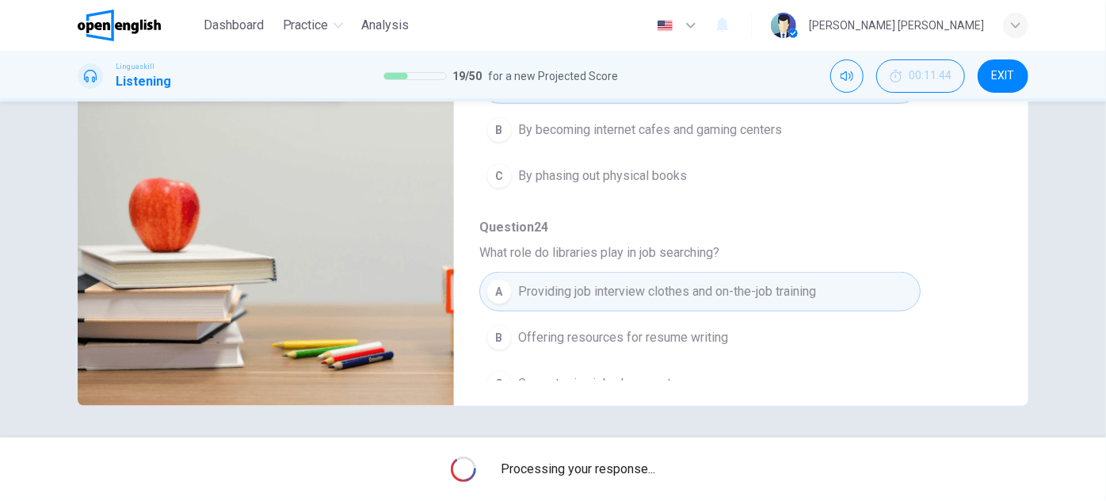
type input "*"
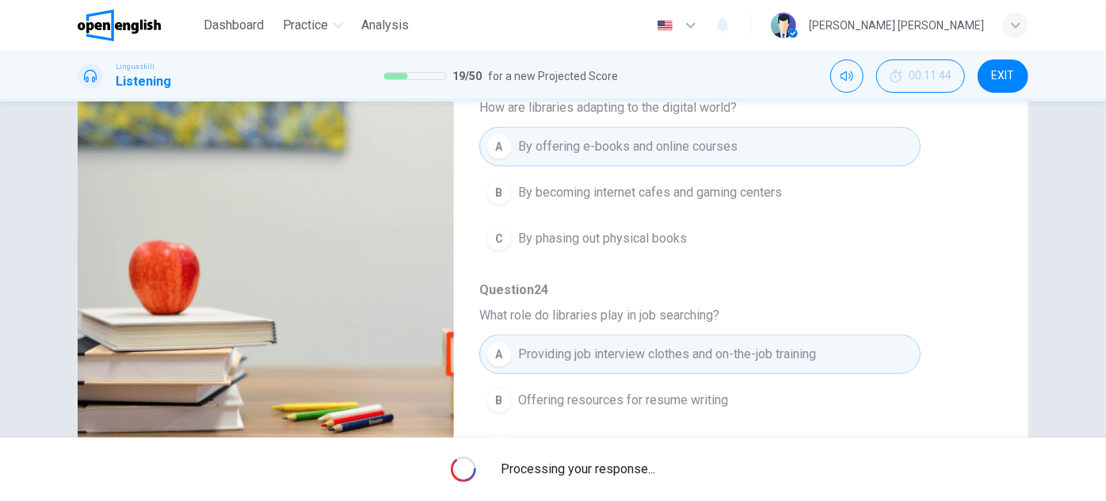
scroll to position [278, 0]
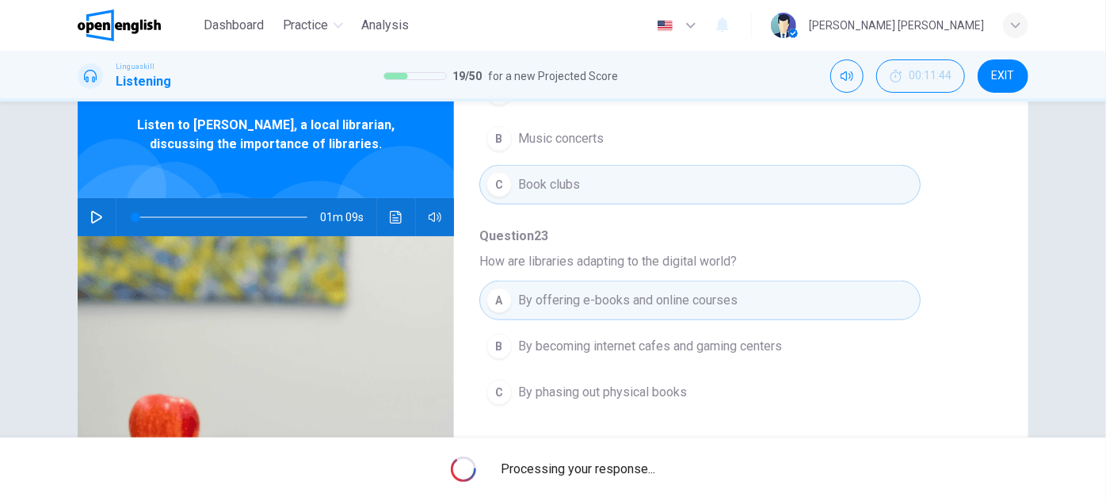
scroll to position [0, 0]
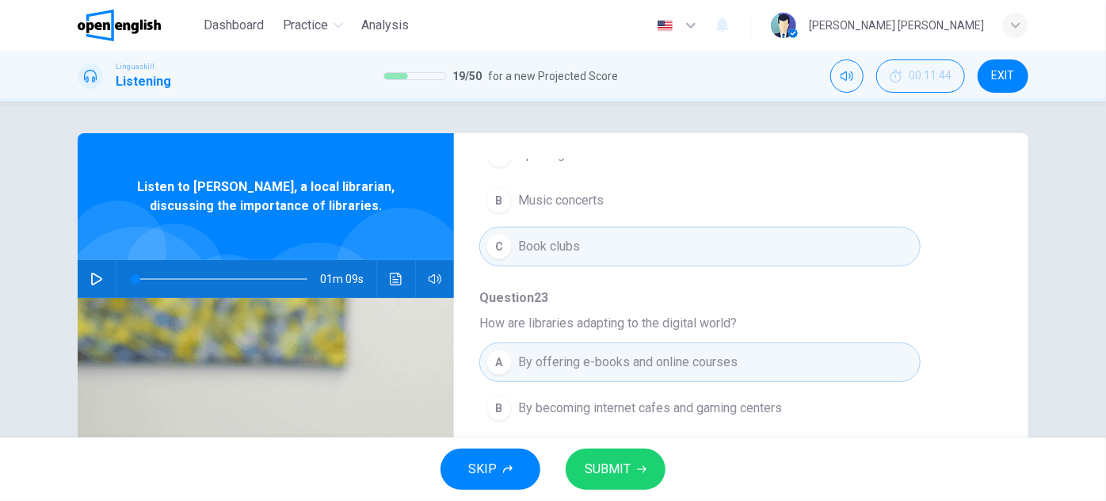
click at [600, 444] on div "SKIP SUBMIT" at bounding box center [553, 468] width 1106 height 63
click at [602, 460] on span "SUBMIT" at bounding box center [608, 469] width 46 height 22
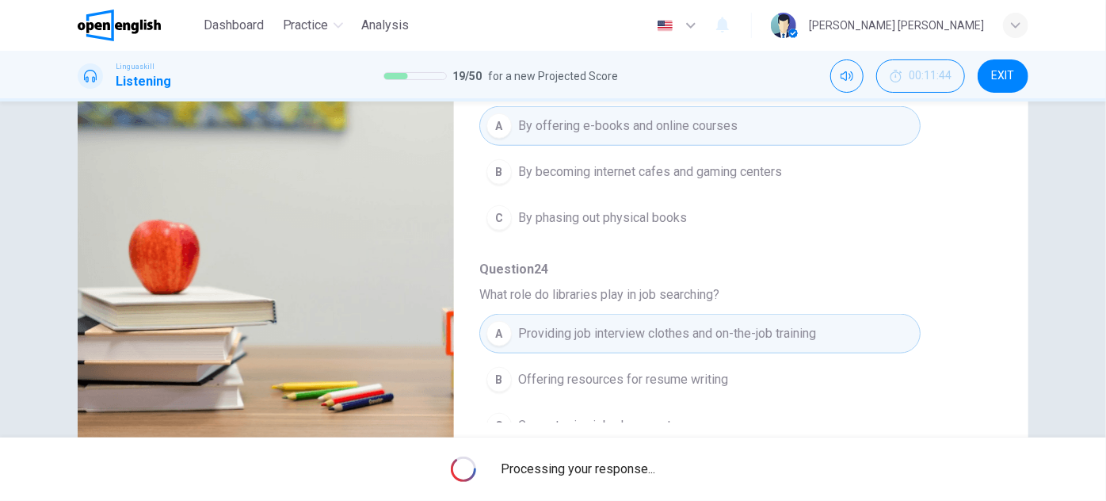
scroll to position [278, 0]
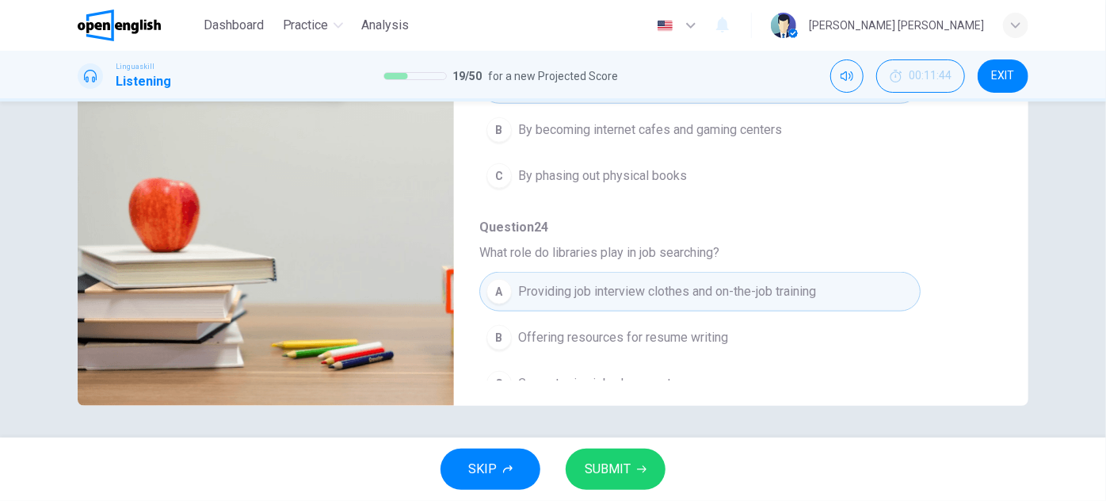
click at [587, 456] on button "SUBMIT" at bounding box center [616, 468] width 100 height 41
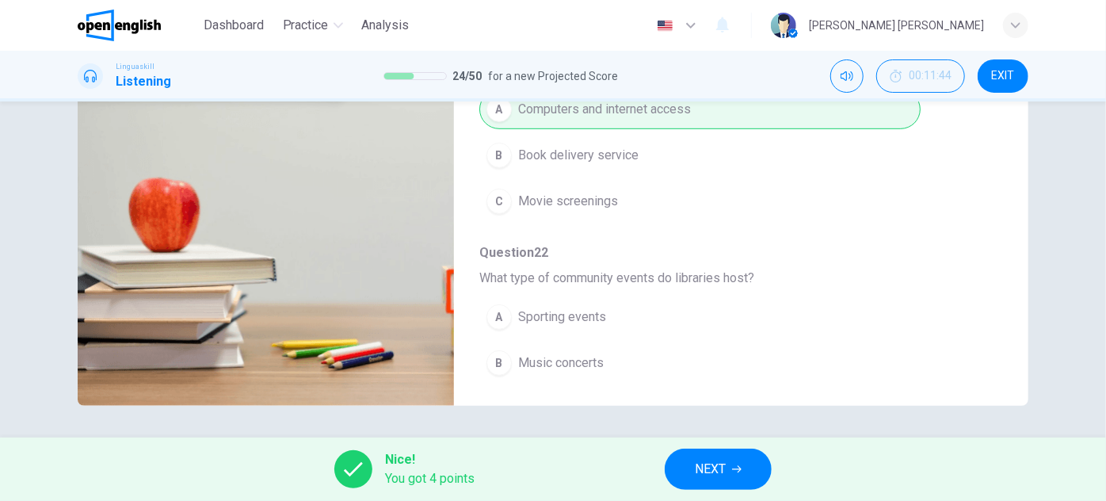
scroll to position [217, 0]
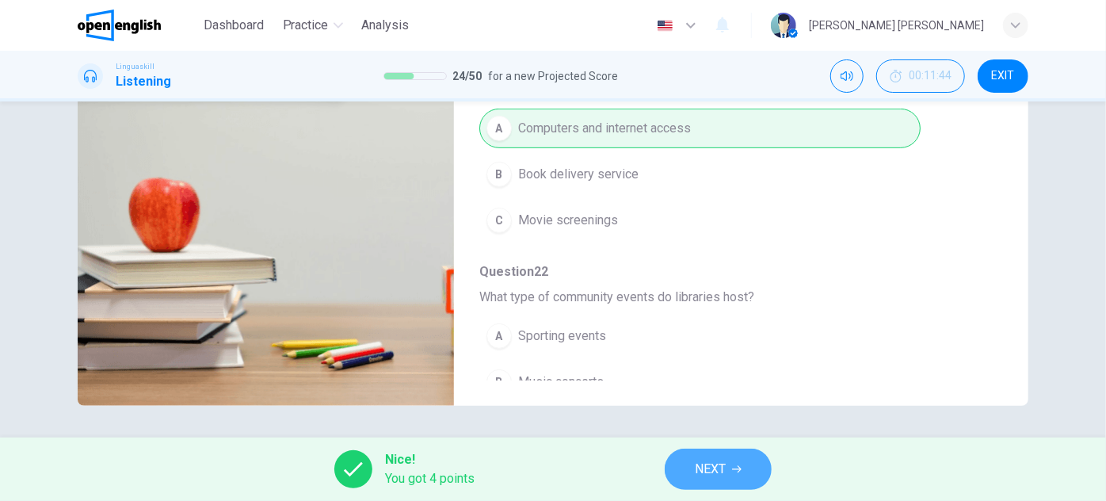
click at [742, 467] on icon "button" at bounding box center [737, 469] width 10 height 10
